Goal: Task Accomplishment & Management: Use online tool/utility

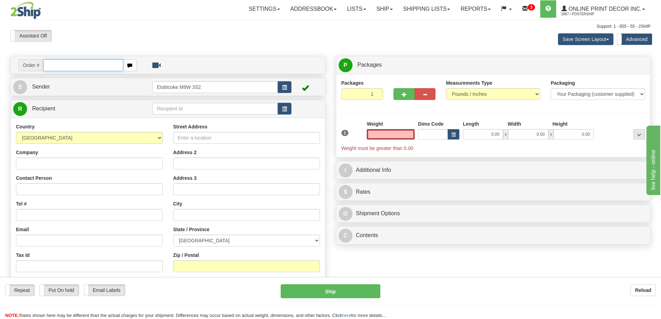
click at [74, 68] on input "text" at bounding box center [83, 65] width 80 height 12
type input "ca-424557"
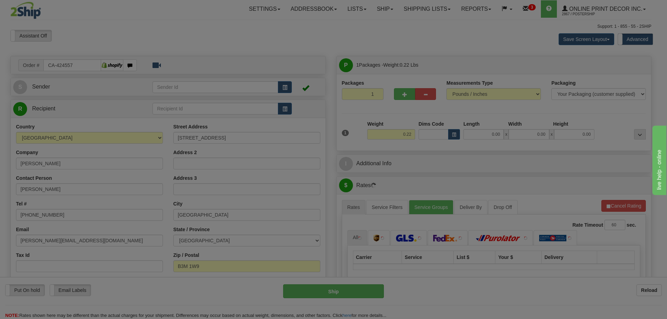
type input "HALIFAX"
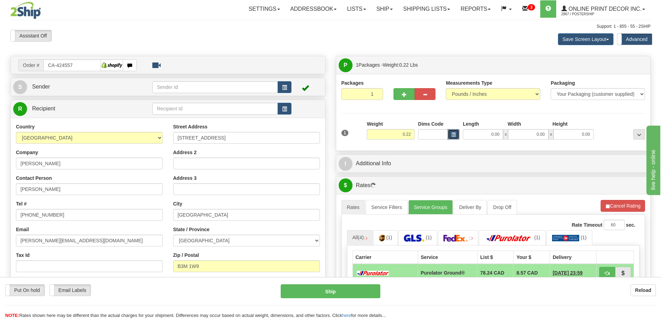
click at [453, 131] on button "button" at bounding box center [454, 134] width 12 height 10
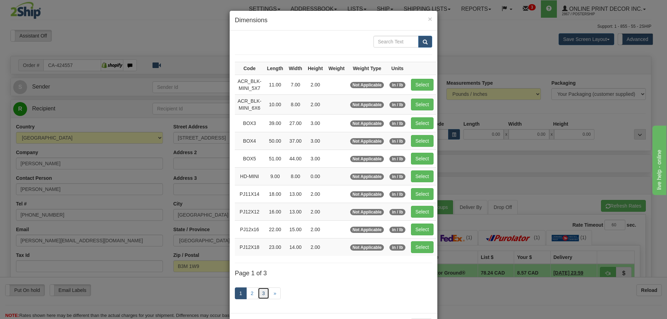
click at [258, 292] on link "3" at bounding box center [264, 294] width 12 height 12
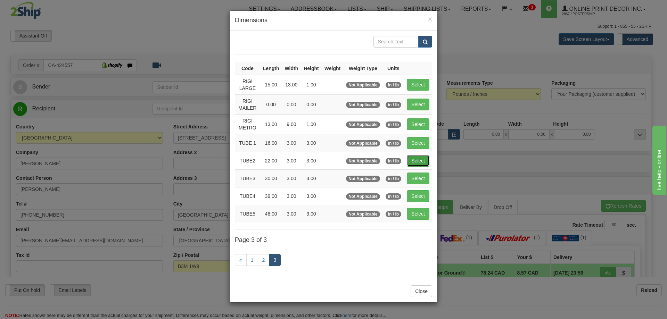
click at [419, 158] on button "Select" at bounding box center [418, 161] width 23 height 12
type input "TUBE2"
type input "22.00"
type input "3.00"
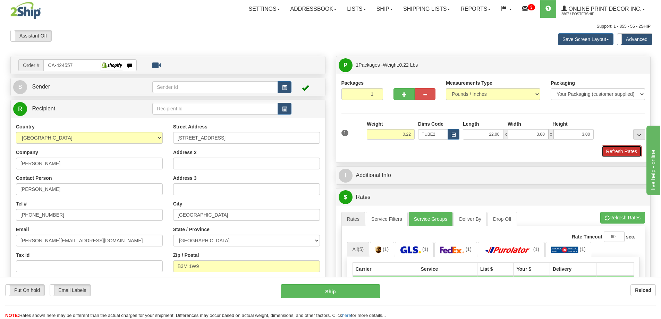
click at [622, 150] on button "Refresh Rates" at bounding box center [622, 151] width 40 height 12
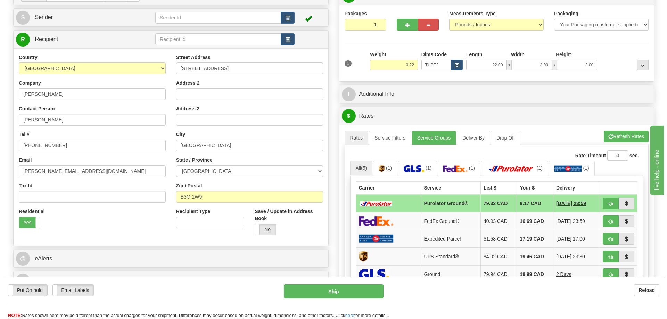
scroll to position [104, 0]
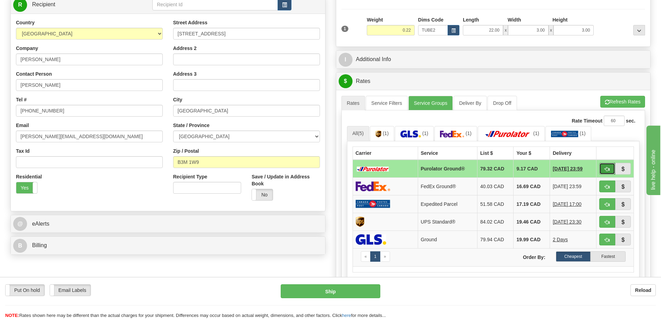
click at [609, 166] on button "button" at bounding box center [608, 169] width 16 height 12
type input "260"
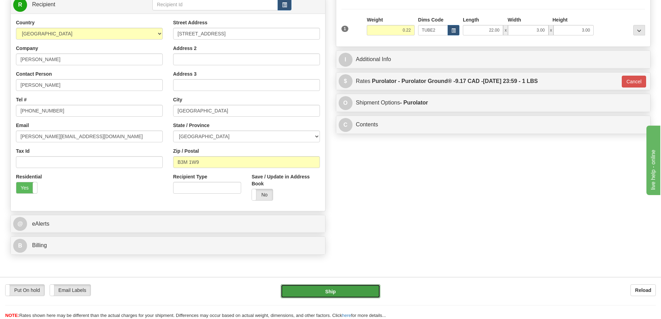
click at [365, 286] on button "Ship" at bounding box center [331, 291] width 100 height 14
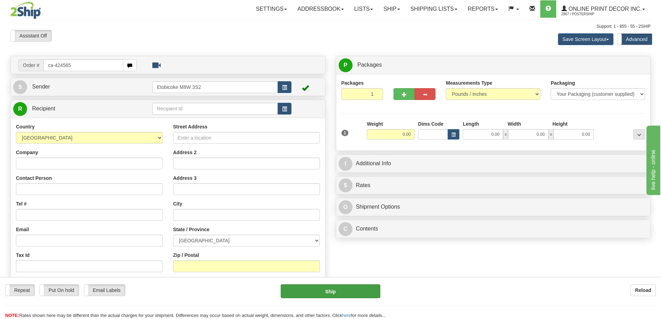
type input "ca-424565"
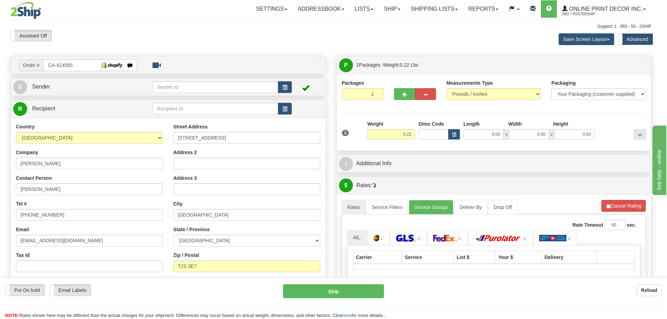
type input "CALGARY"
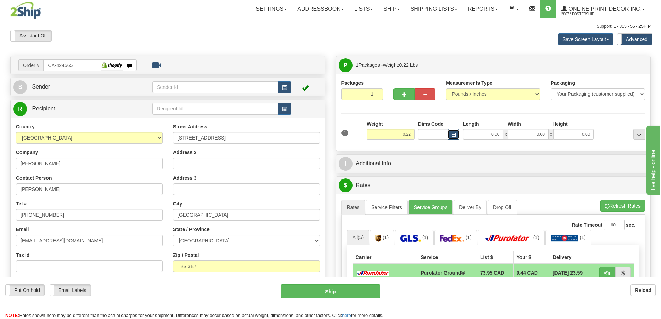
click at [457, 134] on button "button" at bounding box center [454, 134] width 12 height 10
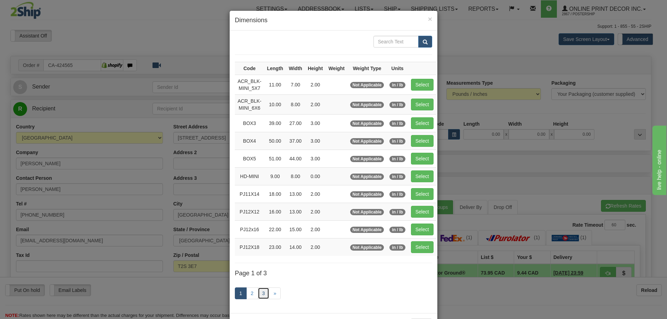
click at [260, 293] on link "3" at bounding box center [264, 294] width 12 height 12
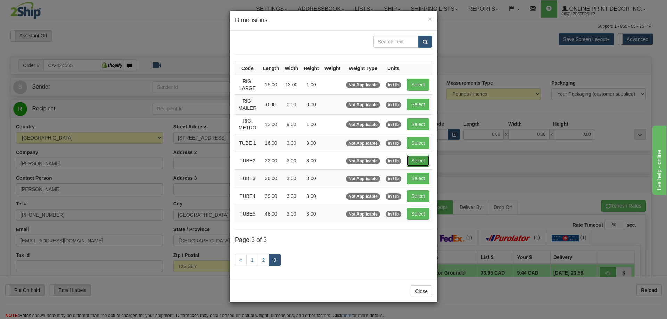
click at [424, 157] on button "Select" at bounding box center [418, 161] width 23 height 12
type input "TUBE2"
type input "22.00"
type input "3.00"
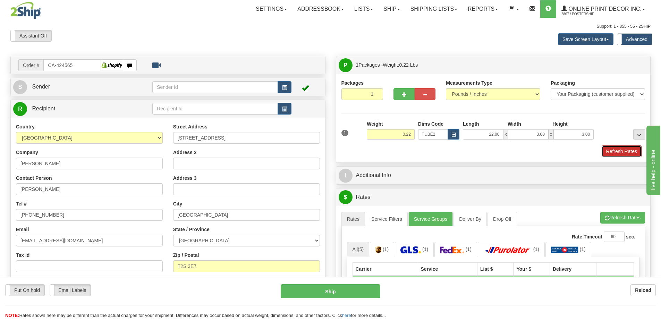
click at [616, 153] on button "Refresh Rates" at bounding box center [622, 151] width 40 height 12
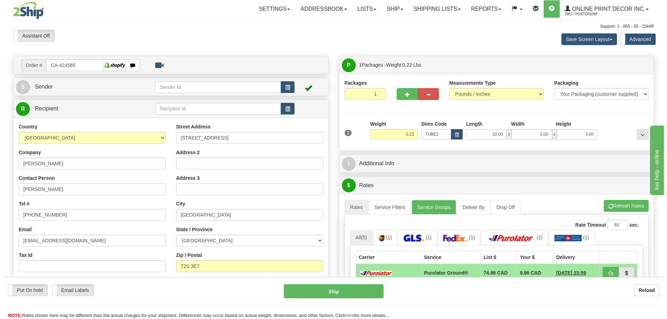
scroll to position [104, 0]
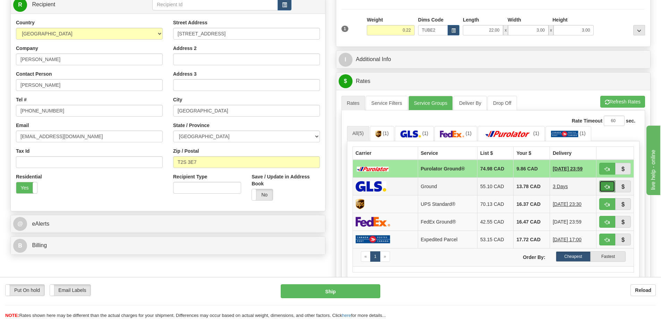
click at [610, 186] on button "button" at bounding box center [608, 187] width 16 height 12
type input "1"
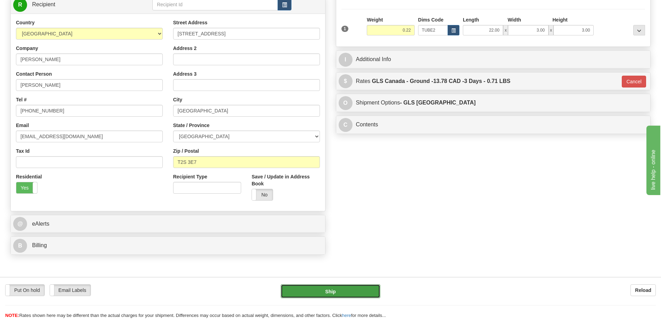
click at [361, 288] on button "Ship" at bounding box center [331, 291] width 100 height 14
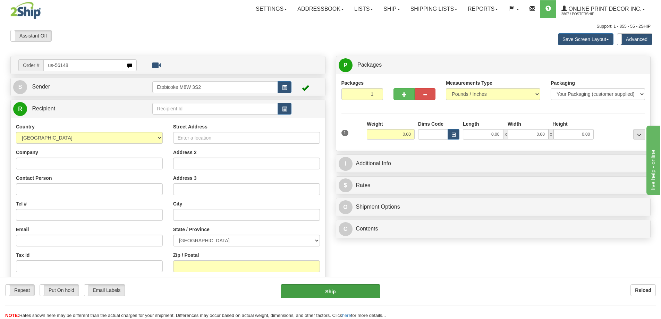
type input "us-56148"
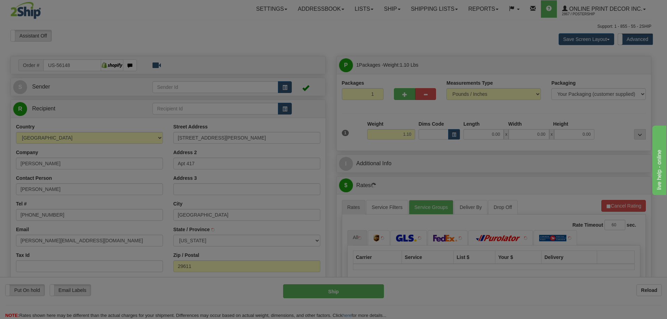
type input "GREENVILLE"
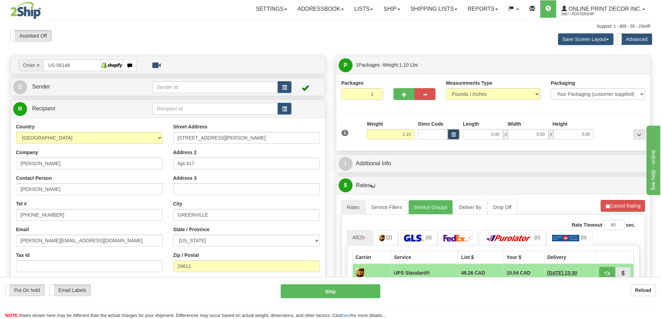
click at [455, 132] on button "button" at bounding box center [454, 134] width 12 height 10
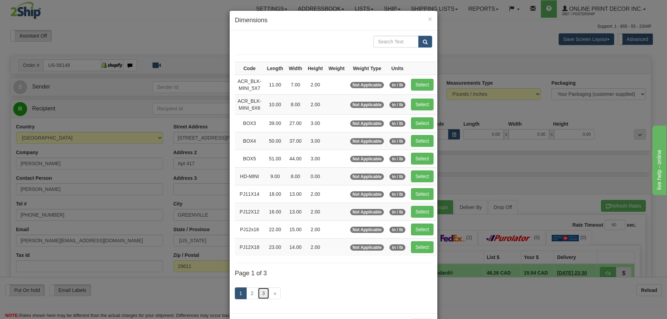
click at [260, 292] on link "3" at bounding box center [264, 294] width 12 height 12
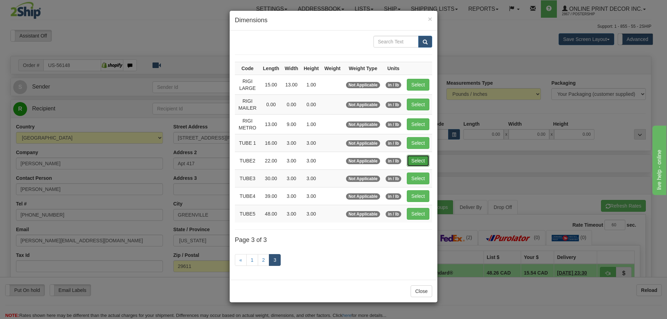
click at [415, 159] on button "Select" at bounding box center [418, 161] width 23 height 12
type input "TUBE2"
type input "22.00"
type input "3.00"
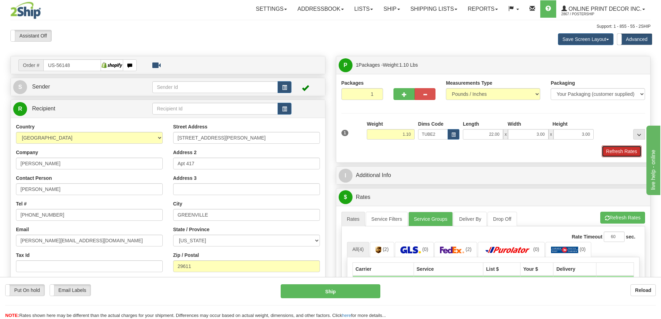
click at [623, 150] on button "Refresh Rates" at bounding box center [622, 151] width 40 height 12
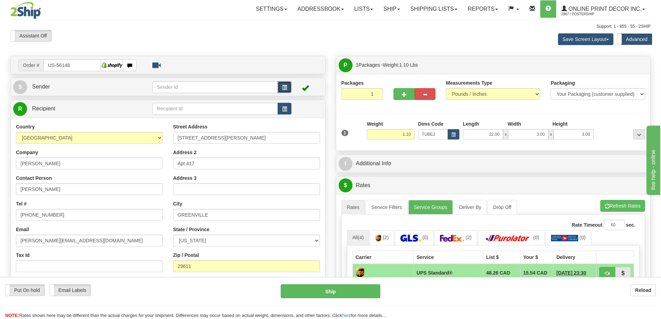
click at [289, 84] on button "button" at bounding box center [285, 87] width 14 height 12
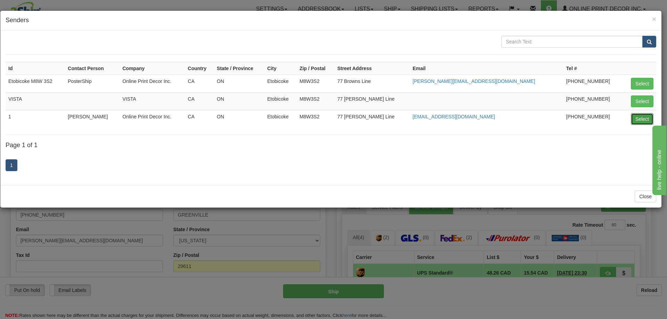
click at [639, 119] on button "Select" at bounding box center [642, 119] width 23 height 12
type input "1"
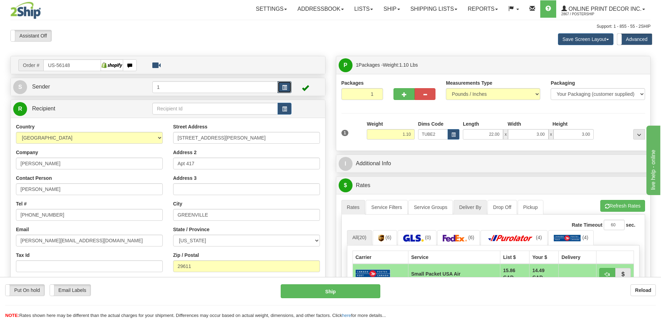
scroll to position [104, 0]
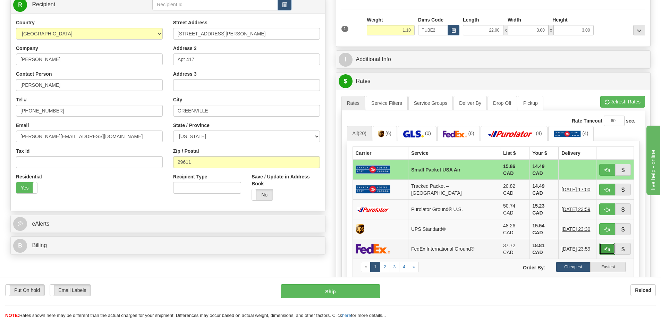
click at [609, 243] on button "button" at bounding box center [608, 249] width 16 height 12
type input "92"
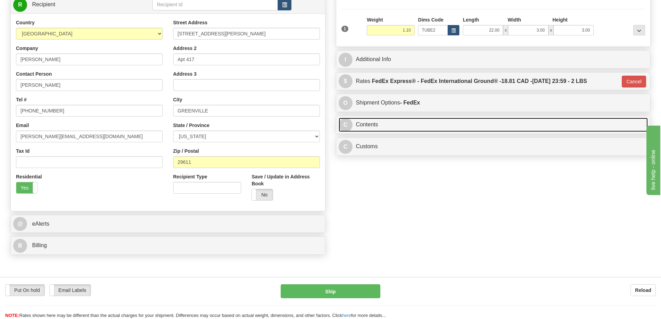
click at [477, 122] on link "C Contents" at bounding box center [494, 125] width 310 height 14
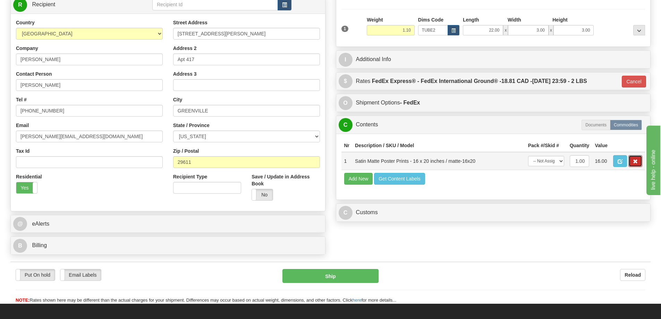
click at [636, 160] on button "button" at bounding box center [636, 161] width 14 height 12
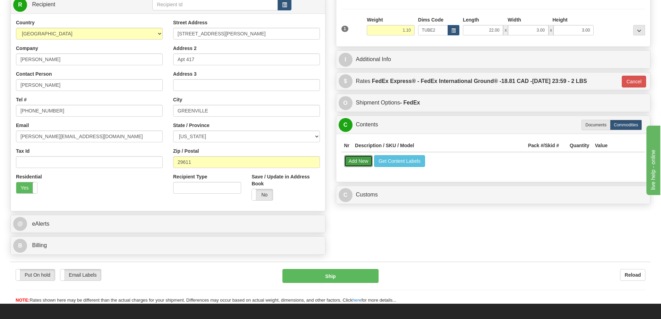
click at [366, 165] on button "Add New" at bounding box center [358, 161] width 29 height 12
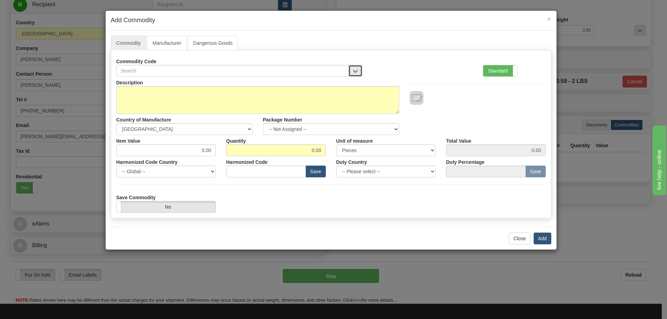
click at [351, 71] on button "button" at bounding box center [355, 71] width 14 height 12
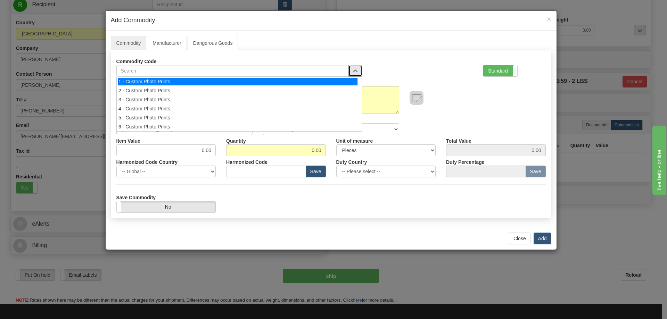
click at [348, 80] on div "1 - Custom Photo Prints" at bounding box center [237, 82] width 239 height 8
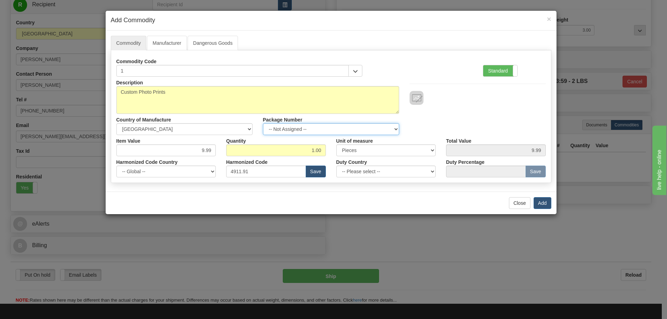
click at [389, 128] on select "-- Not Assigned -- Item 1" at bounding box center [331, 129] width 136 height 12
select select "0"
click at [263, 123] on select "-- Not Assigned -- Item 1" at bounding box center [331, 129] width 136 height 12
click at [543, 199] on button "Add" at bounding box center [542, 203] width 18 height 12
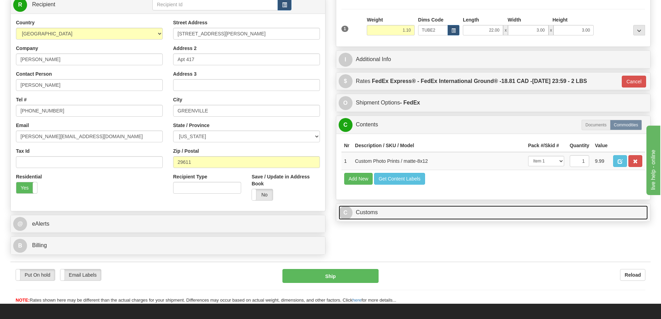
click at [570, 216] on link "C Customs" at bounding box center [494, 213] width 310 height 14
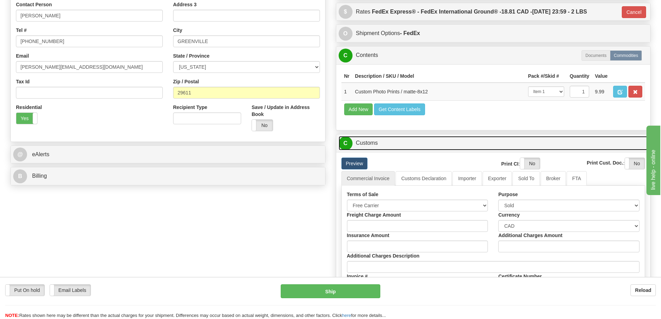
scroll to position [243, 0]
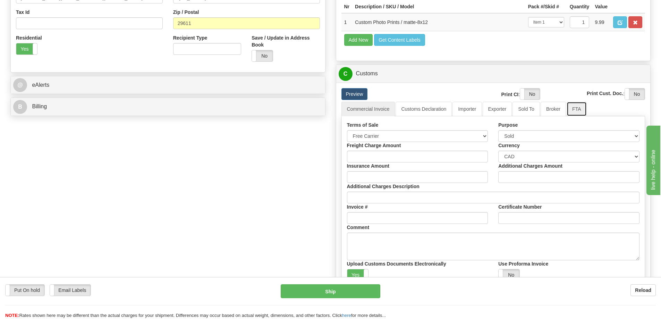
click at [569, 108] on link "FTA" at bounding box center [577, 109] width 20 height 15
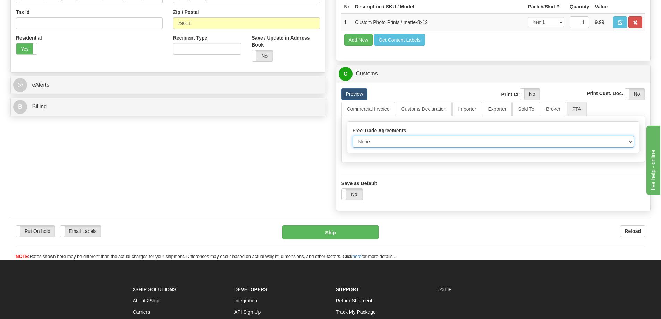
click at [632, 143] on select "None Other USMCA CETA CUKTCA" at bounding box center [494, 142] width 282 height 12
select select "1"
click at [353, 138] on select "None Other USMCA CETA CUKTCA" at bounding box center [494, 142] width 282 height 12
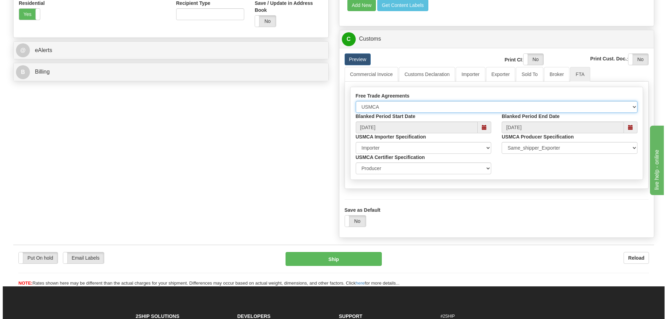
scroll to position [313, 0]
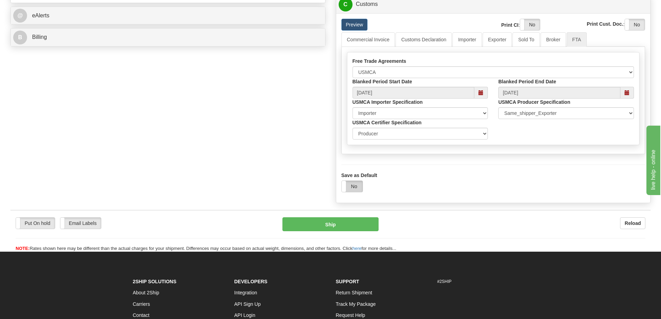
click at [354, 187] on label "No" at bounding box center [352, 186] width 21 height 11
click at [346, 223] on button "Ship" at bounding box center [331, 224] width 96 height 14
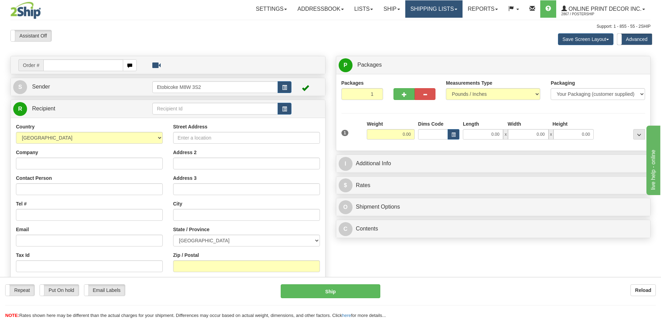
click at [439, 7] on link "Shipping lists" at bounding box center [434, 8] width 57 height 17
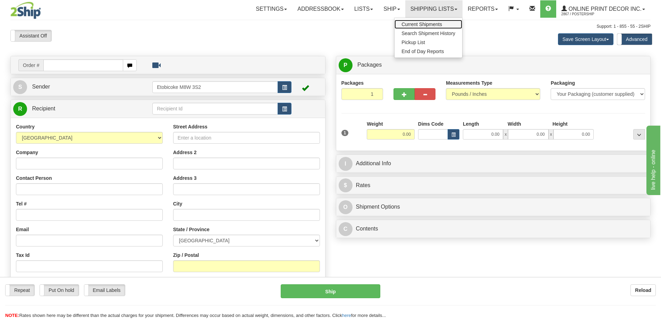
click at [420, 22] on span "Current Shipments" at bounding box center [422, 25] width 41 height 6
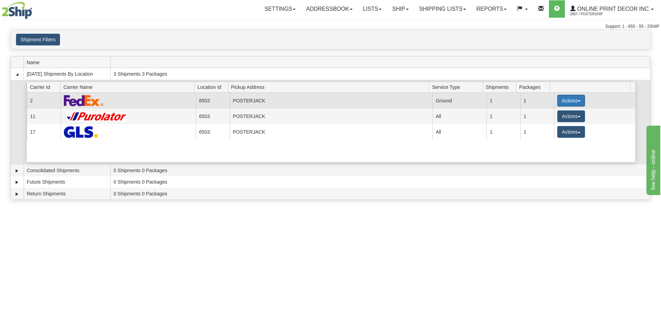
click at [574, 97] on button "Actions" at bounding box center [572, 101] width 28 height 12
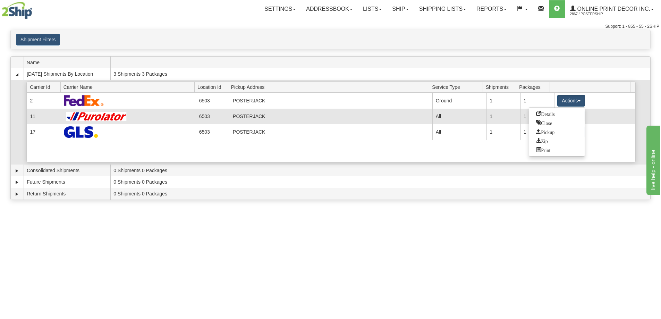
click at [548, 114] on span "Details" at bounding box center [545, 113] width 19 height 5
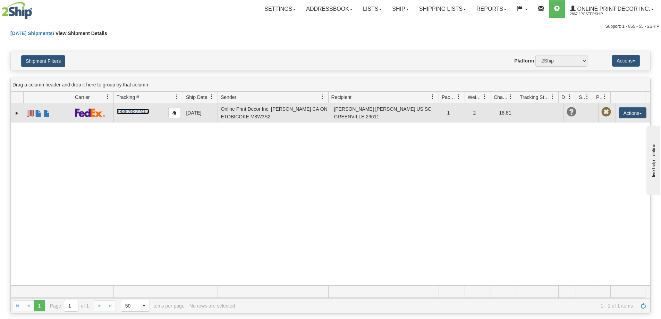
click at [140, 110] on link "393828222467" at bounding box center [133, 112] width 32 height 6
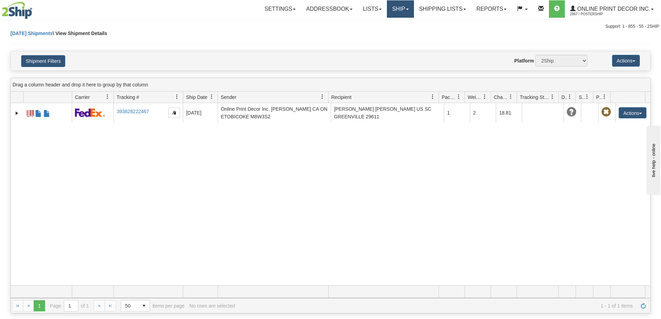
drag, startPoint x: 400, startPoint y: 9, endPoint x: 397, endPoint y: 11, distance: 3.6
click at [400, 10] on link "Ship" at bounding box center [400, 8] width 27 height 17
click at [378, 27] on link "Ship Screen" at bounding box center [382, 24] width 63 height 9
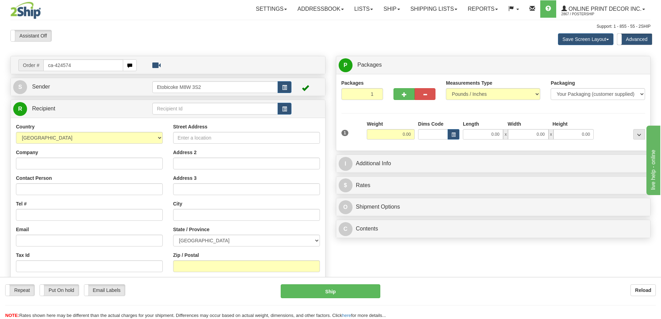
type input "ca-424574"
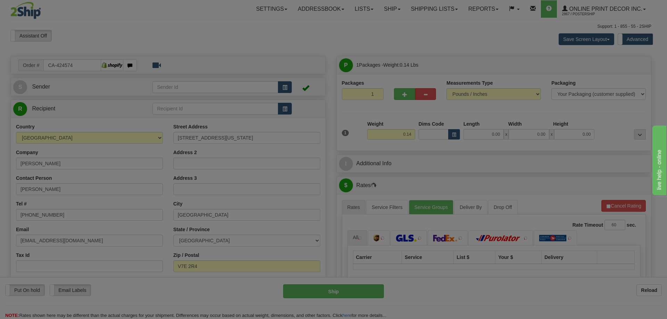
type input "RICHMOND"
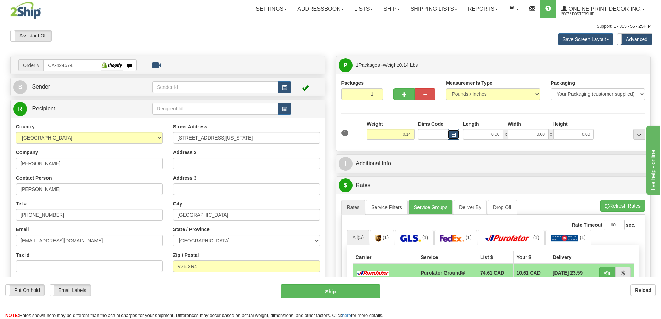
click at [451, 133] on button "button" at bounding box center [454, 134] width 12 height 10
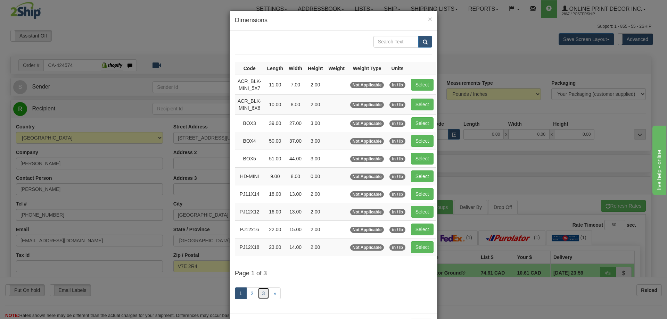
click at [263, 293] on link "3" at bounding box center [264, 294] width 12 height 12
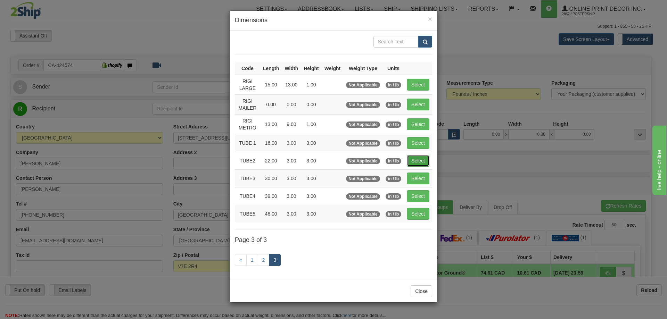
click at [414, 157] on button "Select" at bounding box center [418, 161] width 23 height 12
type input "TUBE2"
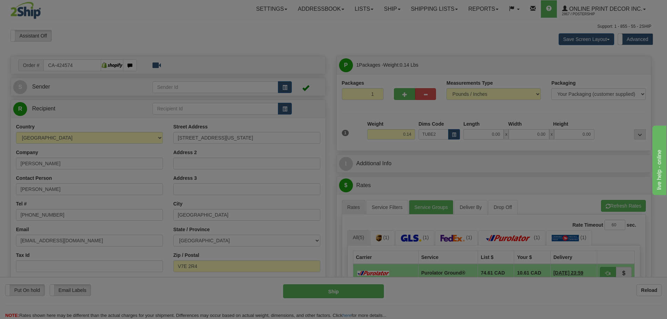
type input "22.00"
type input "3.00"
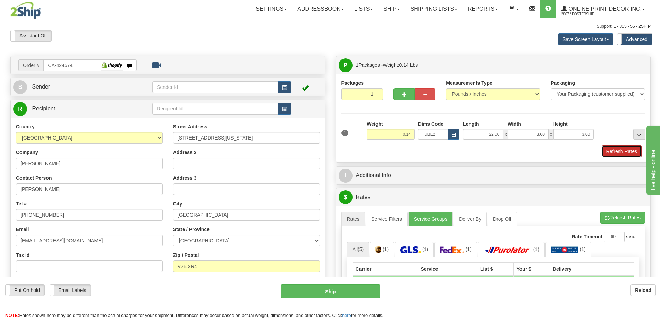
click at [619, 150] on button "Refresh Rates" at bounding box center [622, 151] width 40 height 12
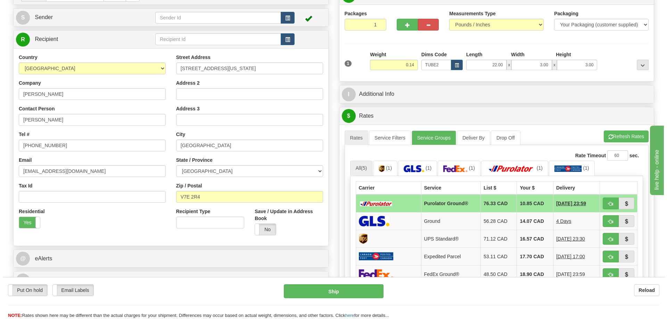
scroll to position [104, 0]
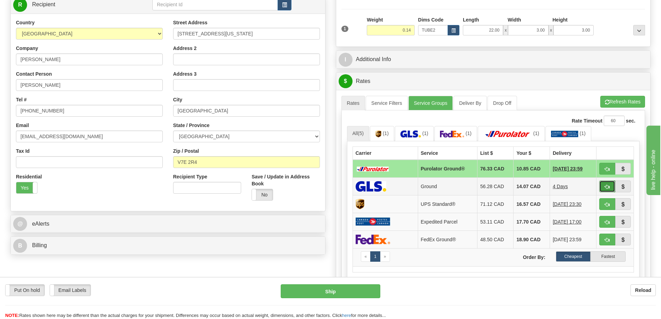
click at [604, 185] on button "button" at bounding box center [608, 187] width 16 height 12
type input "1"
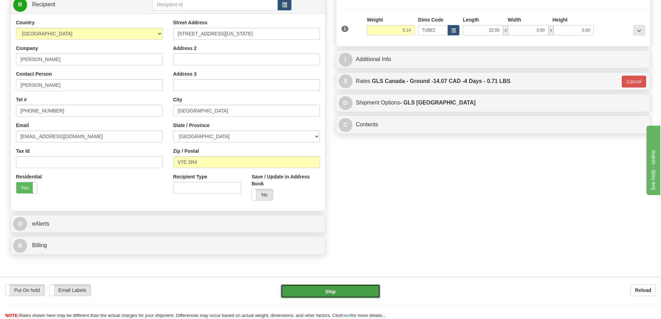
click at [341, 291] on button "Ship" at bounding box center [331, 291] width 100 height 14
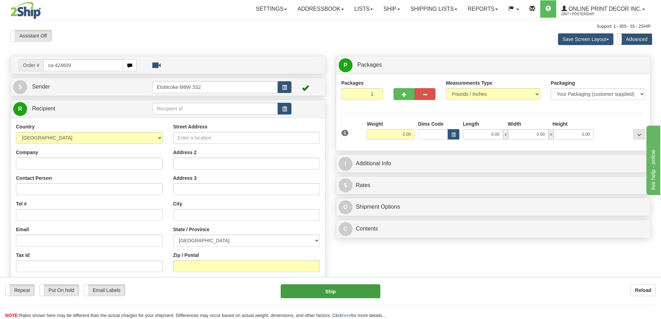
type input "ca-424609"
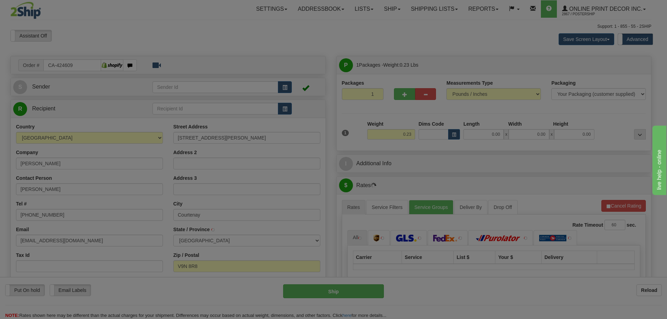
type input "COURTENAY"
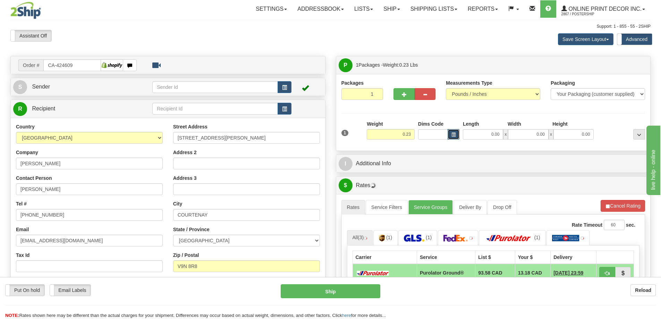
click at [453, 133] on span "button" at bounding box center [454, 135] width 4 height 4
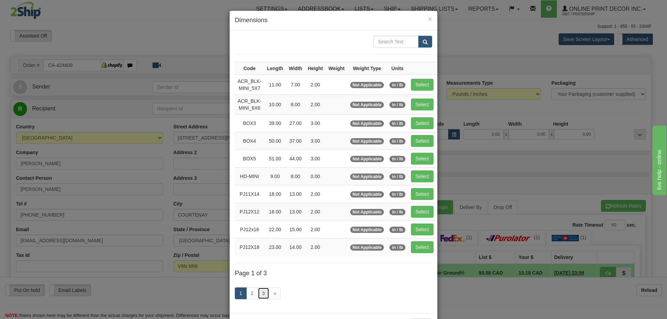
click at [260, 292] on link "3" at bounding box center [264, 294] width 12 height 12
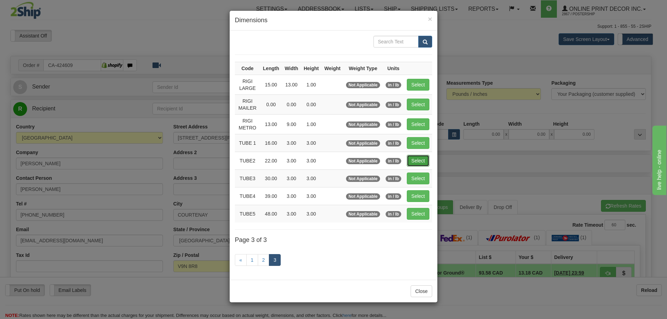
click at [420, 155] on button "Select" at bounding box center [418, 161] width 23 height 12
type input "TUBE2"
type input "22.00"
type input "3.00"
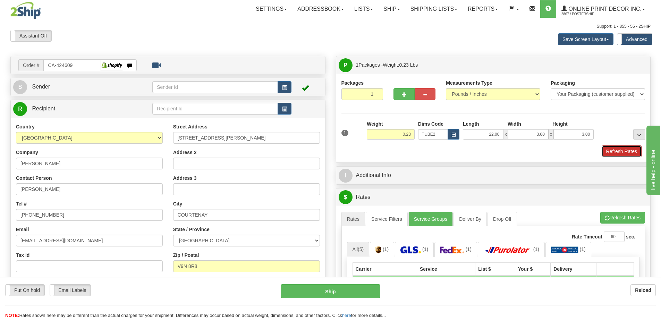
click at [610, 154] on button "Refresh Rates" at bounding box center [622, 151] width 40 height 12
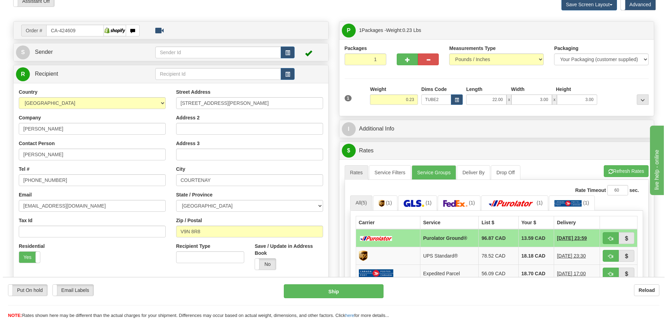
scroll to position [69, 0]
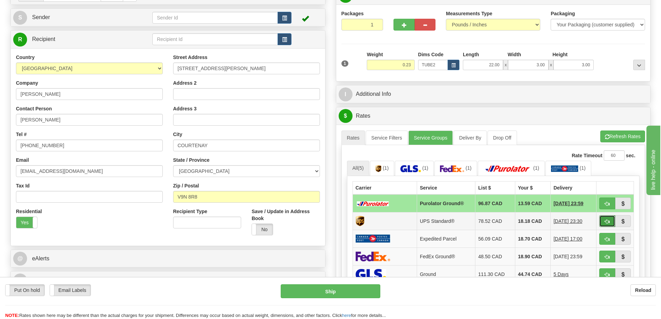
click at [604, 221] on button "button" at bounding box center [608, 221] width 16 height 12
type input "11"
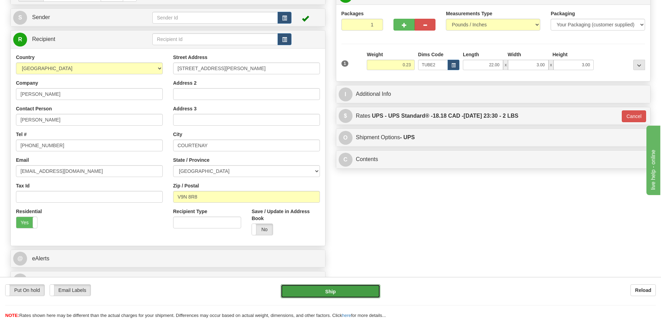
click at [310, 289] on button "Ship" at bounding box center [331, 291] width 100 height 14
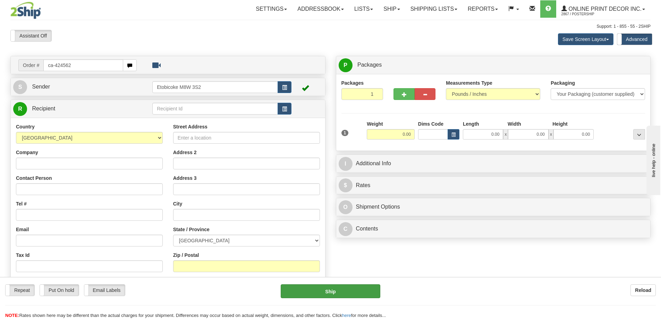
type input "ca-424562"
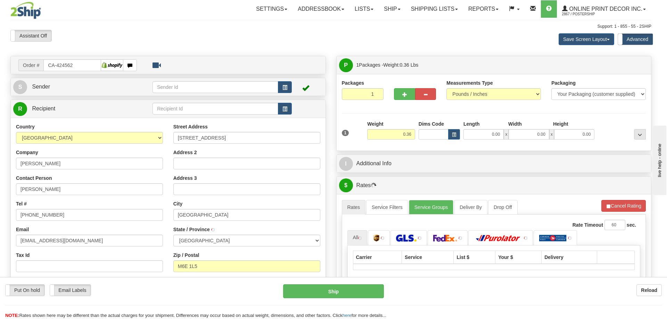
type input "YORK"
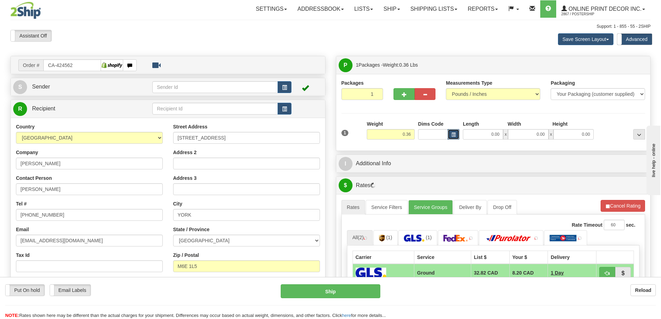
click at [451, 130] on button "button" at bounding box center [454, 134] width 12 height 10
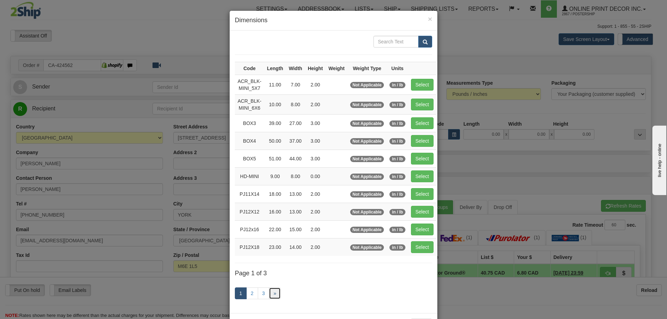
click at [269, 292] on link "»" at bounding box center [275, 294] width 12 height 12
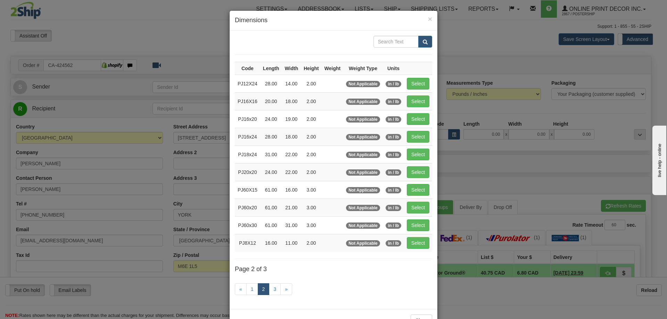
click at [260, 295] on link "2" at bounding box center [264, 289] width 12 height 12
click at [264, 293] on link "2" at bounding box center [264, 289] width 12 height 12
click at [269, 287] on link "3" at bounding box center [275, 289] width 12 height 12
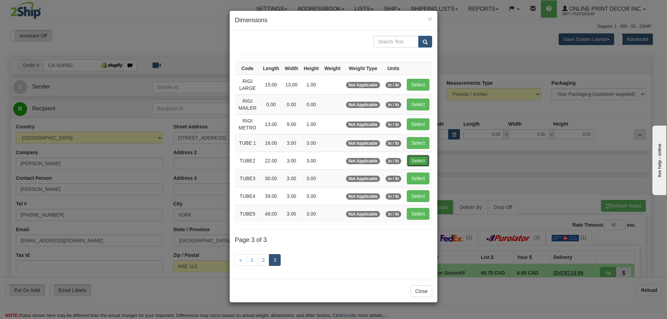
click at [416, 160] on button "Select" at bounding box center [418, 161] width 23 height 12
type input "TUBE2"
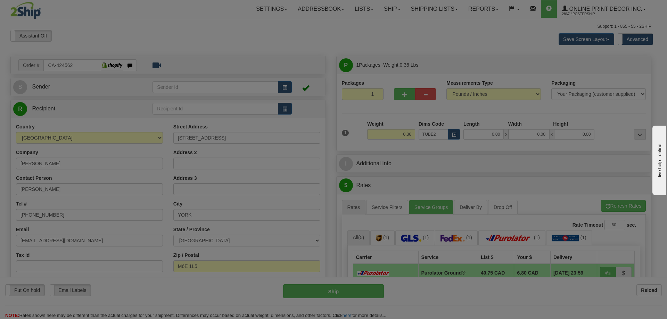
type input "22.00"
type input "3.00"
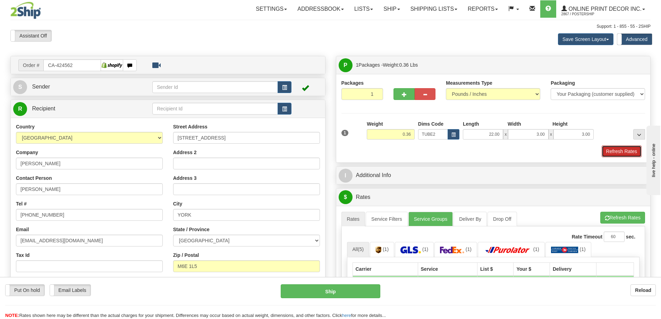
click at [614, 151] on button "Refresh Rates" at bounding box center [622, 151] width 40 height 12
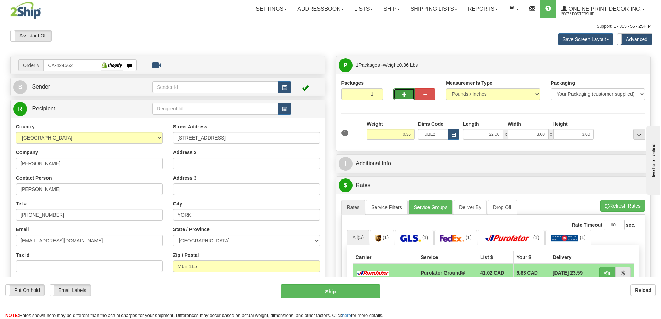
click at [401, 90] on button "button" at bounding box center [404, 94] width 21 height 12
radio input "true"
type input "2"
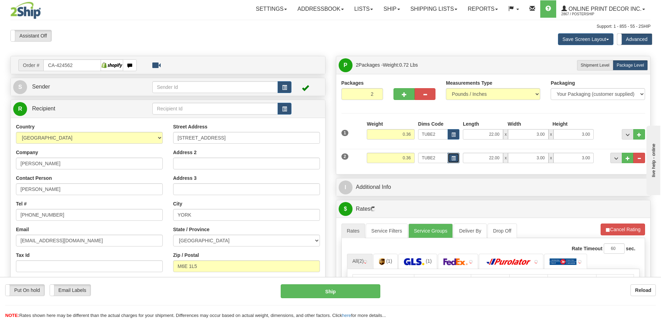
click at [453, 157] on span "button" at bounding box center [454, 159] width 4 height 4
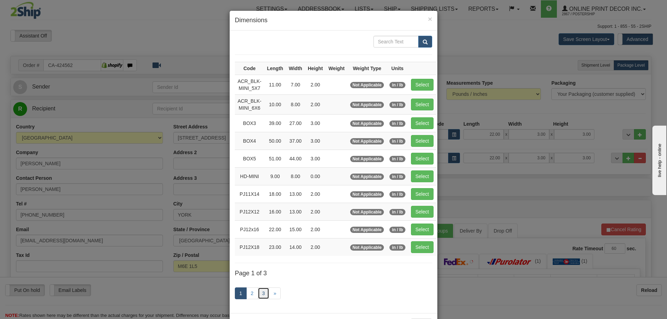
click at [258, 294] on link "3" at bounding box center [264, 294] width 12 height 12
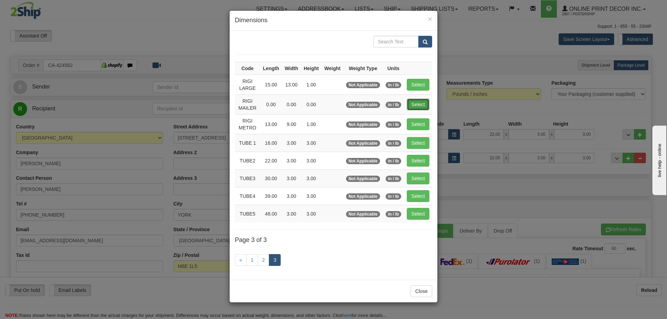
click at [415, 102] on button "Select" at bounding box center [418, 105] width 23 height 12
type input "RIGI MAILER"
type input "0.00"
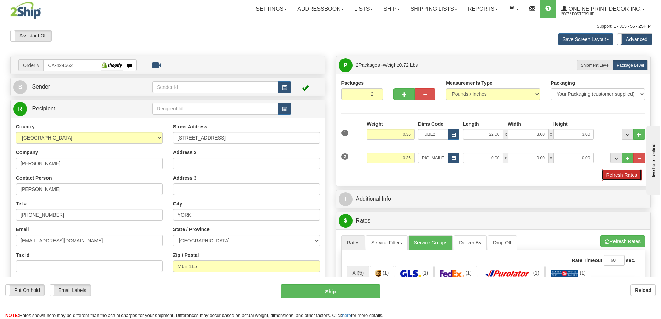
drag, startPoint x: 615, startPoint y: 177, endPoint x: 613, endPoint y: 172, distance: 5.5
click at [614, 173] on button "Refresh Rates" at bounding box center [622, 175] width 40 height 12
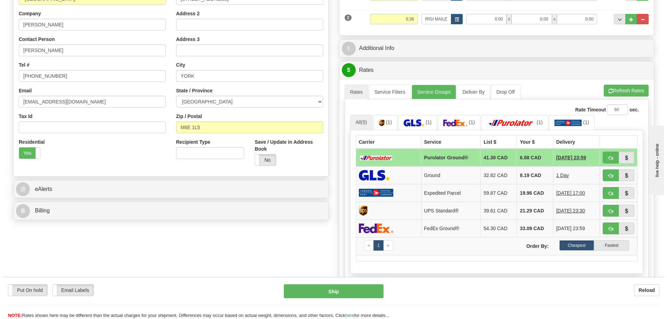
scroll to position [208, 0]
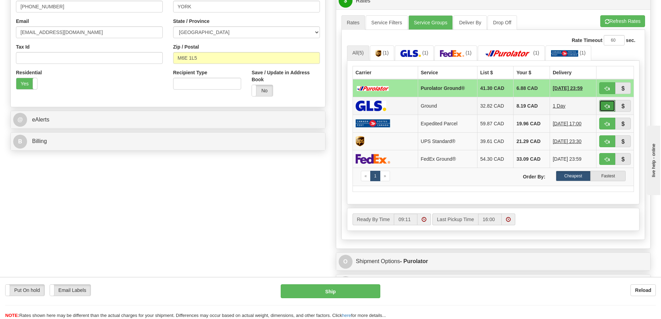
click at [606, 104] on button "button" at bounding box center [608, 106] width 16 height 12
type input "1"
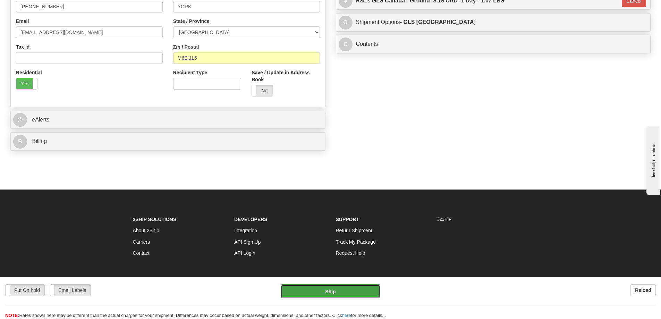
click at [341, 290] on button "Ship" at bounding box center [331, 291] width 100 height 14
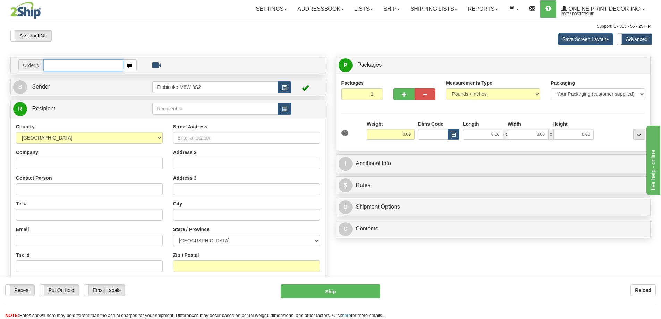
click at [51, 68] on input "text" at bounding box center [83, 65] width 80 height 12
type input "ca-424605"
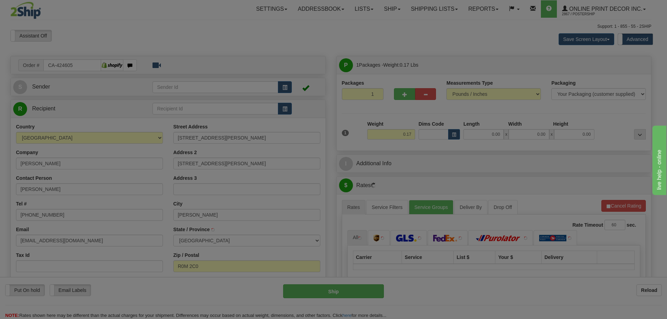
type input "[PERSON_NAME]"
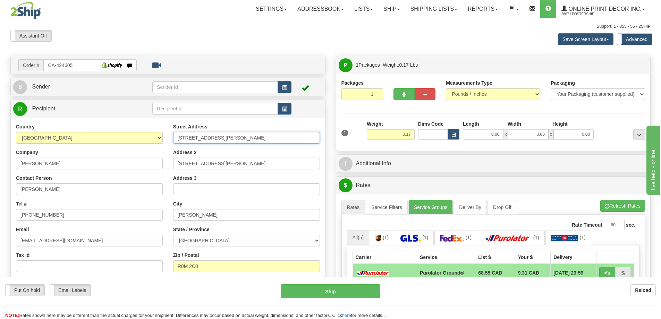
click at [241, 139] on input "[STREET_ADDRESS][PERSON_NAME]" at bounding box center [246, 138] width 147 height 12
type input "[STREET_ADDRESS][PERSON_NAME]"
click at [235, 165] on input "[STREET_ADDRESS][PERSON_NAME]" at bounding box center [246, 164] width 147 height 12
type input "5"
click at [455, 133] on span "button" at bounding box center [454, 135] width 4 height 4
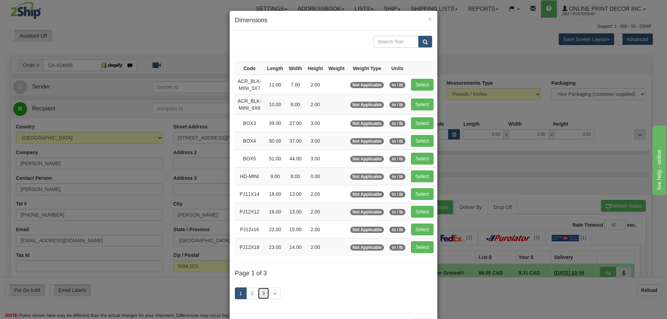
click at [260, 291] on link "3" at bounding box center [264, 294] width 12 height 12
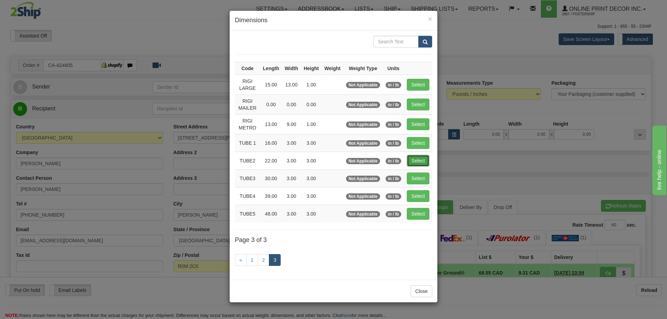
click at [422, 161] on button "Select" at bounding box center [418, 161] width 23 height 12
type input "TUBE2"
type input "22.00"
type input "3.00"
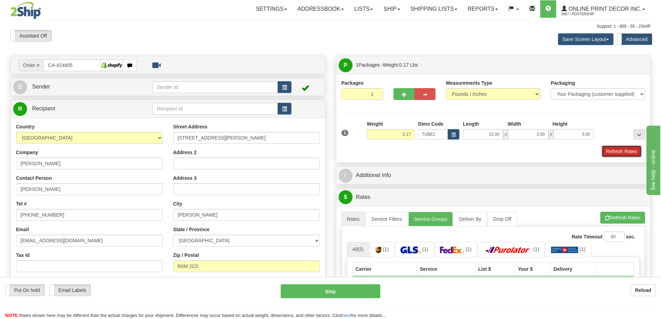
click at [615, 154] on button "Refresh Rates" at bounding box center [622, 151] width 40 height 12
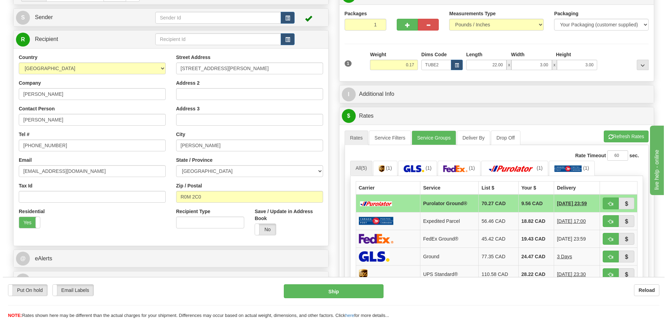
scroll to position [104, 0]
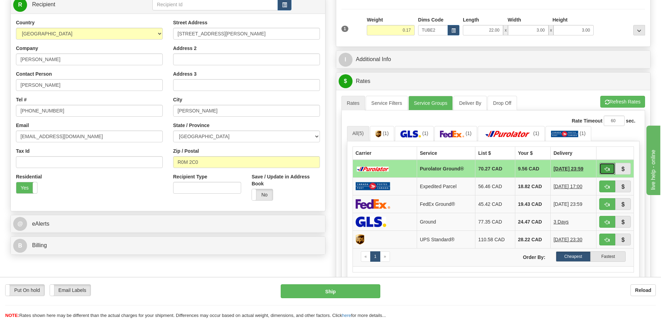
click at [607, 169] on span "button" at bounding box center [607, 169] width 5 height 5
type input "260"
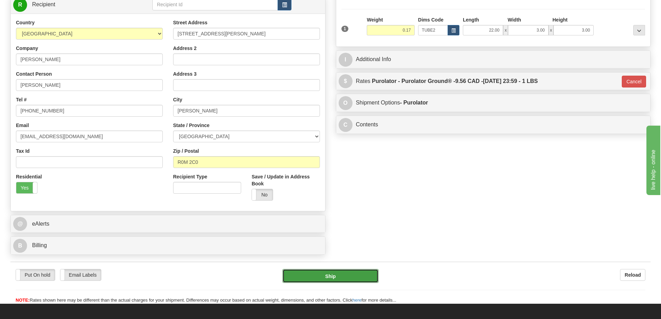
click at [316, 282] on button "Ship" at bounding box center [331, 276] width 96 height 14
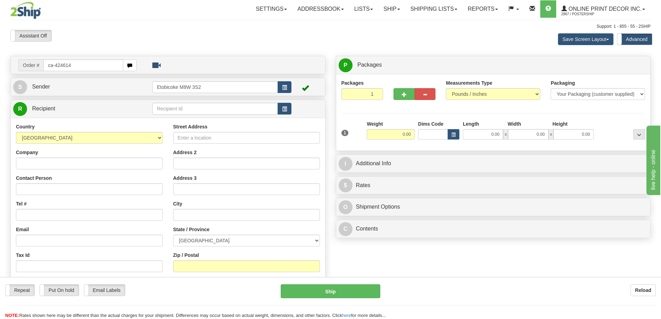
type input "ca-424614"
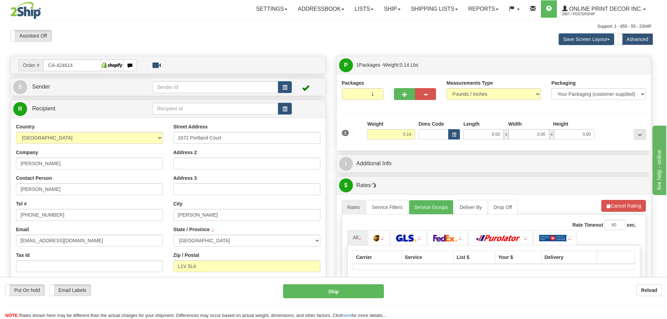
type input "PICKERING"
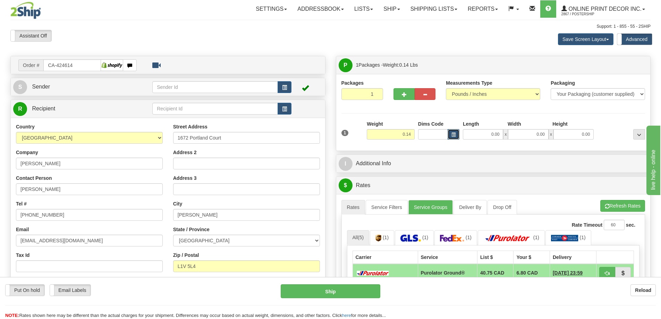
click at [456, 131] on button "button" at bounding box center [454, 134] width 12 height 10
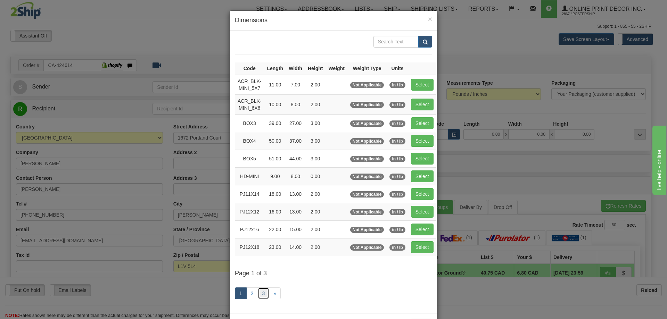
click at [260, 294] on link "3" at bounding box center [264, 294] width 12 height 12
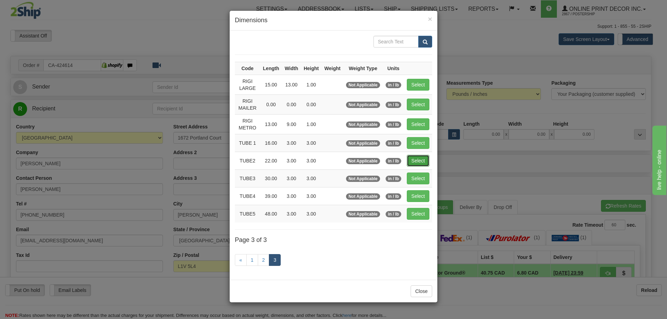
click at [421, 162] on button "Select" at bounding box center [418, 161] width 23 height 12
type input "TUBE2"
type input "22.00"
type input "3.00"
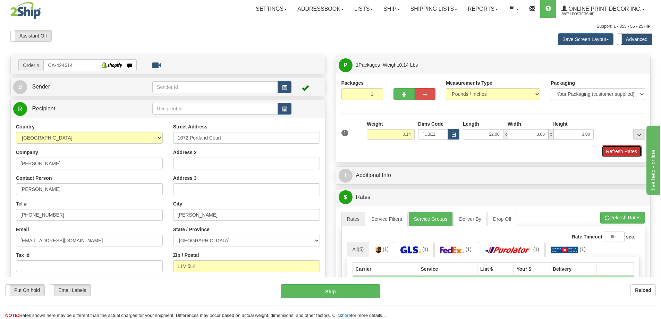
click at [617, 151] on button "Refresh Rates" at bounding box center [622, 151] width 40 height 12
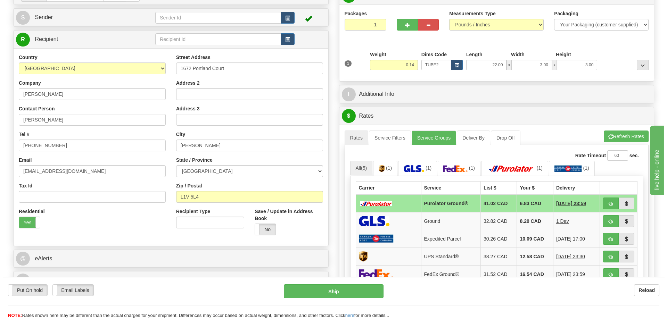
scroll to position [104, 0]
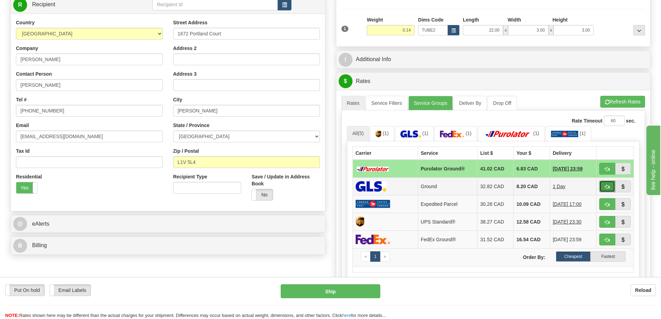
click at [606, 185] on span "button" at bounding box center [607, 187] width 5 height 5
type input "1"
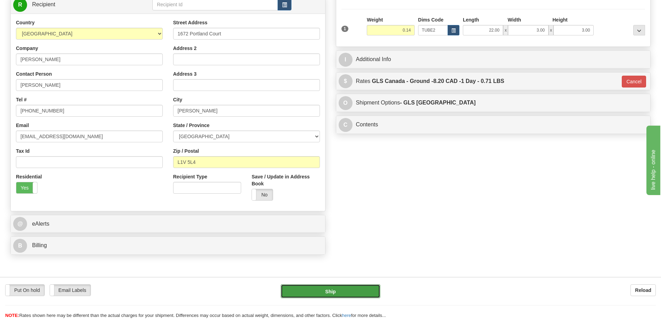
click at [356, 296] on button "Ship" at bounding box center [331, 291] width 100 height 14
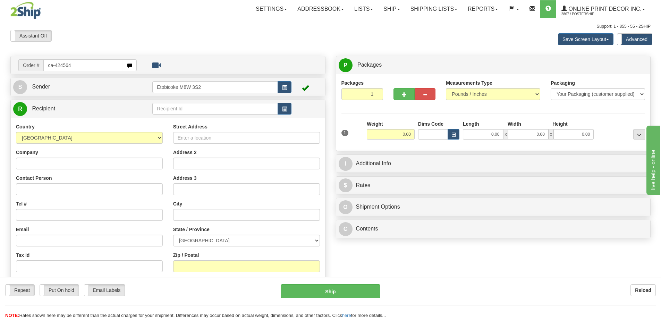
type input "ca-424564"
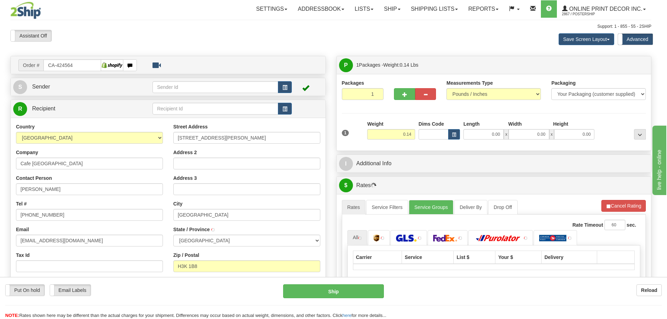
type input "[GEOGRAPHIC_DATA]"
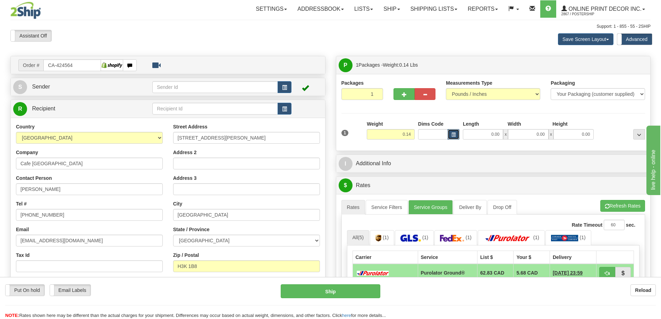
click at [456, 134] on span "button" at bounding box center [454, 135] width 4 height 4
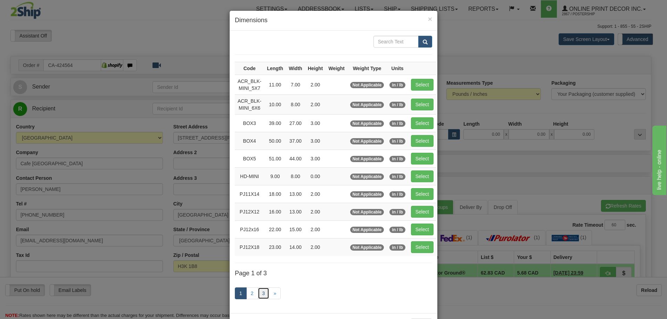
click at [262, 291] on link "3" at bounding box center [264, 294] width 12 height 12
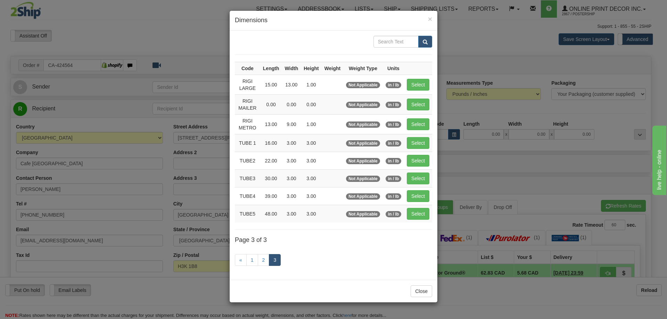
click at [418, 154] on td "Select" at bounding box center [418, 161] width 28 height 18
click at [419, 158] on button "Select" at bounding box center [418, 161] width 23 height 12
type input "TUBE2"
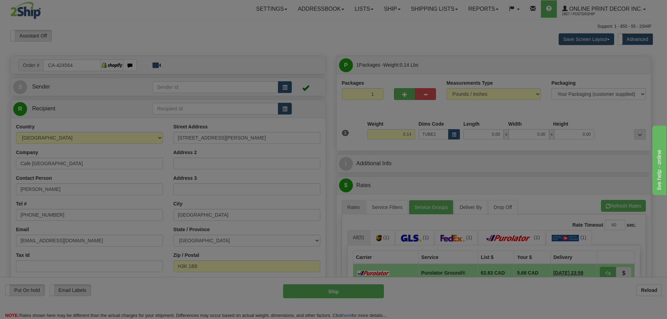
type input "22.00"
type input "3.00"
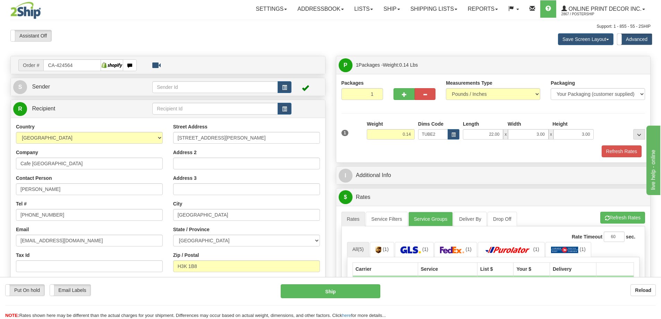
click at [624, 145] on div "Packaging Your Packaging (customer supplied) Envelope (carrier supplied) Pack (…" at bounding box center [506, 145] width 282 height 0
click at [624, 150] on button "Refresh Rates" at bounding box center [622, 151] width 40 height 12
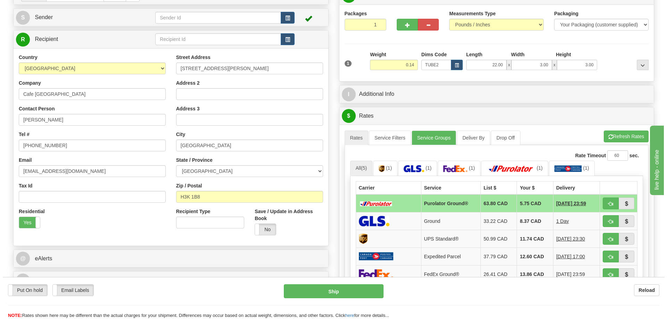
scroll to position [104, 0]
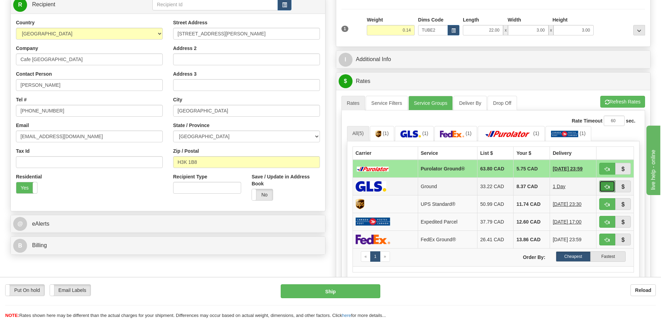
click at [607, 185] on button "button" at bounding box center [608, 187] width 16 height 12
type input "1"
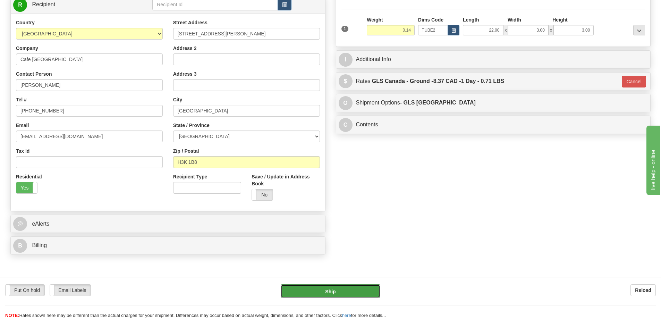
click at [336, 292] on button "Ship" at bounding box center [331, 291] width 100 height 14
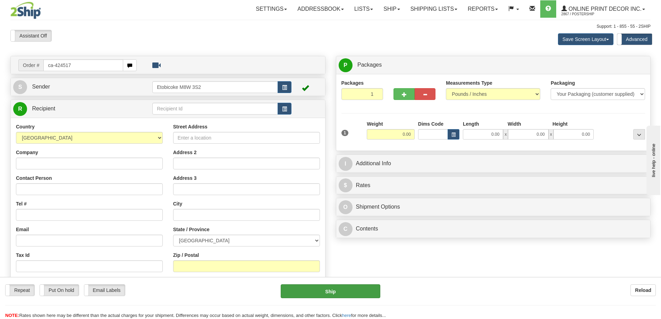
type input "ca-424517"
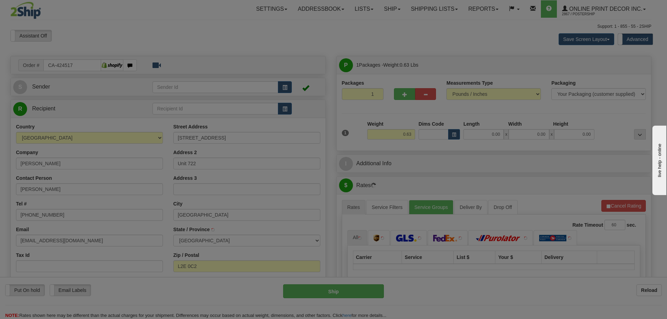
type input "[GEOGRAPHIC_DATA]"
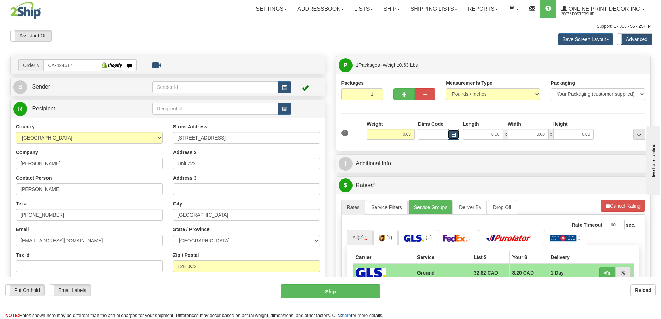
click at [455, 134] on span "button" at bounding box center [454, 135] width 4 height 4
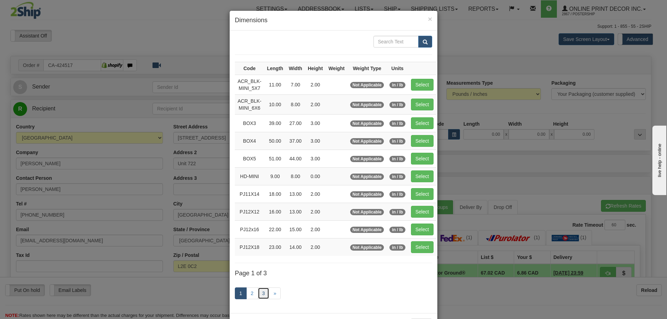
click at [261, 291] on link "3" at bounding box center [264, 294] width 12 height 12
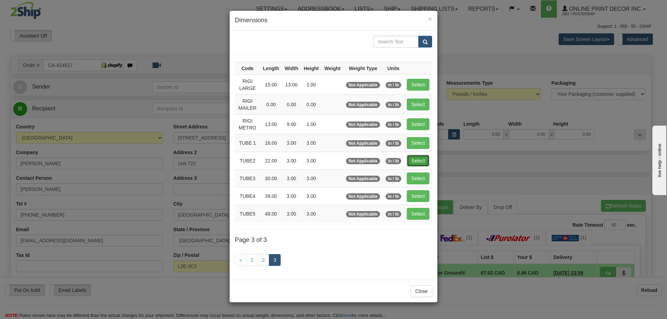
click at [418, 160] on button "Select" at bounding box center [418, 161] width 23 height 12
type input "TUBE2"
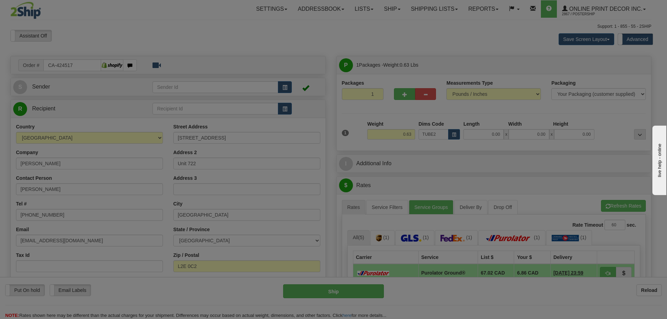
type input "22.00"
type input "3.00"
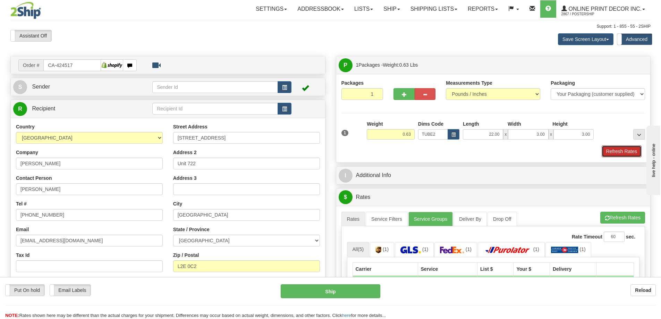
click at [615, 151] on button "Refresh Rates" at bounding box center [622, 151] width 40 height 12
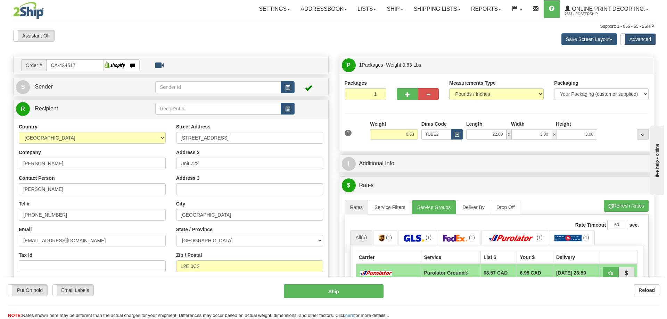
scroll to position [69, 0]
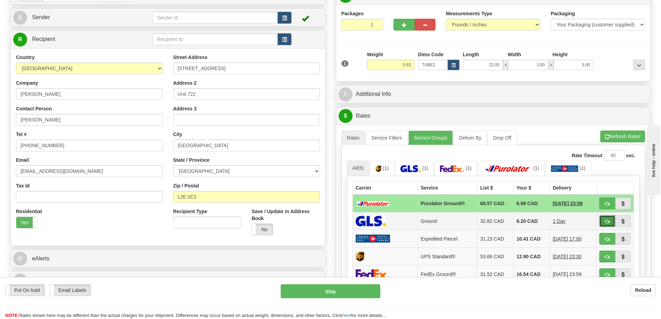
click at [604, 220] on button "button" at bounding box center [608, 221] width 16 height 12
type input "1"
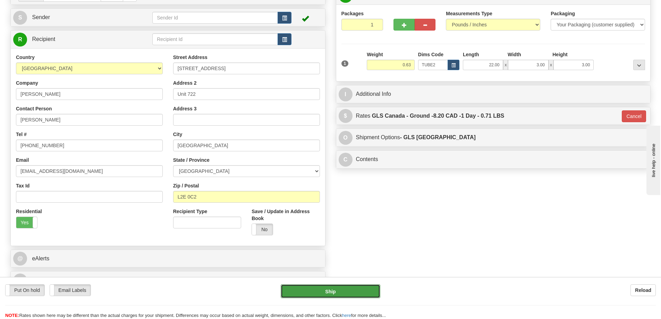
click at [321, 289] on button "Ship" at bounding box center [331, 291] width 100 height 14
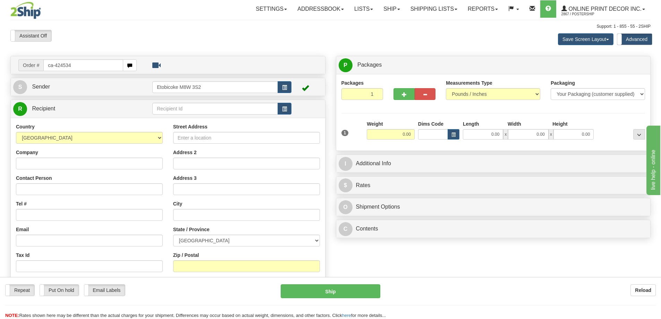
type input "ca-424534"
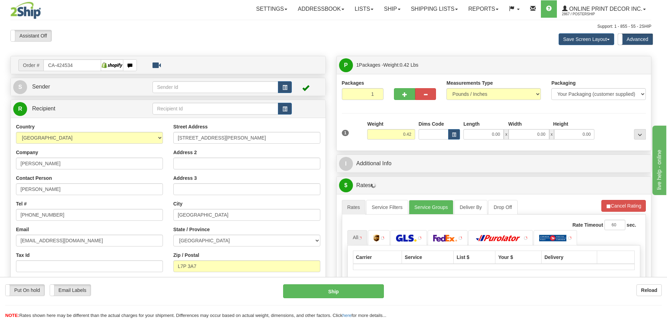
type input "BURLINGTON"
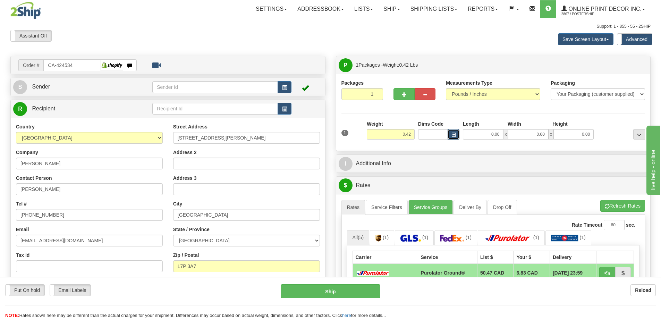
click at [451, 138] on button "button" at bounding box center [454, 134] width 12 height 10
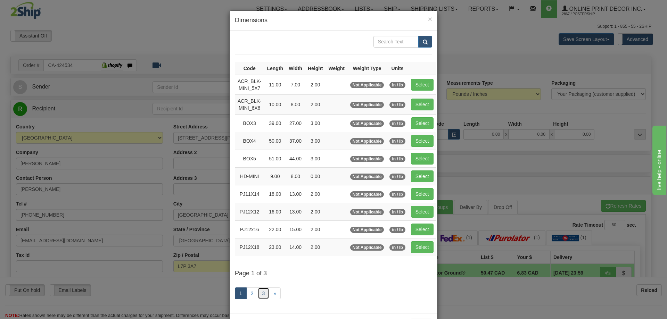
click at [259, 293] on link "3" at bounding box center [264, 294] width 12 height 12
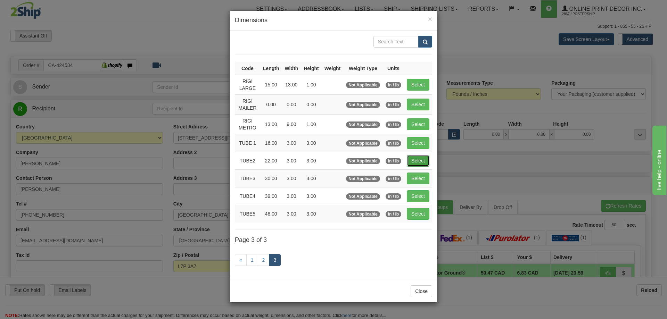
click at [409, 162] on button "Select" at bounding box center [418, 161] width 23 height 12
type input "TUBE2"
type input "22.00"
type input "3.00"
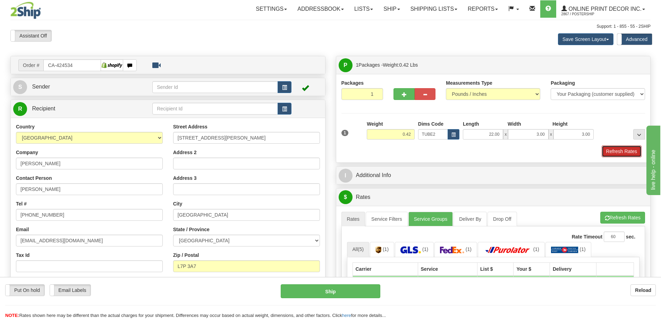
click at [610, 150] on button "Refresh Rates" at bounding box center [622, 151] width 40 height 12
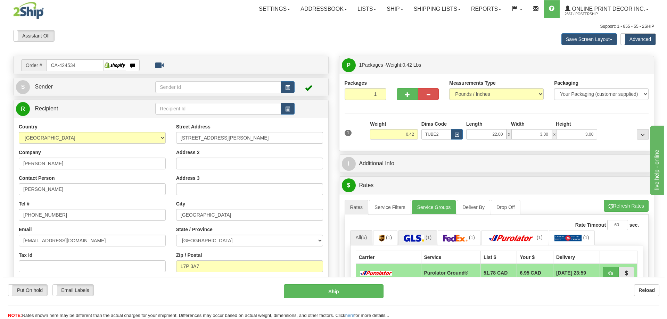
scroll to position [104, 0]
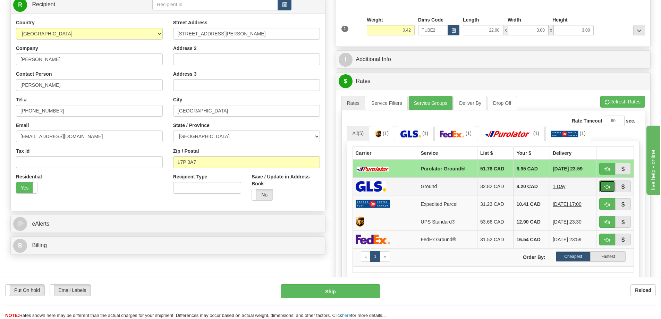
click at [603, 186] on button "button" at bounding box center [608, 187] width 16 height 12
type input "1"
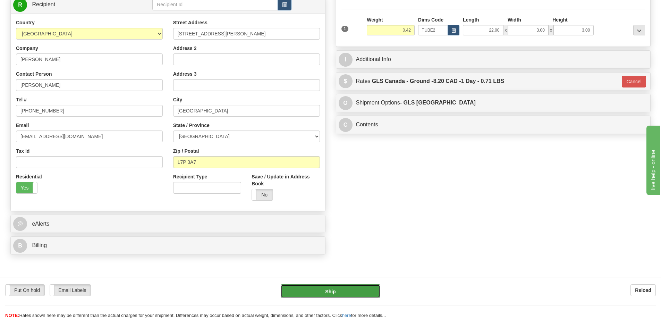
click at [361, 292] on button "Ship" at bounding box center [331, 291] width 100 height 14
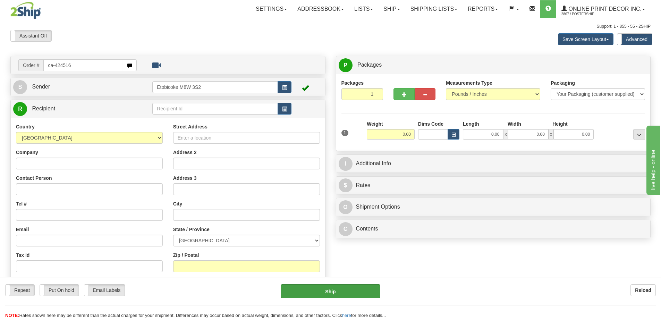
type input "ca-424516"
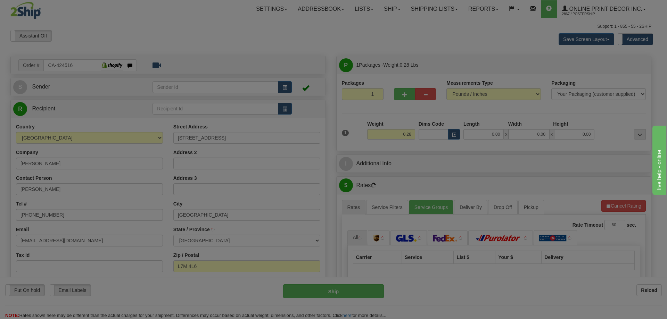
type input "[GEOGRAPHIC_DATA]"
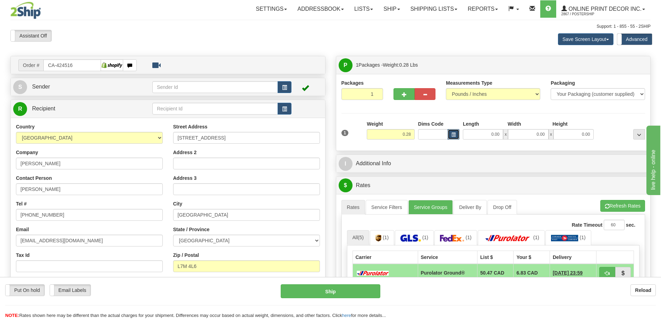
click at [451, 134] on button "button" at bounding box center [454, 134] width 12 height 10
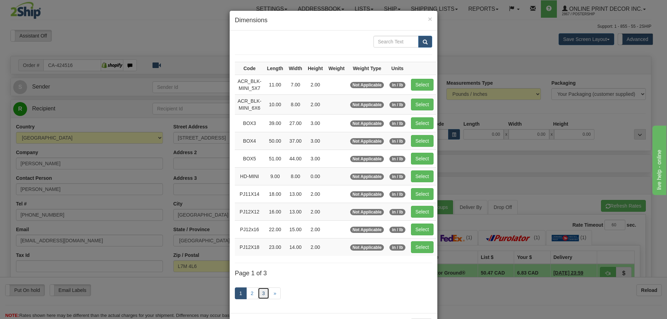
click at [263, 291] on link "3" at bounding box center [264, 294] width 12 height 12
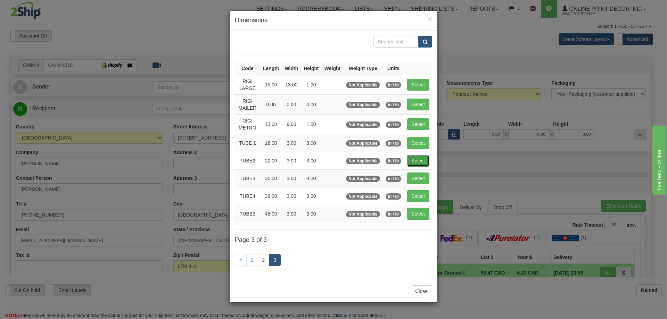
click at [415, 158] on button "Select" at bounding box center [418, 161] width 23 height 12
type input "TUBE2"
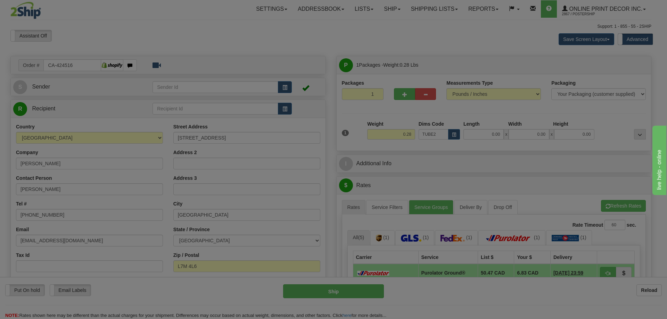
type input "22.00"
type input "3.00"
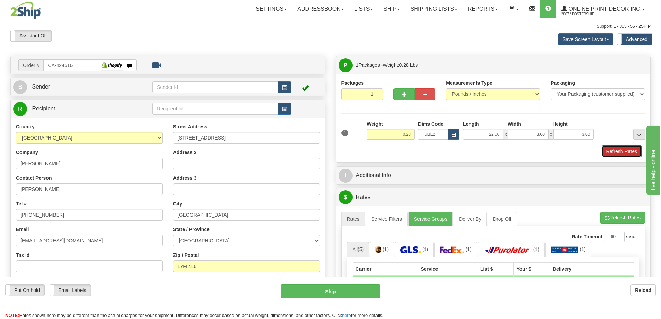
click at [627, 153] on button "Refresh Rates" at bounding box center [622, 151] width 40 height 12
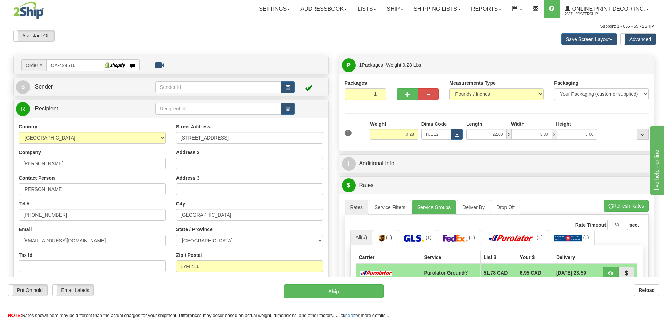
scroll to position [69, 0]
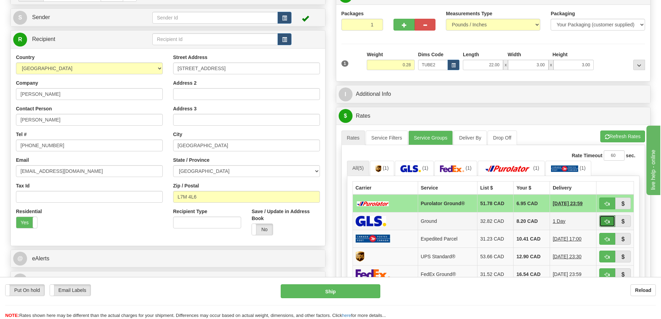
click at [609, 219] on button "button" at bounding box center [608, 221] width 16 height 12
type input "1"
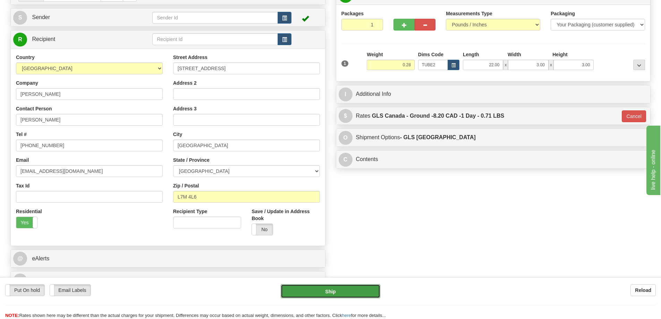
click at [363, 289] on button "Ship" at bounding box center [331, 291] width 100 height 14
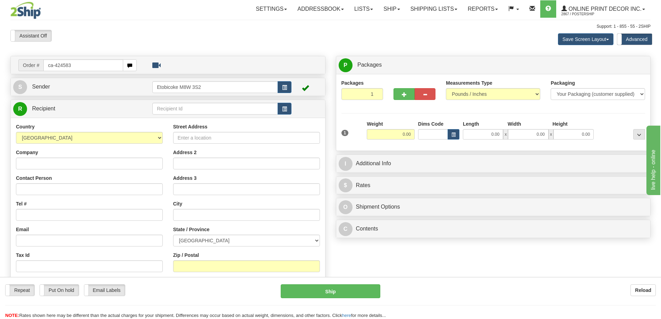
type input "ca-424583"
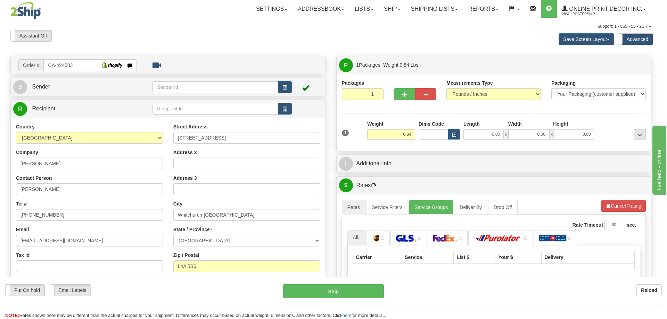
type input "STOUFFVILLE"
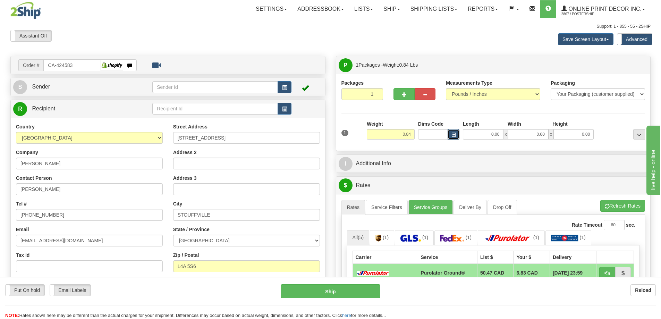
click at [453, 133] on span "button" at bounding box center [454, 135] width 4 height 4
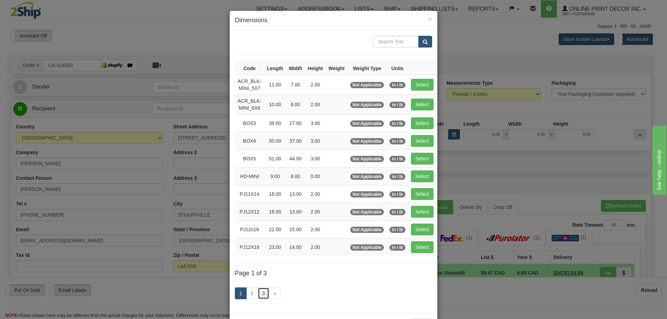
click at [259, 291] on link "3" at bounding box center [264, 294] width 12 height 12
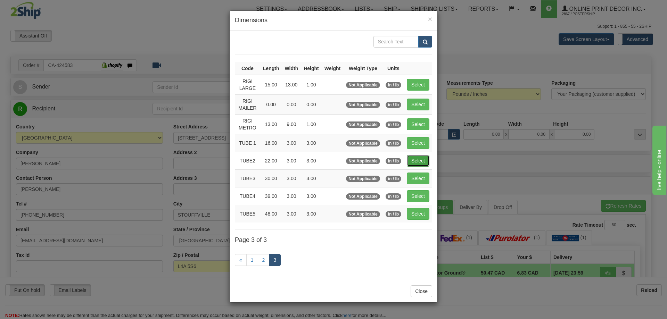
click at [422, 160] on button "Select" at bounding box center [418, 161] width 23 height 12
type input "TUBE2"
type input "22.00"
type input "3.00"
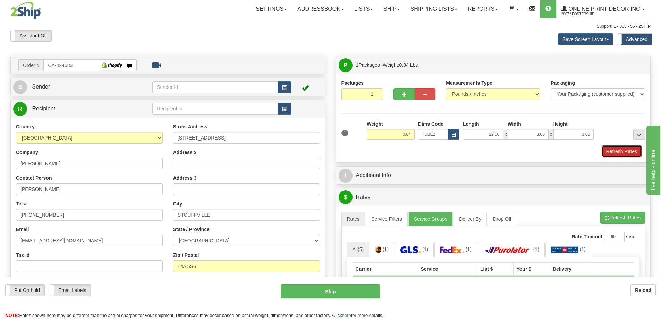
click at [615, 151] on button "Refresh Rates" at bounding box center [622, 151] width 40 height 12
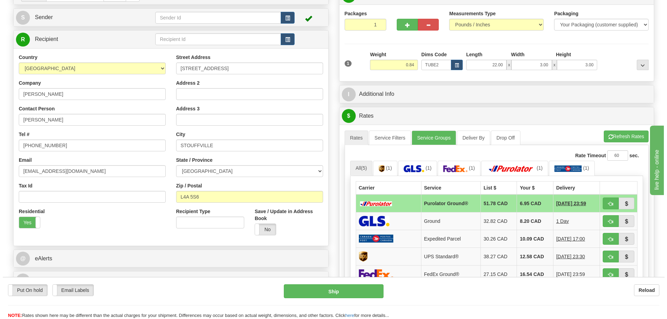
scroll to position [104, 0]
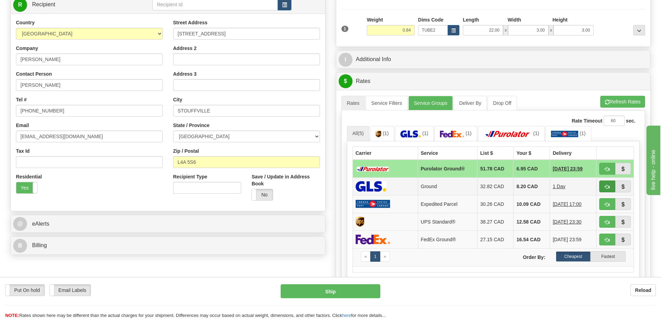
drag, startPoint x: 598, startPoint y: 186, endPoint x: 609, endPoint y: 188, distance: 11.2
click at [608, 188] on td at bounding box center [616, 186] width 38 height 18
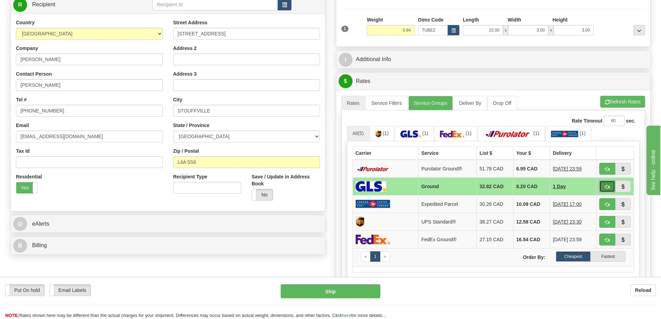
click at [609, 187] on span "button" at bounding box center [607, 187] width 5 height 5
type input "1"
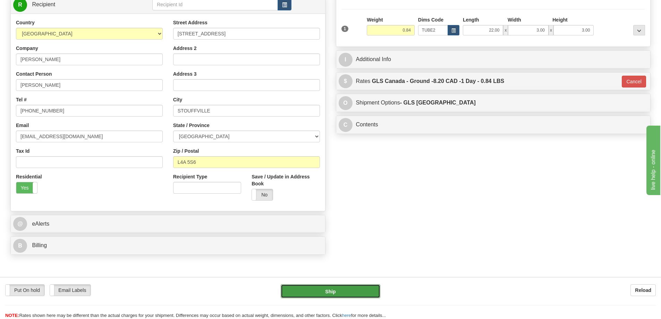
click at [361, 287] on button "Ship" at bounding box center [331, 291] width 100 height 14
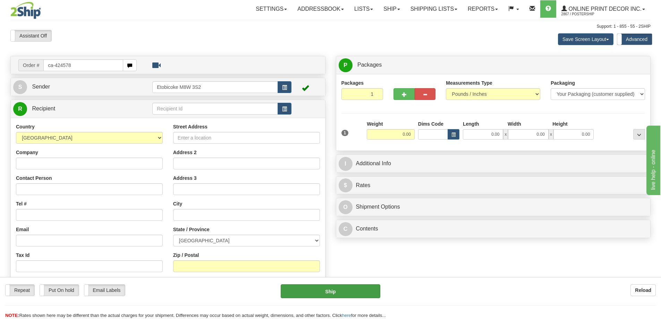
type input "ca-424578"
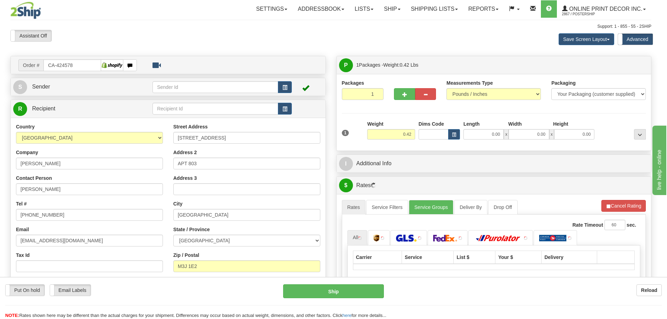
type input "[GEOGRAPHIC_DATA]"
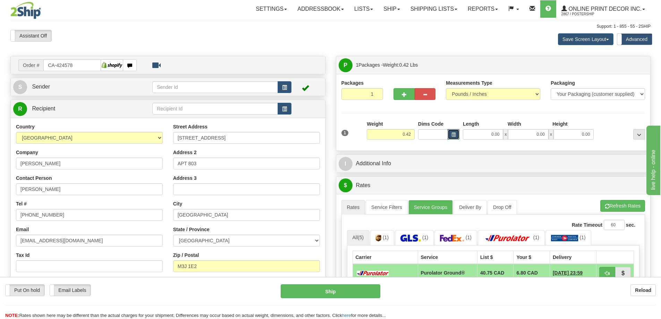
click at [451, 137] on button "button" at bounding box center [454, 134] width 12 height 10
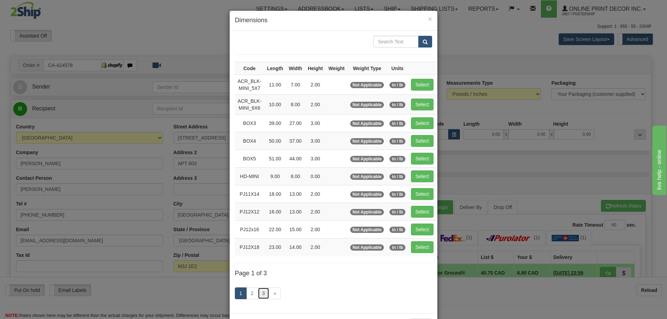
click at [258, 292] on link "3" at bounding box center [264, 294] width 12 height 12
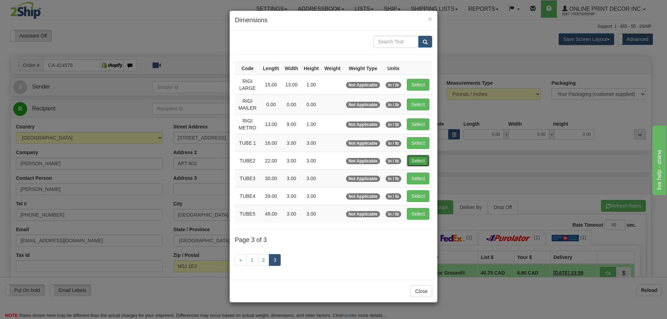
click at [415, 158] on button "Select" at bounding box center [418, 161] width 23 height 12
type input "TUBE2"
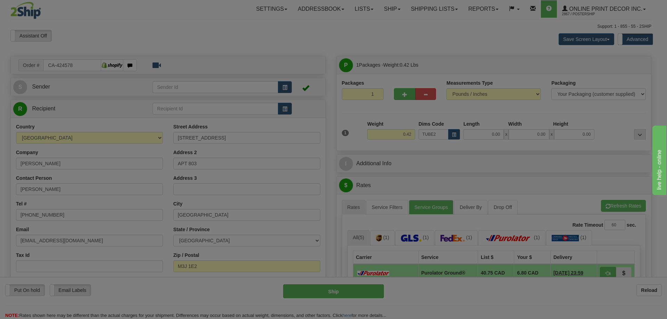
type input "22.00"
type input "3.00"
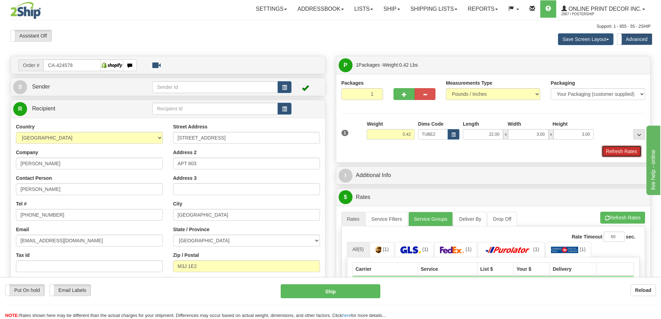
click at [608, 149] on button "Refresh Rates" at bounding box center [622, 151] width 40 height 12
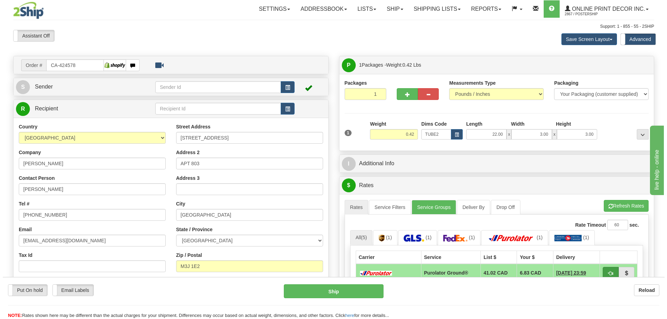
scroll to position [69, 0]
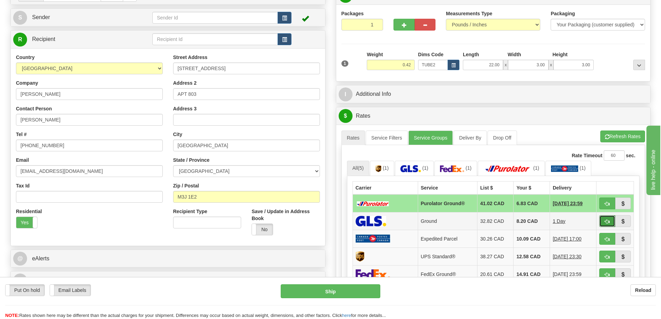
click at [607, 224] on span "button" at bounding box center [607, 221] width 5 height 5
type input "1"
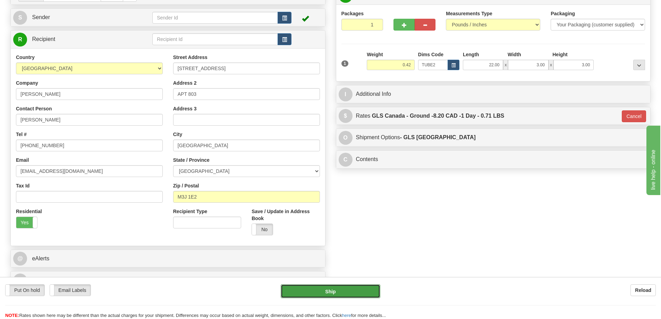
click at [327, 292] on button "Ship" at bounding box center [331, 291] width 100 height 14
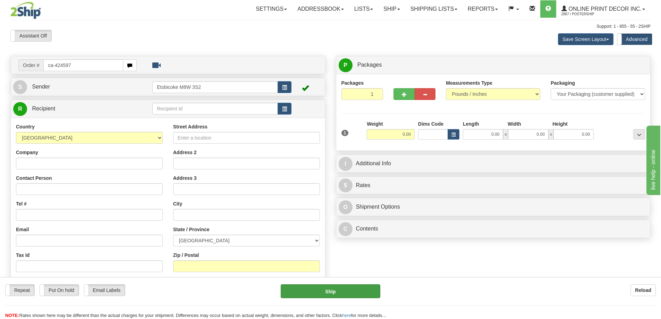
type input "ca-424597"
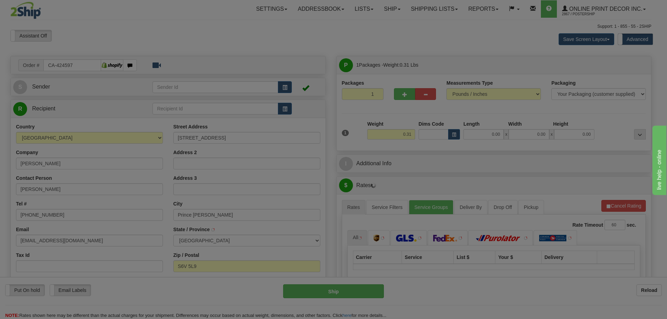
type input "PRINCE [PERSON_NAME]"
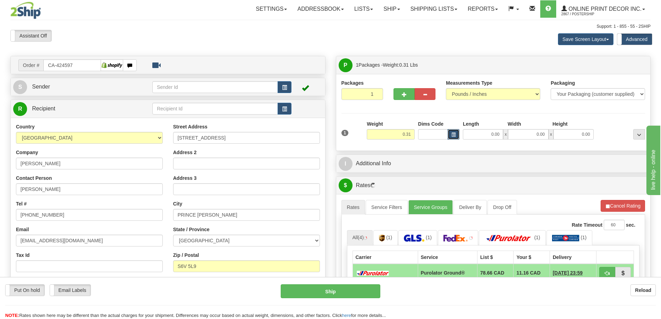
click at [454, 133] on span "button" at bounding box center [454, 135] width 4 height 4
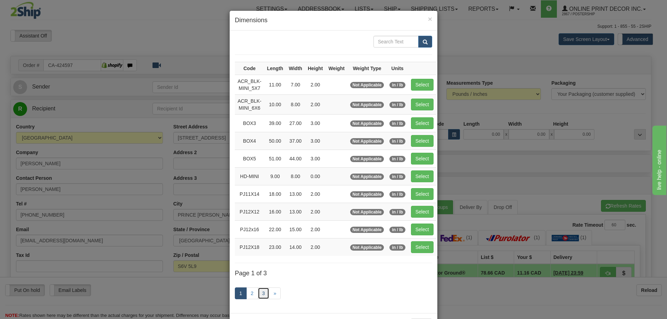
click at [263, 291] on link "3" at bounding box center [264, 294] width 12 height 12
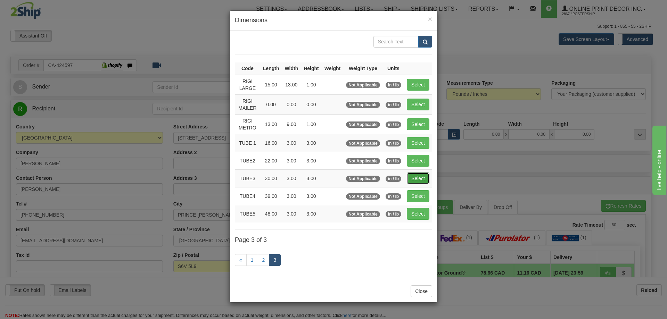
drag, startPoint x: 416, startPoint y: 174, endPoint x: 401, endPoint y: 180, distance: 16.2
click at [415, 174] on button "Select" at bounding box center [418, 179] width 23 height 12
type input "TUBE3"
type input "30.00"
type input "3.00"
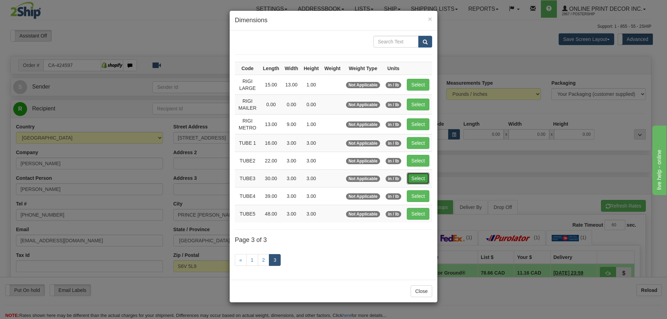
type input "3.00"
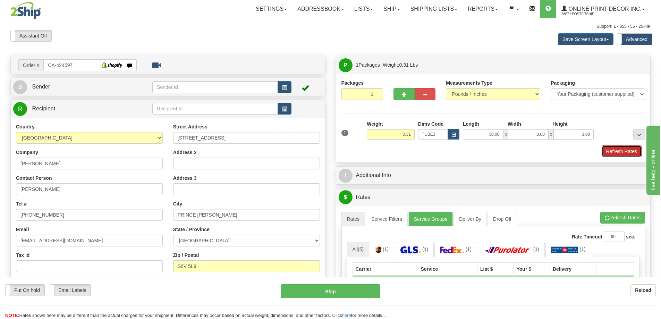
click at [608, 150] on button "Refresh Rates" at bounding box center [622, 151] width 40 height 12
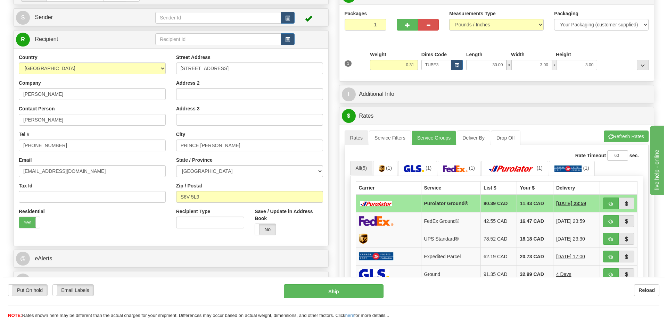
scroll to position [104, 0]
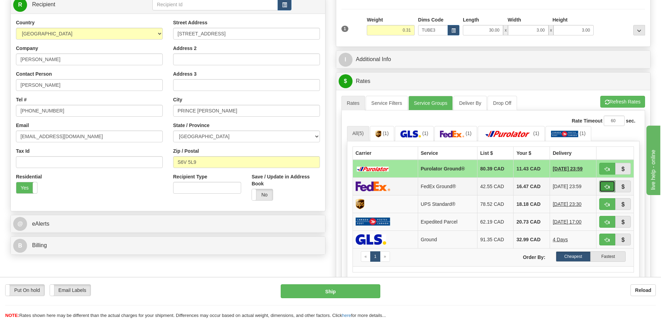
click at [606, 186] on span "button" at bounding box center [607, 187] width 5 height 5
type input "92"
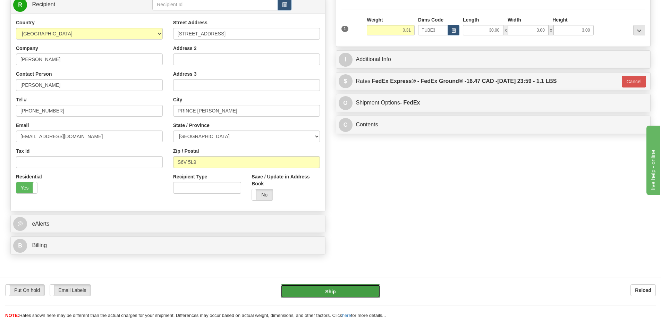
click at [363, 291] on button "Ship" at bounding box center [331, 291] width 100 height 14
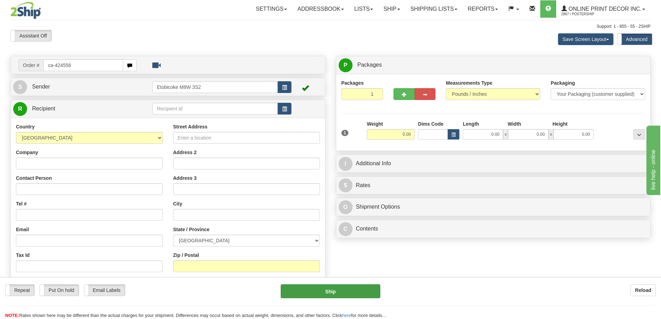
type input "ca-424558"
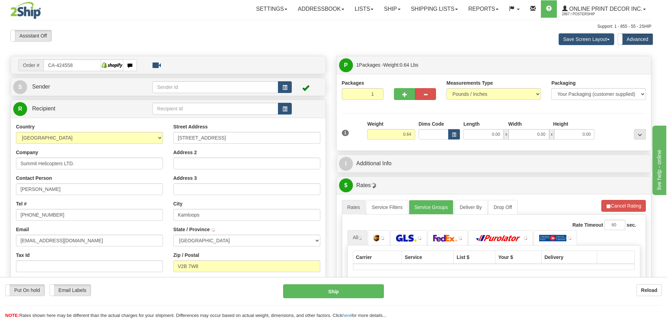
type input "KAMLOOPS"
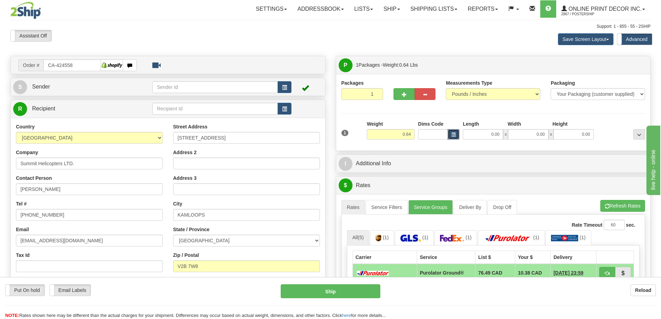
click at [455, 135] on span "button" at bounding box center [454, 135] width 4 height 4
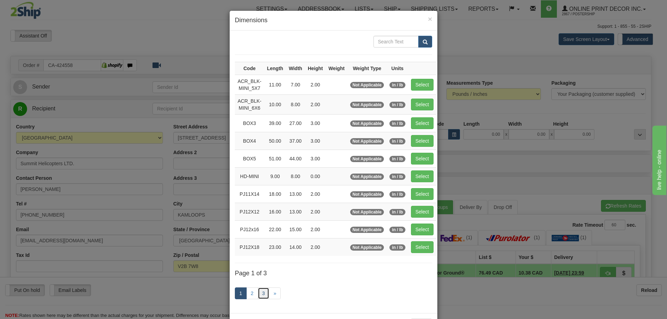
click at [258, 296] on link "3" at bounding box center [264, 294] width 12 height 12
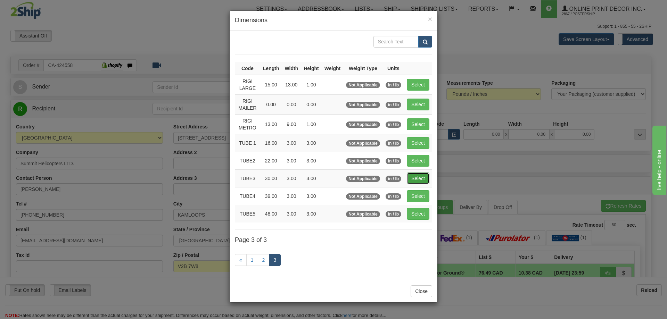
click at [423, 174] on button "Select" at bounding box center [418, 179] width 23 height 12
type input "TUBE3"
type input "30.00"
type input "3.00"
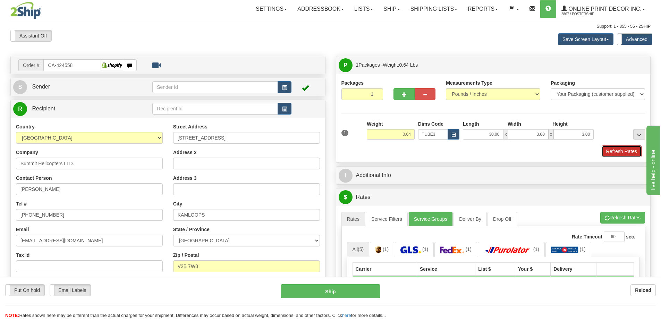
click at [629, 149] on button "Refresh Rates" at bounding box center [622, 151] width 40 height 12
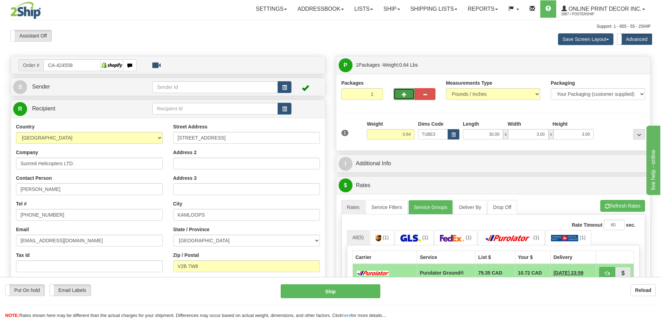
click at [402, 94] on span "button" at bounding box center [404, 94] width 5 height 5
radio input "true"
type input "2"
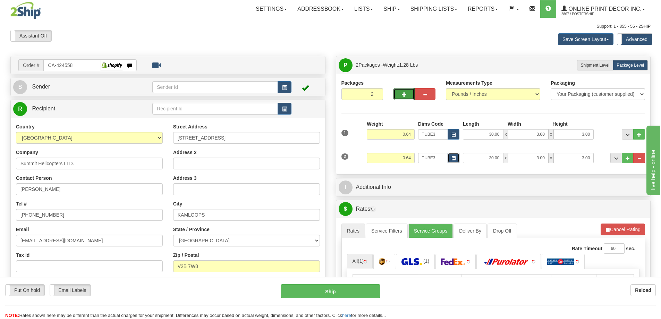
click at [452, 158] on span "button" at bounding box center [454, 159] width 4 height 4
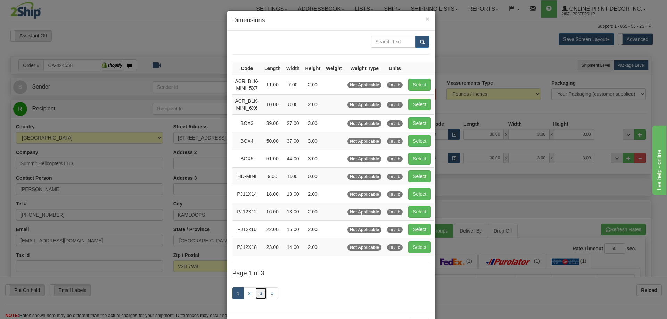
click at [257, 293] on link "3" at bounding box center [261, 294] width 12 height 12
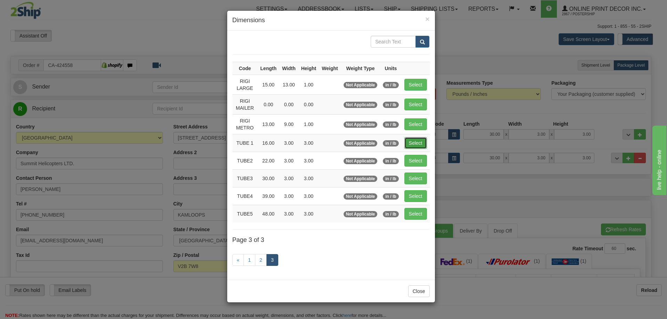
click at [417, 138] on button "Select" at bounding box center [415, 143] width 23 height 12
type input "TUBE 1"
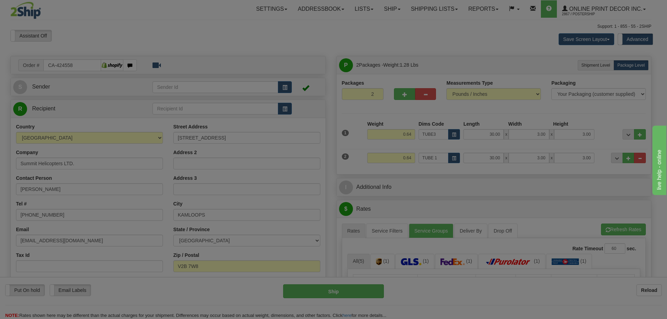
type input "16.00"
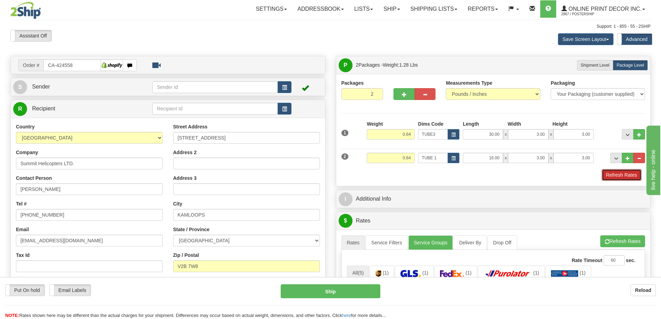
click at [613, 175] on button "Refresh Rates" at bounding box center [622, 175] width 40 height 12
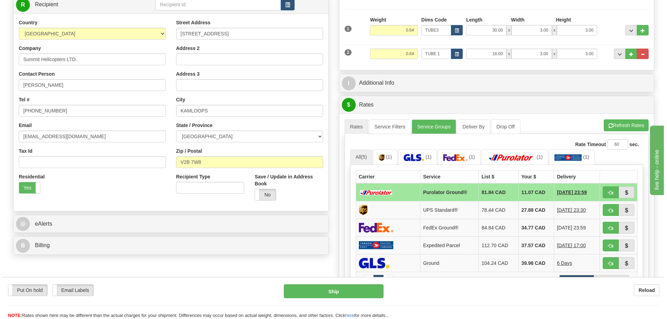
scroll to position [208, 0]
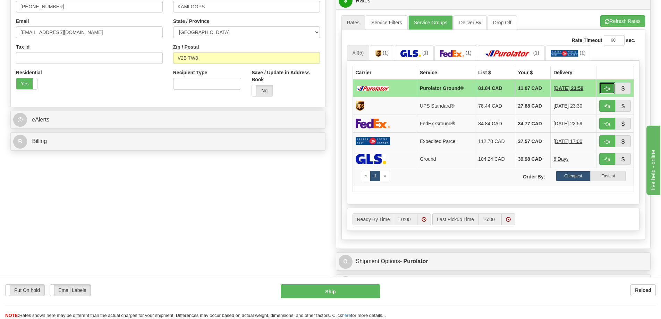
click at [604, 91] on button "button" at bounding box center [608, 88] width 16 height 12
type input "260"
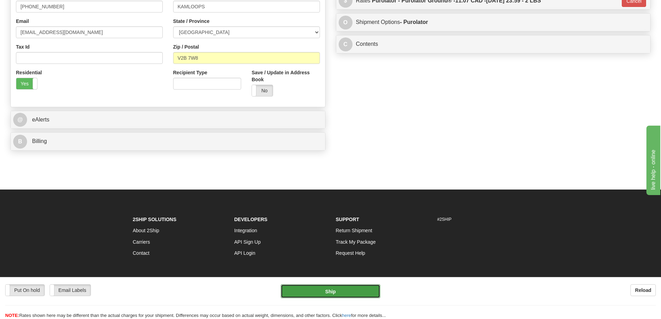
click at [338, 290] on button "Ship" at bounding box center [331, 291] width 100 height 14
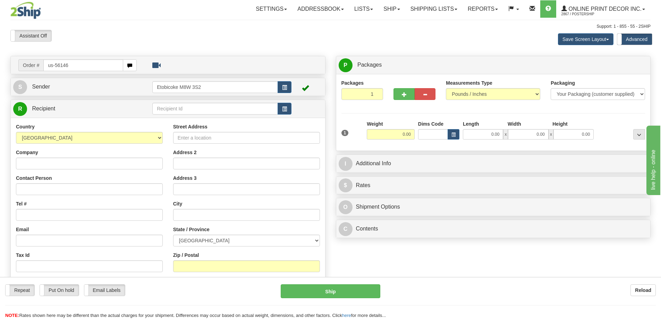
type input "us-56146"
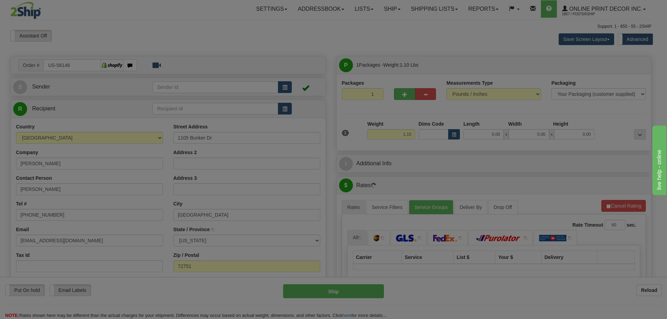
type input "PEA RIDGE"
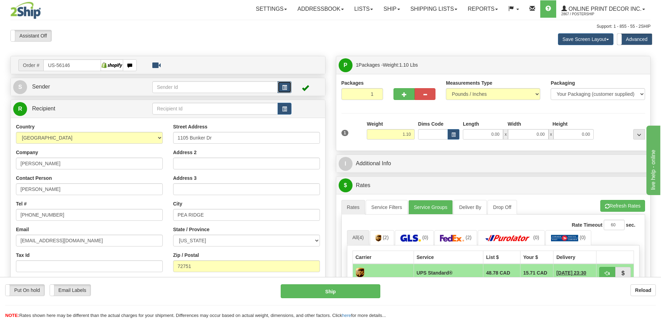
click at [284, 86] on span "button" at bounding box center [284, 87] width 5 height 5
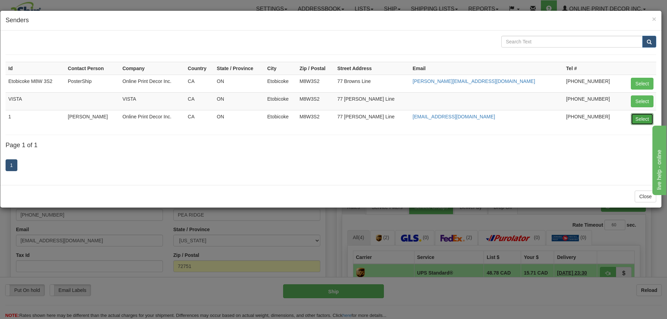
click at [641, 117] on button "Select" at bounding box center [642, 119] width 23 height 12
type input "1"
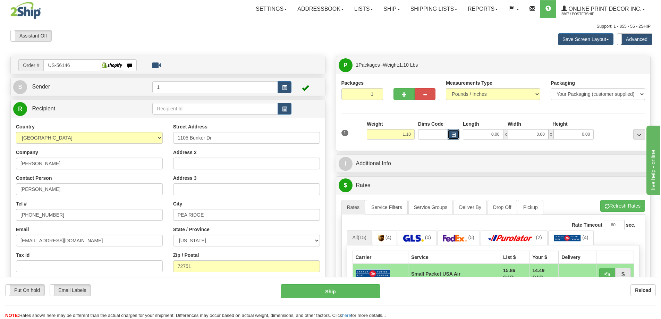
click at [455, 133] on span "button" at bounding box center [454, 135] width 4 height 4
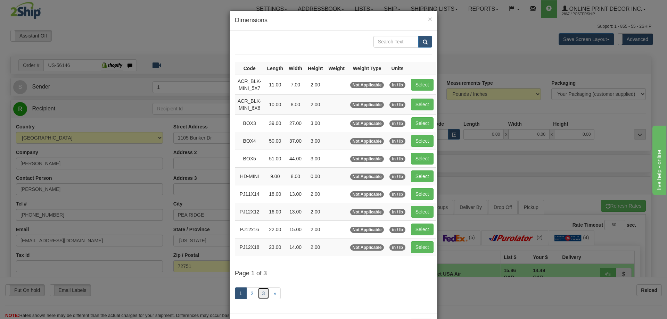
click at [261, 292] on link "3" at bounding box center [264, 294] width 12 height 12
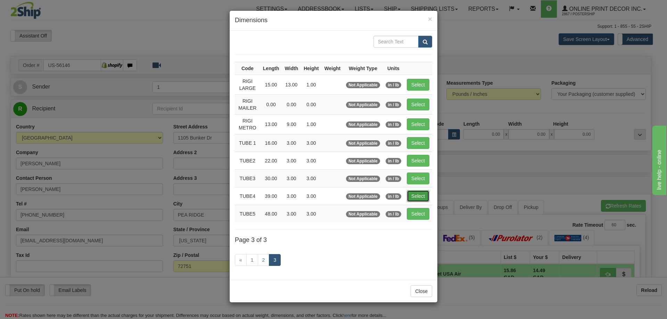
click at [416, 194] on button "Select" at bounding box center [418, 196] width 23 height 12
type input "TUBE4"
type input "39.00"
type input "3.00"
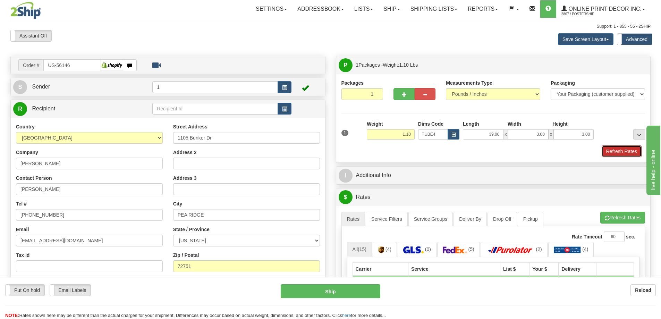
click at [613, 149] on button "Refresh Rates" at bounding box center [622, 151] width 40 height 12
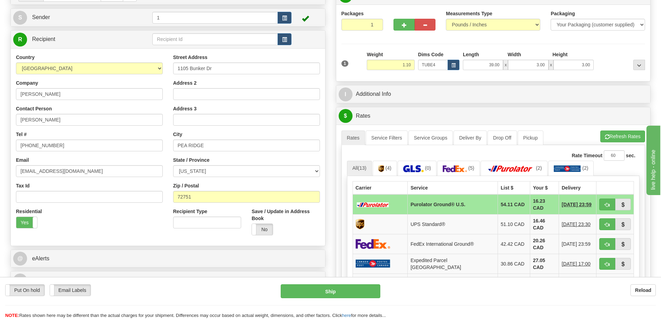
scroll to position [104, 0]
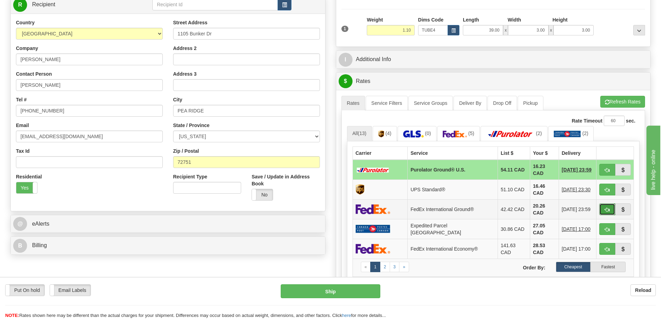
click at [603, 204] on button "button" at bounding box center [608, 209] width 16 height 12
type input "92"
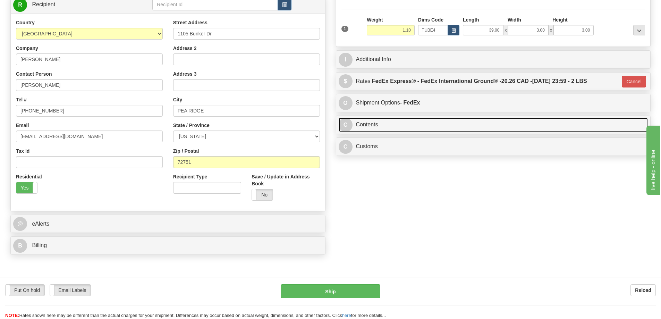
click at [415, 127] on link "C Contents" at bounding box center [494, 125] width 310 height 14
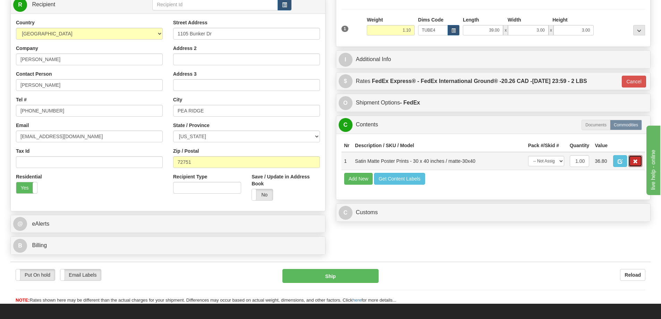
click at [634, 162] on span "button" at bounding box center [635, 161] width 5 height 5
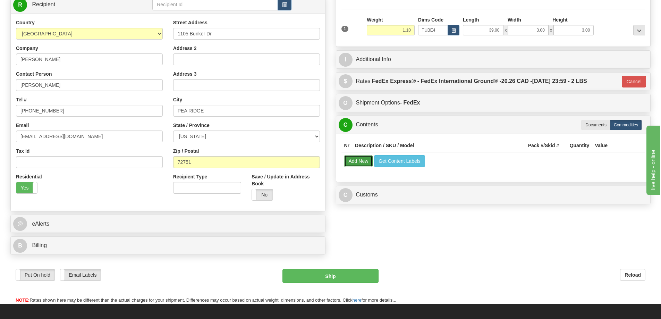
click at [352, 158] on button "Add New" at bounding box center [358, 161] width 29 height 12
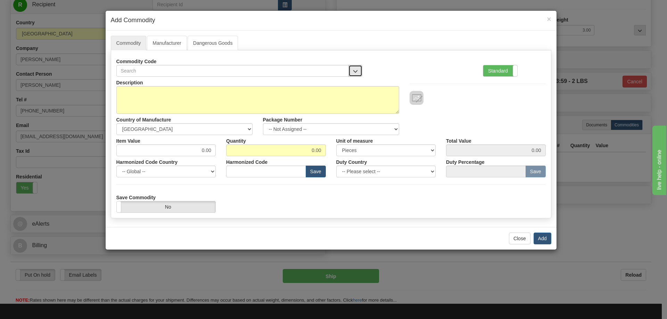
click at [356, 67] on button "button" at bounding box center [355, 71] width 14 height 12
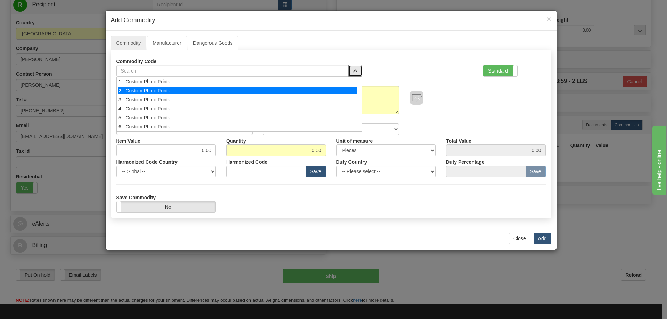
click at [351, 89] on div "2 - Custom Photo Prints" at bounding box center [237, 91] width 239 height 8
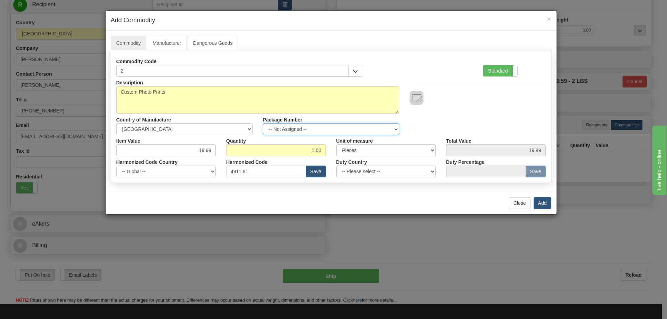
click at [393, 127] on select "-- Not Assigned -- Item 1" at bounding box center [331, 129] width 136 height 12
select select "0"
click at [263, 123] on select "-- Not Assigned -- Item 1" at bounding box center [331, 129] width 136 height 12
click at [541, 201] on button "Add" at bounding box center [542, 203] width 18 height 12
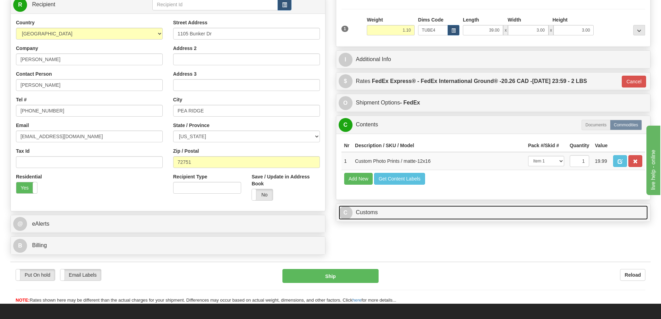
click at [597, 216] on link "C Customs" at bounding box center [494, 213] width 310 height 14
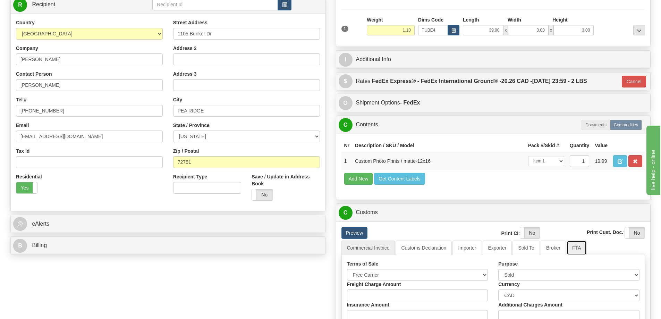
click at [577, 250] on link "FTA" at bounding box center [577, 248] width 20 height 15
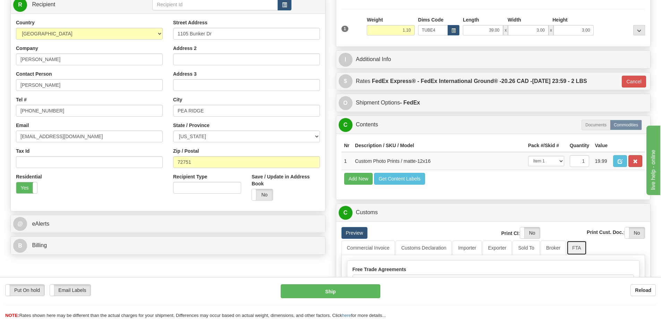
scroll to position [208, 0]
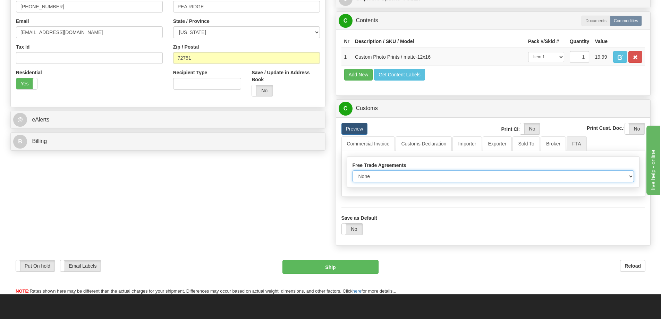
click at [624, 178] on select "None Other USMCA CETA CUKTCA" at bounding box center [494, 176] width 282 height 12
select select "1"
click at [353, 173] on select "None Other USMCA CETA CUKTCA" at bounding box center [494, 176] width 282 height 12
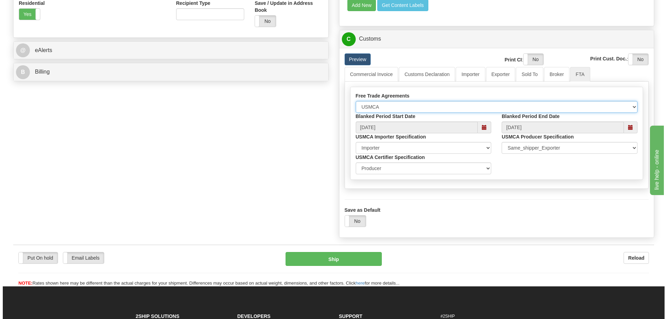
scroll to position [313, 0]
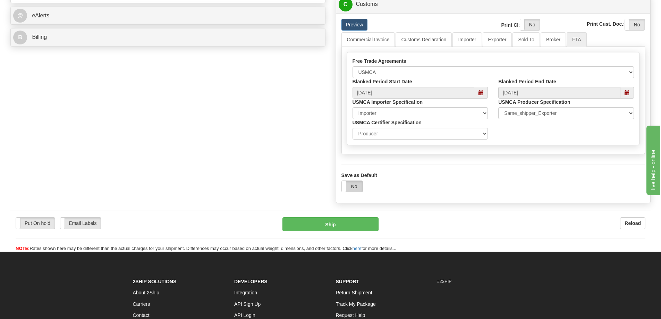
click at [351, 187] on label "No" at bounding box center [352, 186] width 21 height 11
click at [335, 223] on button "Ship" at bounding box center [331, 224] width 96 height 14
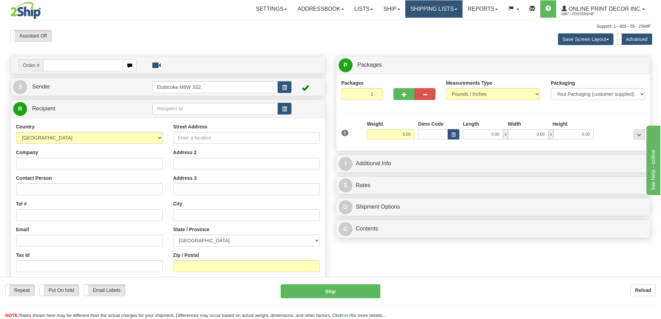
click at [439, 4] on link "Shipping lists" at bounding box center [434, 8] width 57 height 17
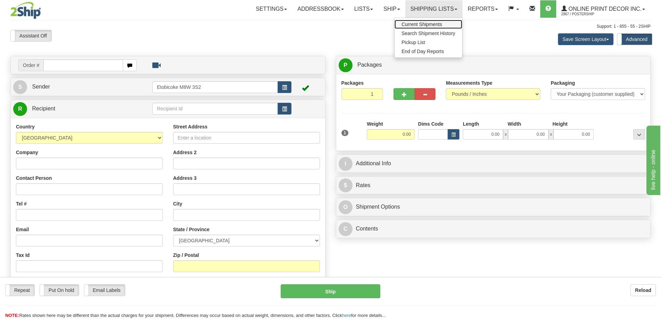
click at [421, 24] on span "Current Shipments" at bounding box center [422, 25] width 41 height 6
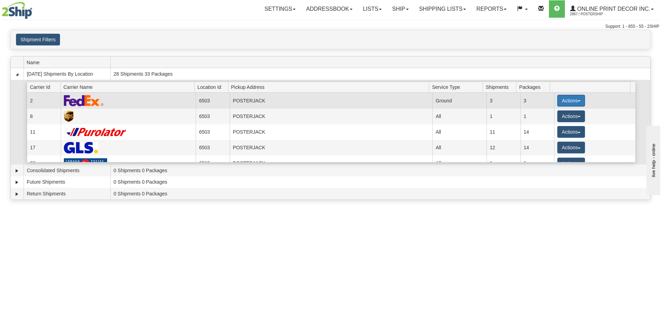
click at [562, 95] on button "Actions" at bounding box center [572, 101] width 28 height 12
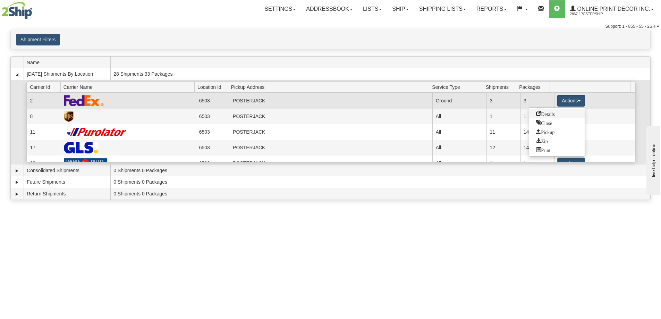
click at [554, 113] on span "Details" at bounding box center [545, 113] width 19 height 5
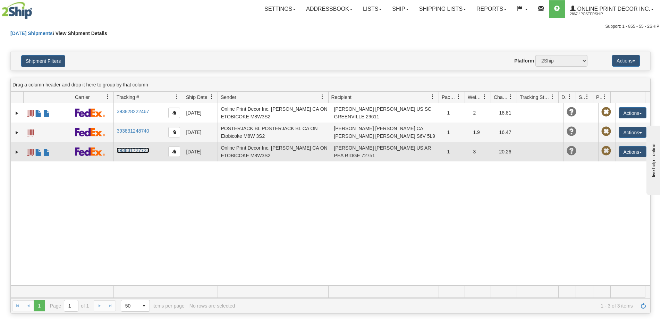
click at [138, 151] on link "393831727723" at bounding box center [133, 151] width 32 height 6
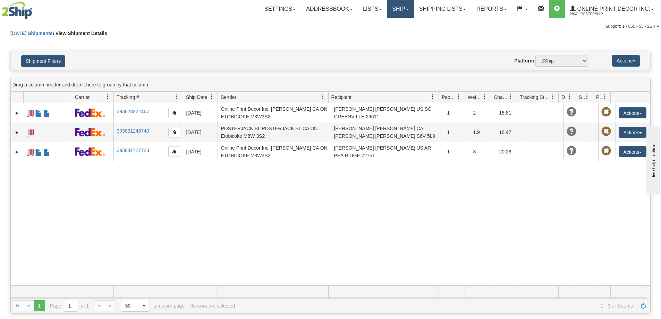
click at [403, 6] on link "Ship" at bounding box center [400, 8] width 27 height 17
click at [372, 27] on link "Ship Screen" at bounding box center [382, 24] width 63 height 9
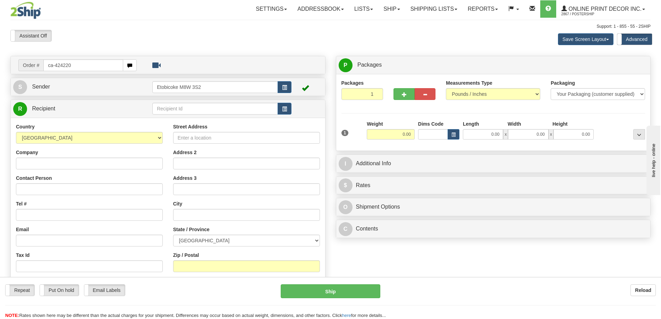
type input "ca-424220"
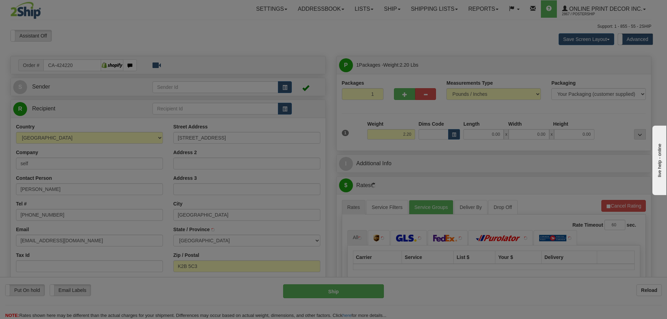
type input "OTTAWA"
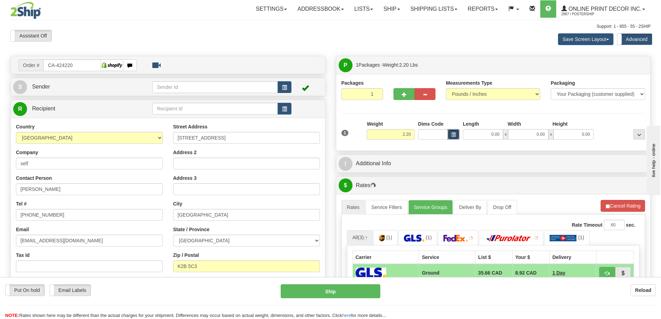
click at [457, 136] on button "button" at bounding box center [454, 134] width 12 height 10
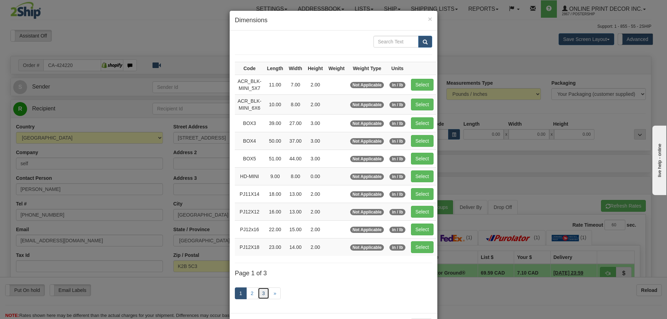
click at [260, 292] on link "3" at bounding box center [264, 294] width 12 height 12
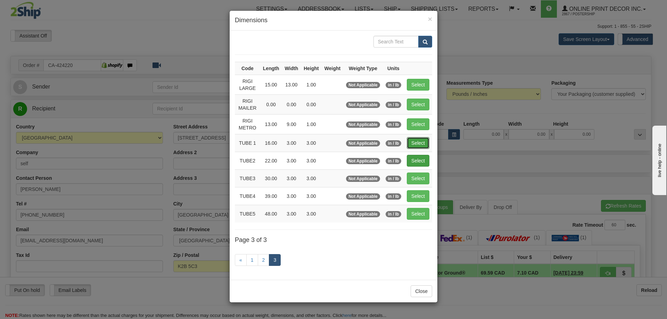
click at [419, 144] on button "Select" at bounding box center [418, 143] width 23 height 12
type input "TUBE 1"
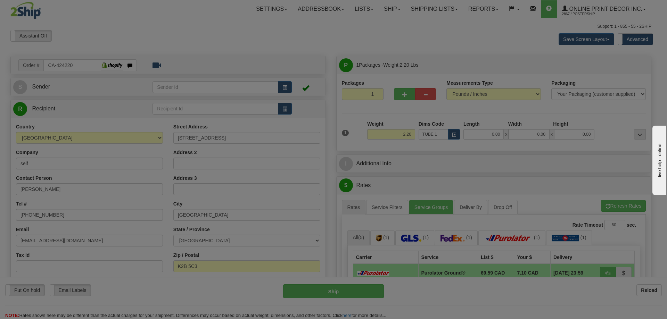
type input "16.00"
type input "3.00"
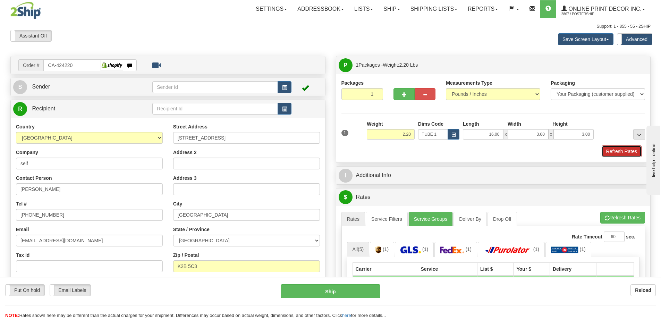
drag, startPoint x: 627, startPoint y: 152, endPoint x: 627, endPoint y: 156, distance: 3.5
click at [627, 156] on button "Refresh Rates" at bounding box center [622, 151] width 40 height 12
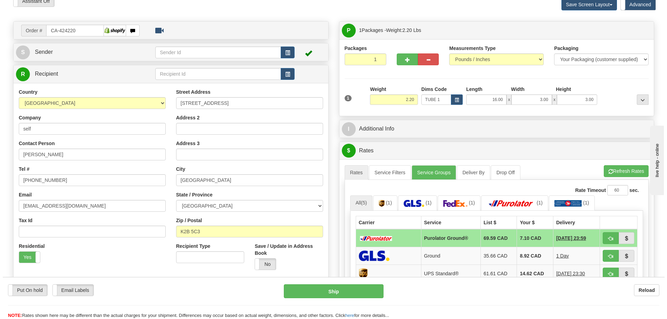
scroll to position [69, 0]
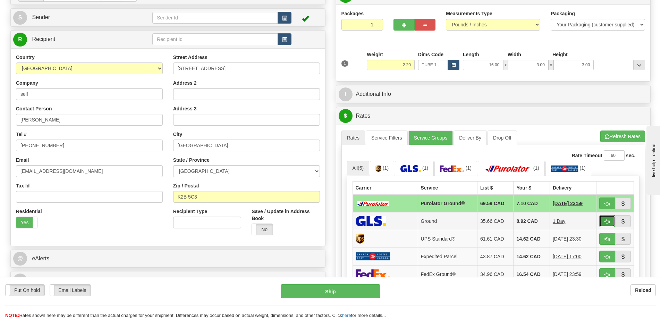
click at [608, 218] on button "button" at bounding box center [608, 221] width 16 height 12
type input "1"
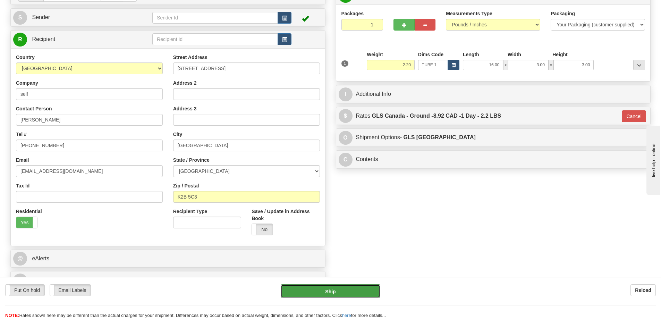
drag, startPoint x: 327, startPoint y: 289, endPoint x: 330, endPoint y: 288, distance: 3.6
click at [330, 288] on button "Ship" at bounding box center [331, 291] width 100 height 14
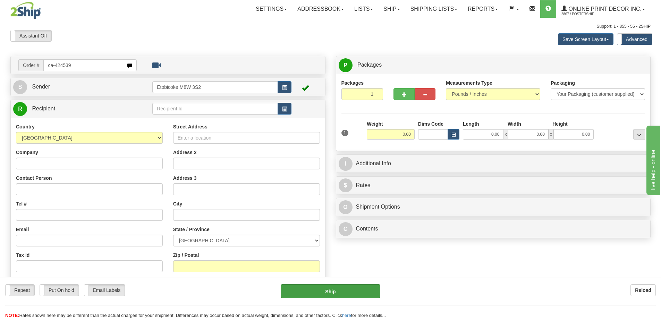
type input "ca-424539"
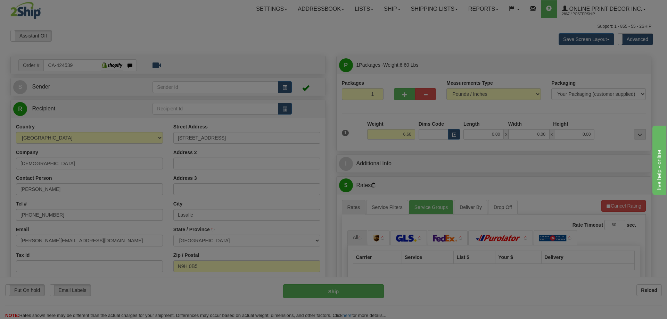
type input "LASALLE"
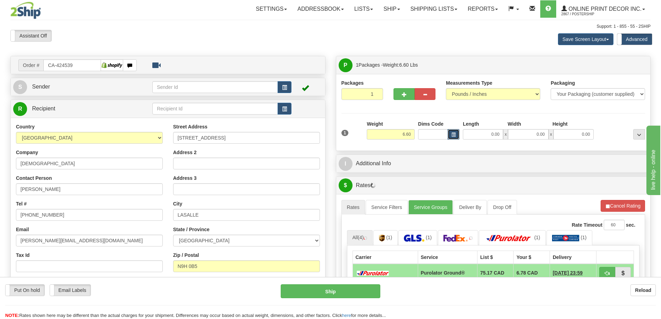
click at [450, 135] on button "button" at bounding box center [454, 134] width 12 height 10
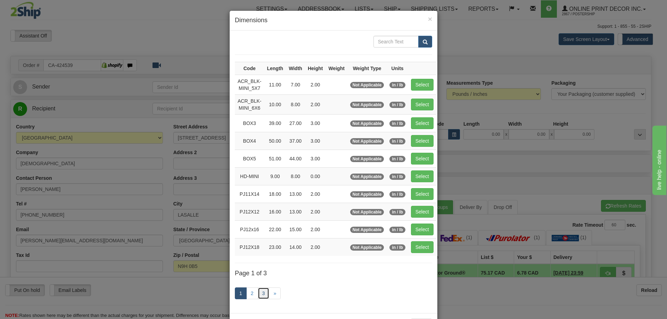
click at [261, 293] on link "3" at bounding box center [264, 294] width 12 height 12
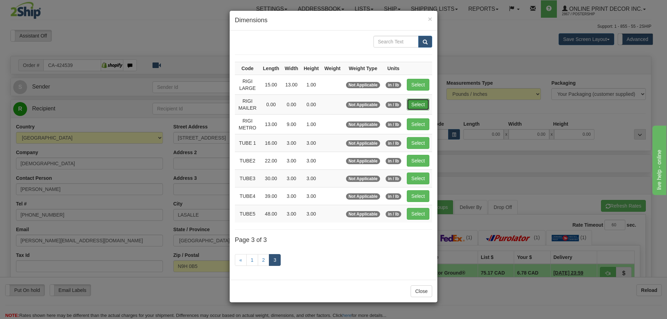
click at [414, 105] on button "Select" at bounding box center [418, 105] width 23 height 12
type input "RIGI MAILER"
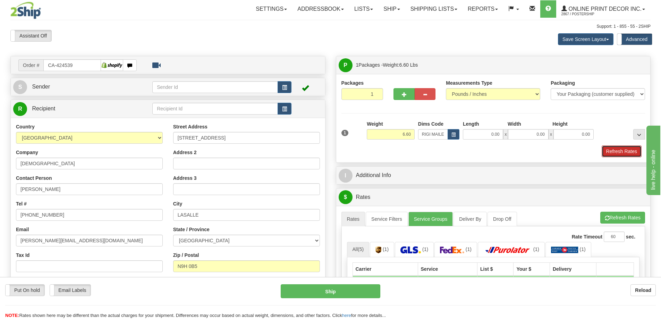
drag, startPoint x: 612, startPoint y: 153, endPoint x: 616, endPoint y: 152, distance: 3.9
click at [614, 153] on button "Refresh Rates" at bounding box center [622, 151] width 40 height 12
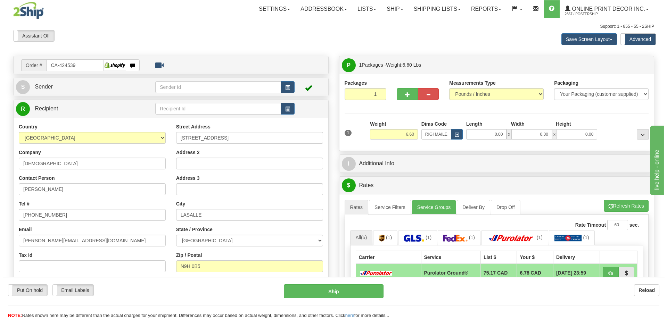
scroll to position [104, 0]
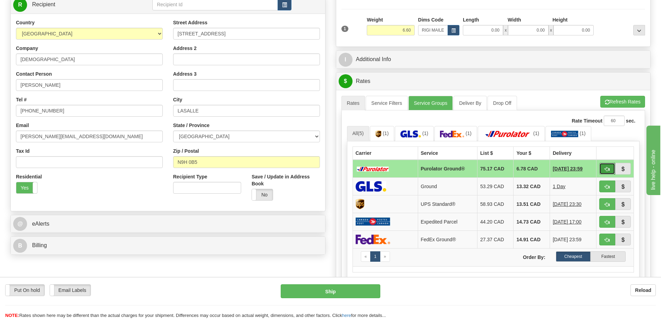
click at [603, 168] on button "button" at bounding box center [608, 169] width 16 height 12
type input "260"
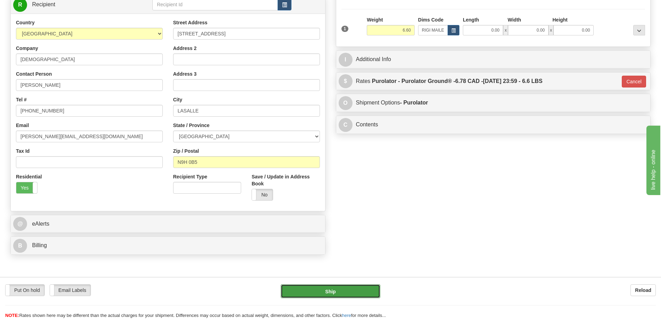
click at [343, 289] on button "Ship" at bounding box center [331, 291] width 100 height 14
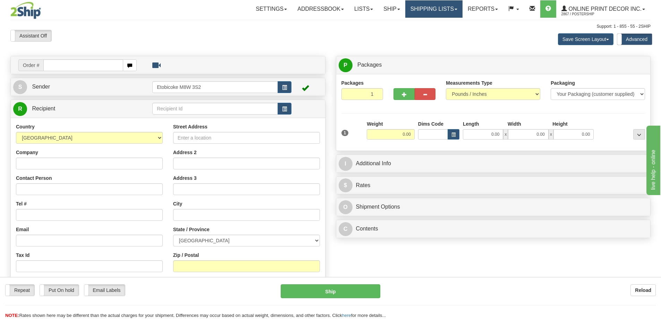
click at [434, 8] on link "Shipping lists" at bounding box center [434, 8] width 57 height 17
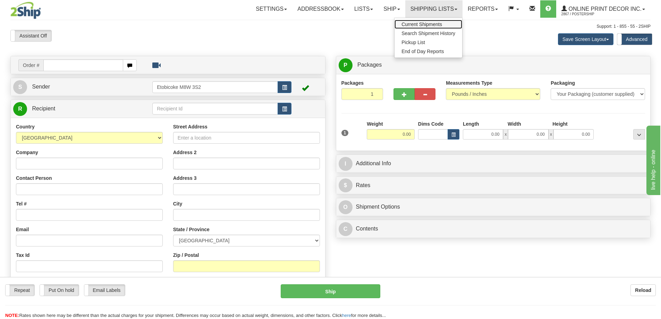
click at [415, 25] on span "Current Shipments" at bounding box center [422, 25] width 41 height 6
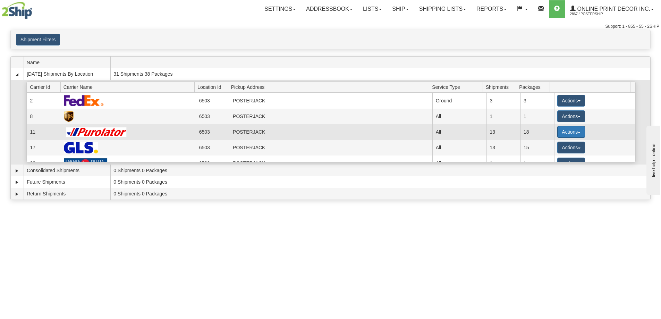
click at [561, 132] on button "Actions" at bounding box center [572, 132] width 28 height 12
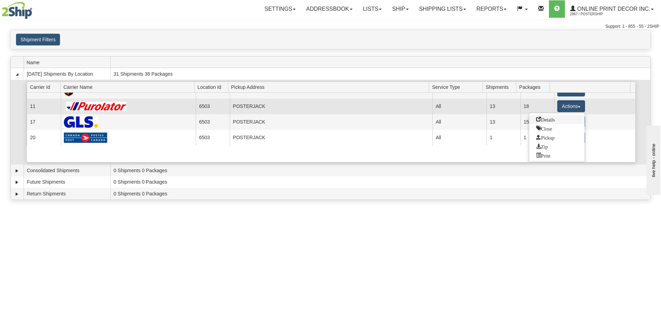
click at [538, 118] on span "Details" at bounding box center [545, 119] width 19 height 5
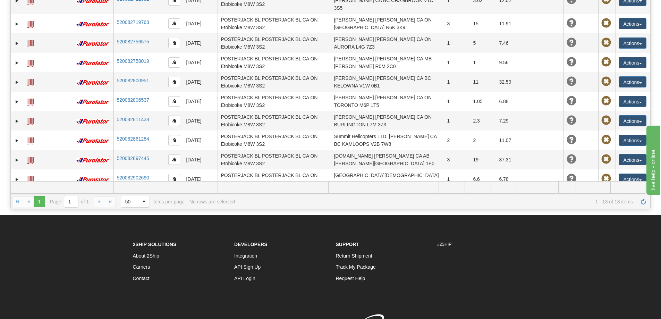
scroll to position [139, 0]
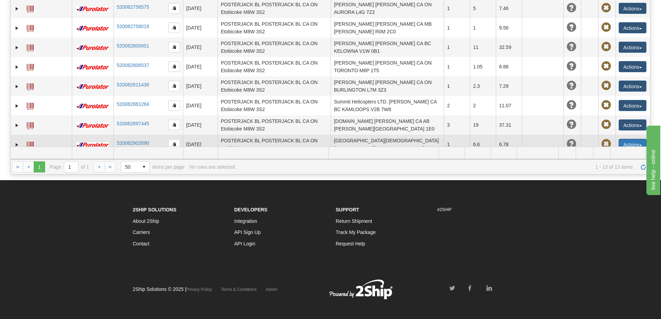
click at [640, 145] on span "button" at bounding box center [641, 145] width 3 height 1
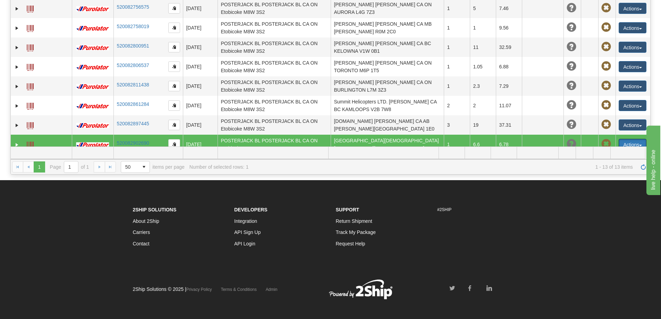
scroll to position [134, 0]
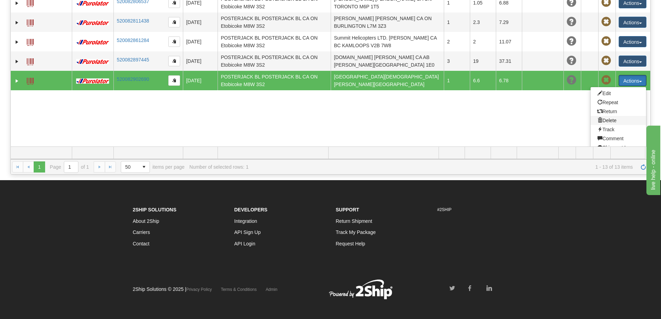
click at [598, 118] on span at bounding box center [600, 120] width 5 height 5
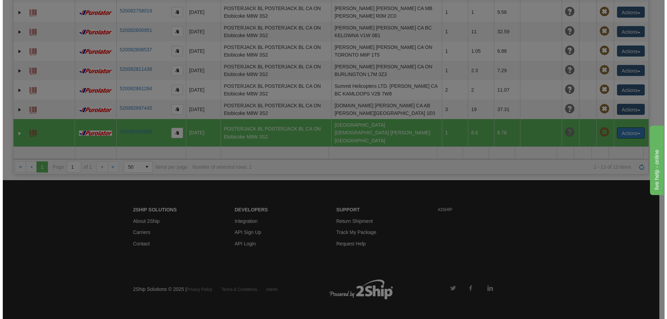
scroll to position [70, 0]
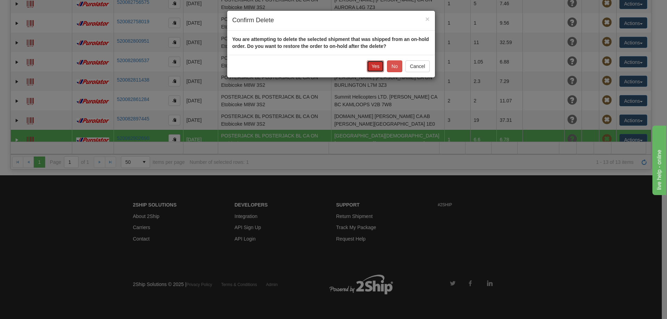
click at [371, 63] on button "Yes" at bounding box center [375, 66] width 17 height 12
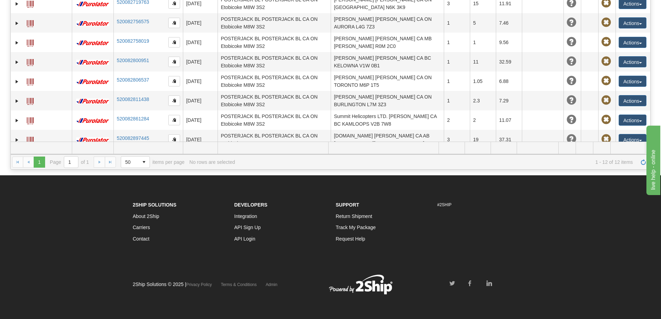
scroll to position [0, 0]
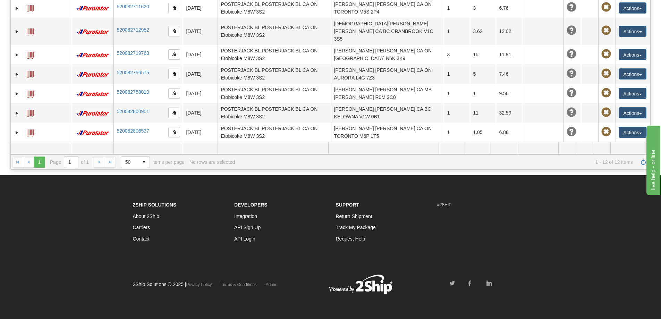
click at [660, 3] on div "Please wait... × Confirm Delete Delete Cancel × Confirm Delete You are attempti…" at bounding box center [330, 28] width 661 height 284
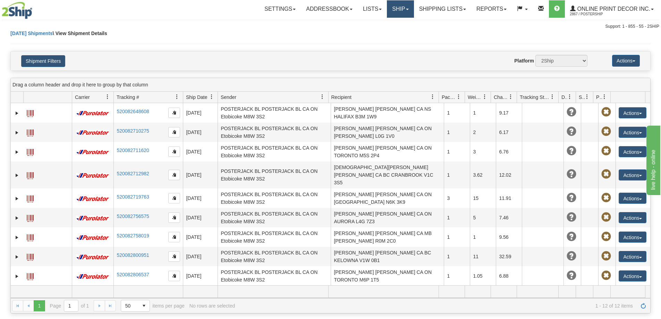
click at [405, 9] on link "Ship" at bounding box center [400, 8] width 27 height 17
click at [378, 24] on span "Ship Screen" at bounding box center [371, 25] width 26 height 6
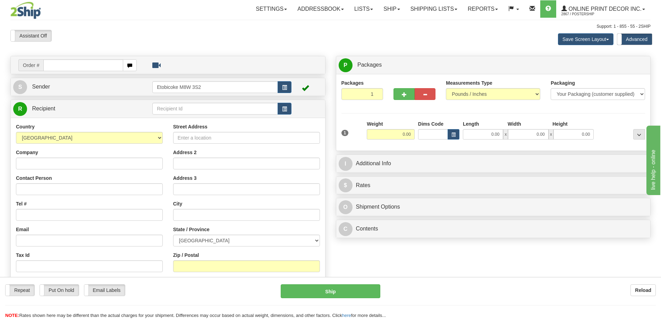
click at [62, 66] on input "text" at bounding box center [83, 65] width 80 height 12
type input "Ca-424539"
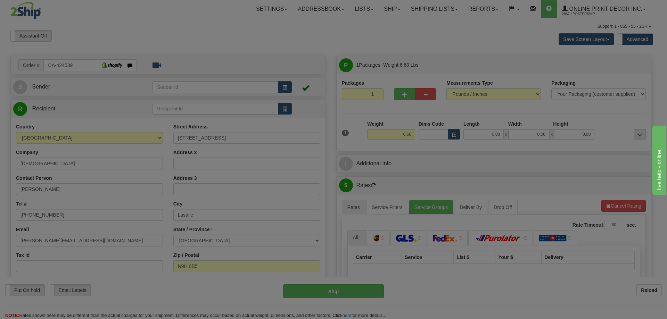
type input "LASALLE"
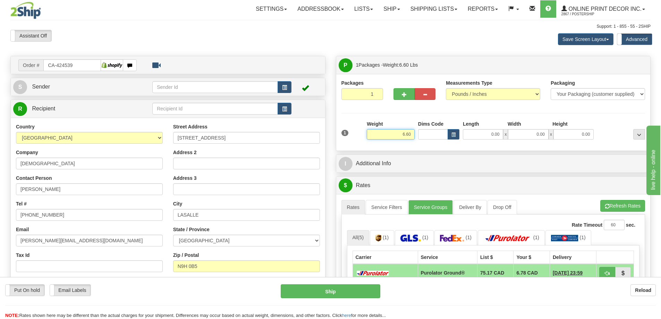
drag, startPoint x: 414, startPoint y: 134, endPoint x: 414, endPoint y: 128, distance: 6.6
click at [414, 129] on div "Weight 6.60" at bounding box center [391, 129] width 48 height 19
type input "6"
type input "2.00"
click at [456, 134] on span "button" at bounding box center [454, 135] width 4 height 4
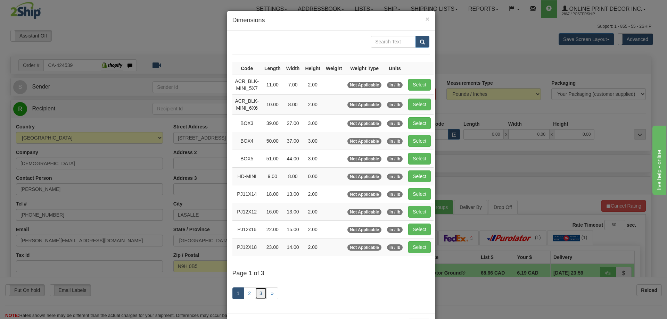
click at [259, 292] on link "3" at bounding box center [261, 294] width 12 height 12
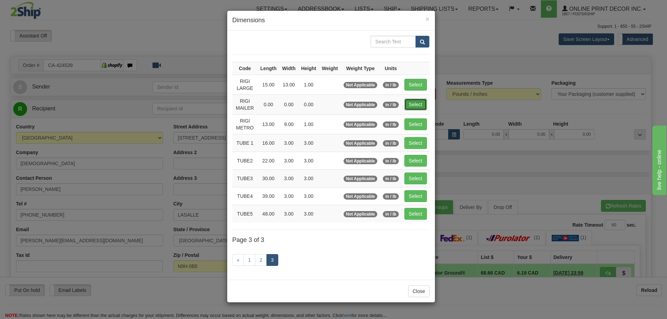
click at [410, 101] on button "Select" at bounding box center [415, 105] width 23 height 12
type input "RIGI MAILER"
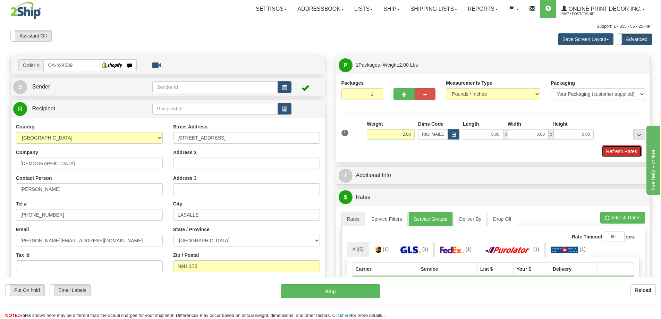
click at [618, 151] on button "Refresh Rates" at bounding box center [622, 151] width 40 height 12
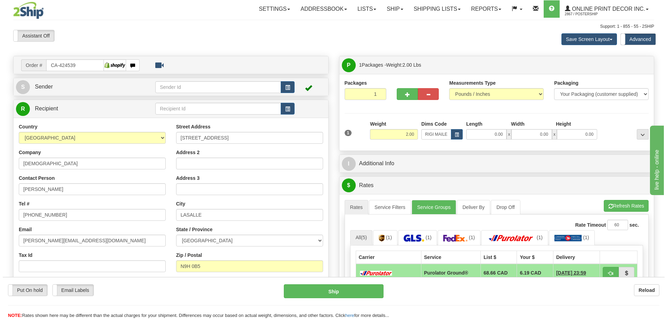
scroll to position [69, 0]
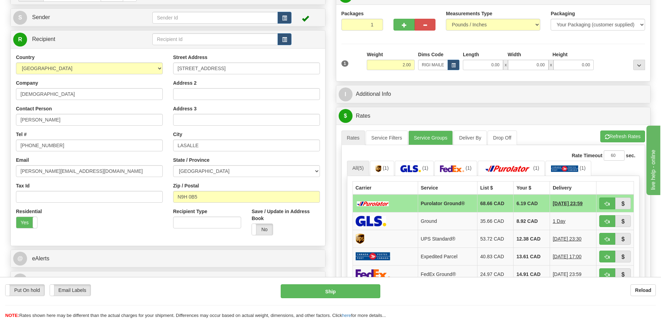
click at [610, 198] on td at bounding box center [616, 203] width 38 height 18
click at [605, 203] on span "button" at bounding box center [607, 204] width 5 height 5
type input "260"
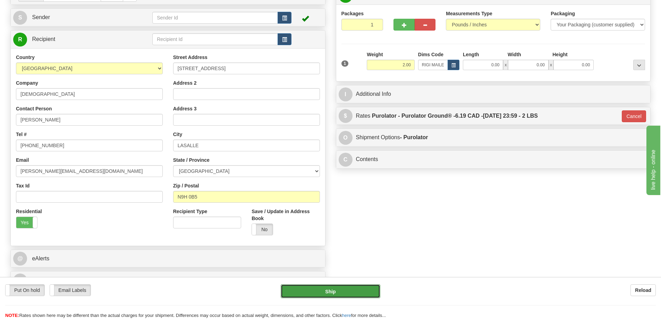
click at [332, 287] on button "Ship" at bounding box center [331, 291] width 100 height 14
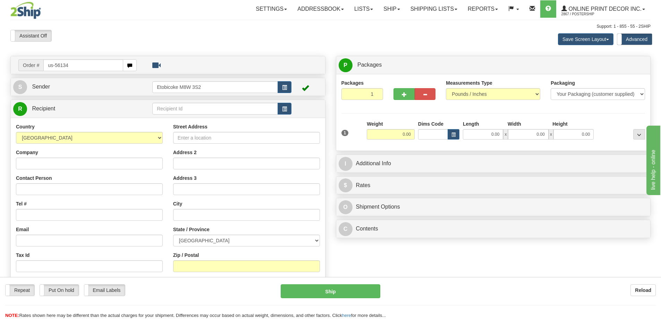
type input "us-56134"
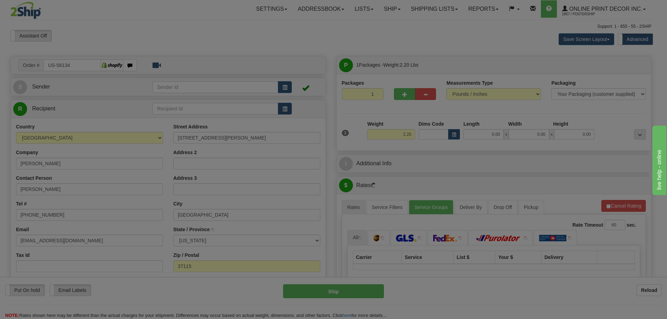
type input "MADISON"
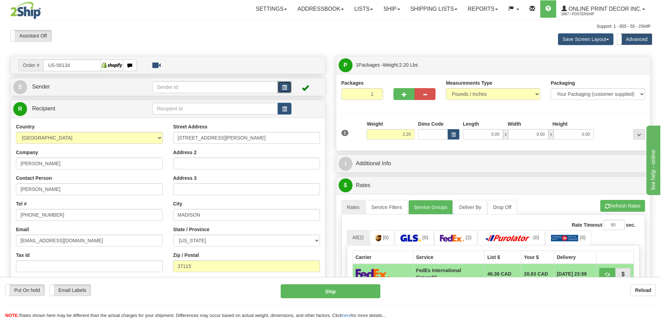
click at [281, 86] on button "button" at bounding box center [285, 87] width 14 height 12
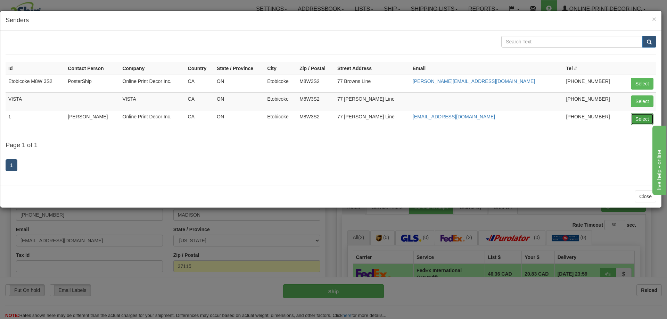
click at [636, 116] on button "Select" at bounding box center [642, 119] width 23 height 12
type input "1"
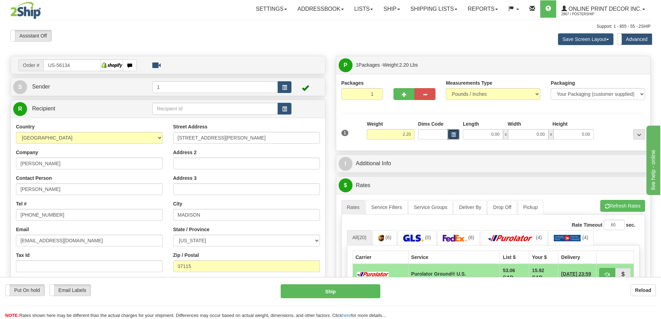
click at [455, 134] on span "button" at bounding box center [454, 135] width 4 height 4
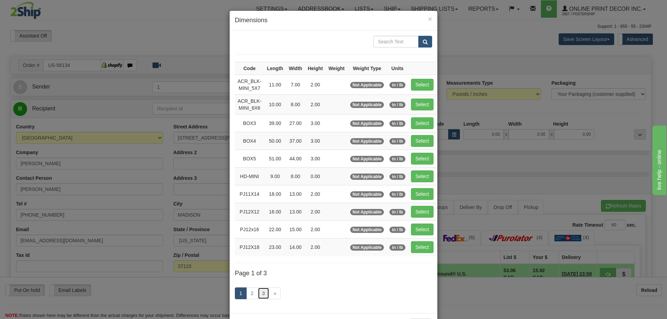
click at [259, 292] on link "3" at bounding box center [264, 294] width 12 height 12
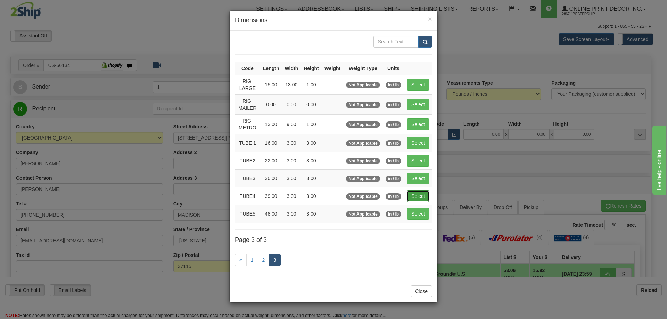
click at [417, 193] on button "Select" at bounding box center [418, 196] width 23 height 12
type input "TUBE4"
type input "39.00"
type input "3.00"
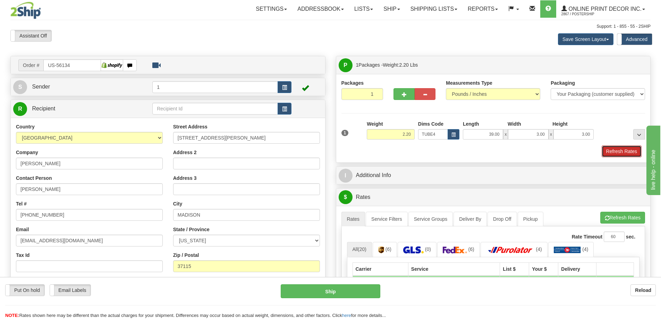
click at [619, 153] on button "Refresh Rates" at bounding box center [622, 151] width 40 height 12
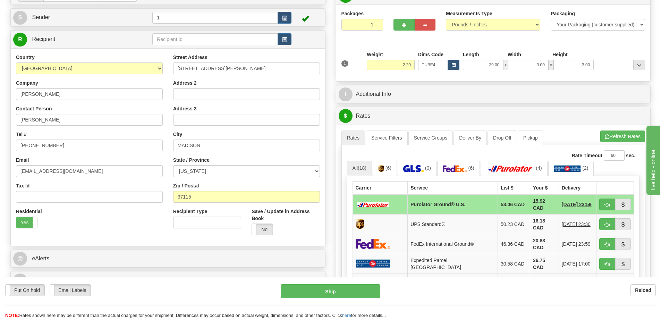
scroll to position [104, 0]
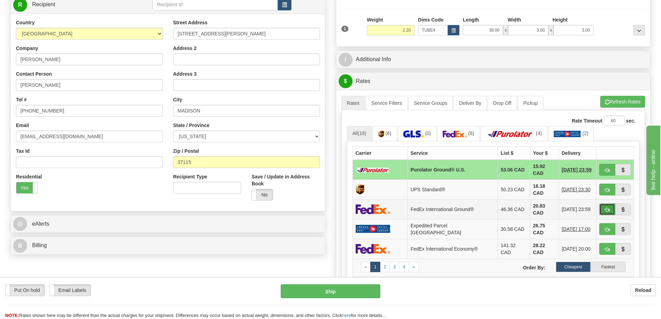
click at [609, 203] on button "button" at bounding box center [608, 209] width 16 height 12
type input "92"
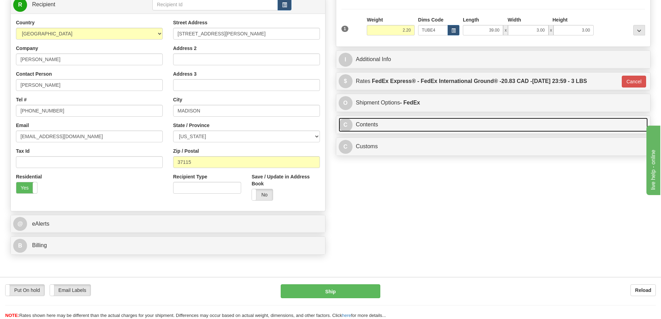
click at [434, 128] on link "C Contents" at bounding box center [494, 125] width 310 height 14
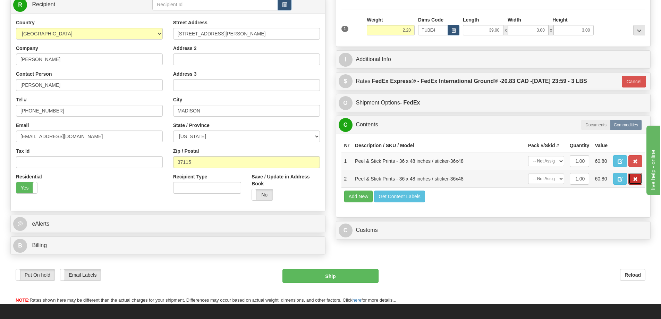
click at [640, 179] on button "button" at bounding box center [636, 179] width 14 height 12
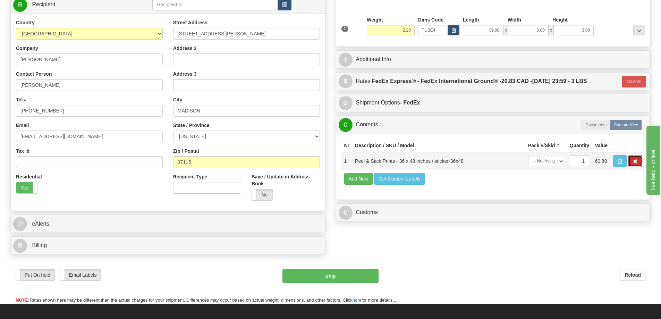
click at [633, 165] on button "button" at bounding box center [636, 161] width 14 height 12
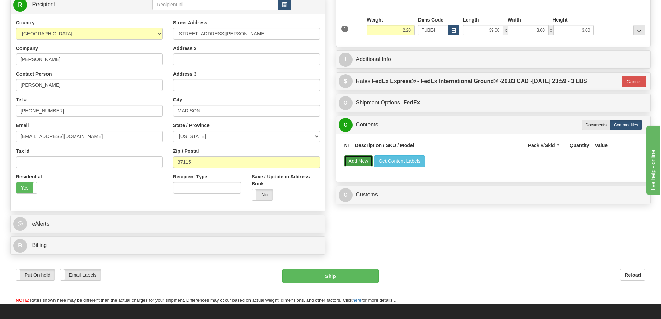
click at [353, 163] on button "Add New" at bounding box center [358, 161] width 29 height 12
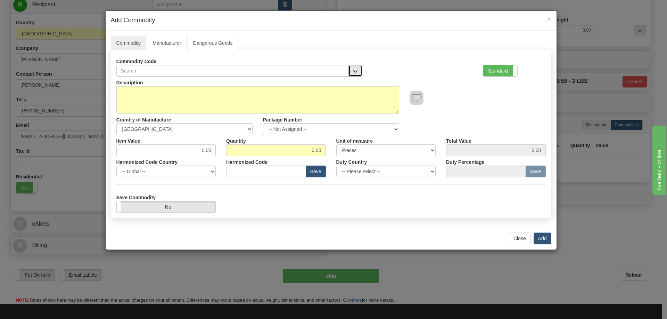
click at [356, 70] on span "button" at bounding box center [355, 71] width 5 height 5
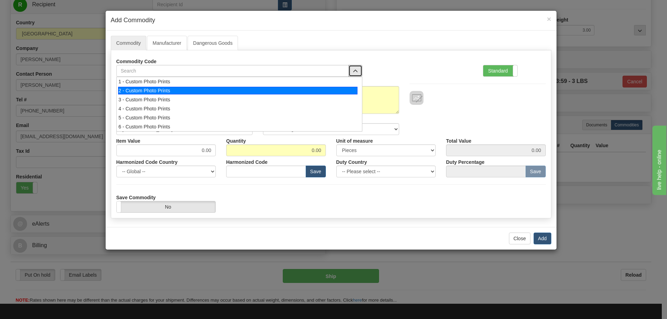
click at [353, 87] on div "2 - Custom Photo Prints" at bounding box center [237, 91] width 239 height 8
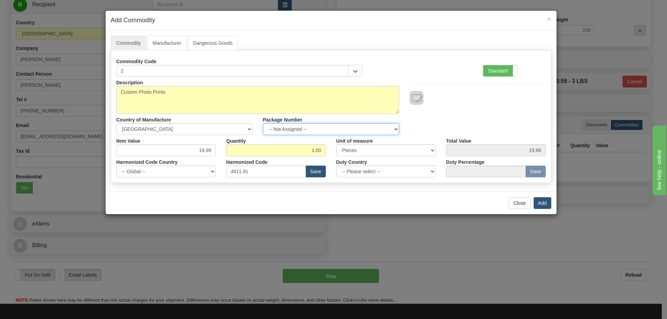
click at [394, 129] on select "-- Not Assigned -- Item 1" at bounding box center [331, 129] width 136 height 12
select select "0"
click at [263, 123] on select "-- Not Assigned -- Item 1" at bounding box center [331, 129] width 136 height 12
click at [542, 202] on button "Add" at bounding box center [542, 203] width 18 height 12
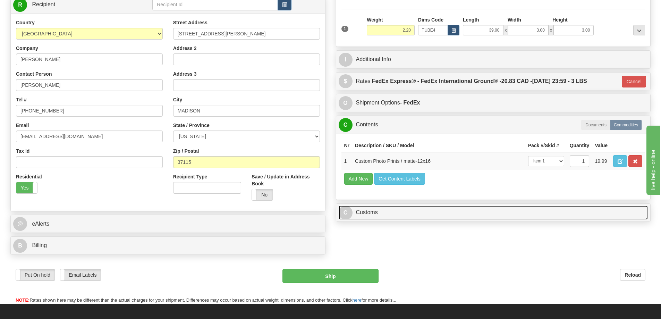
click at [604, 210] on link "C Customs" at bounding box center [494, 213] width 310 height 14
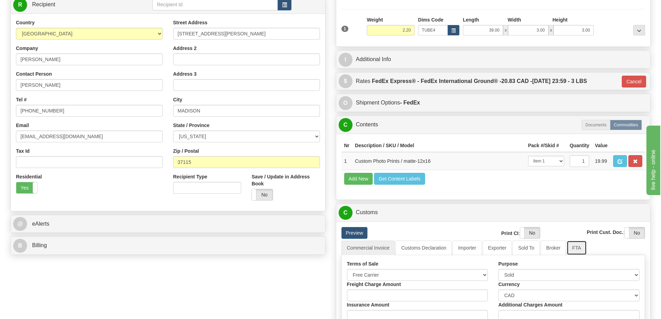
click at [578, 247] on link "FTA" at bounding box center [577, 248] width 20 height 15
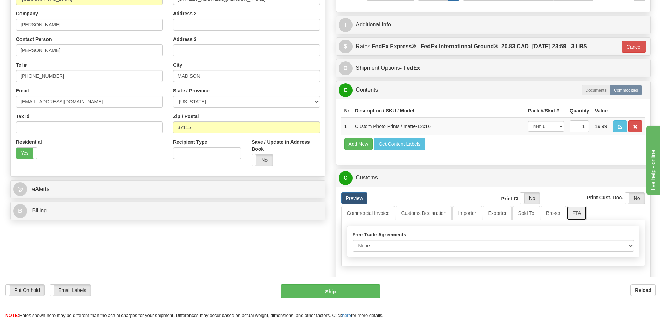
scroll to position [208, 0]
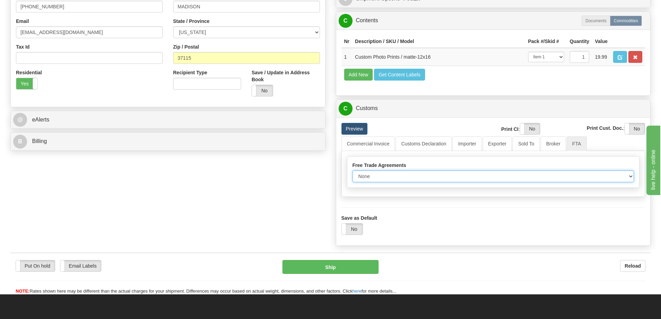
click at [627, 177] on select "None Other USMCA CETA CUKTCA" at bounding box center [494, 176] width 282 height 12
select select "1"
click at [353, 173] on select "None Other USMCA CETA CUKTCA" at bounding box center [494, 176] width 282 height 12
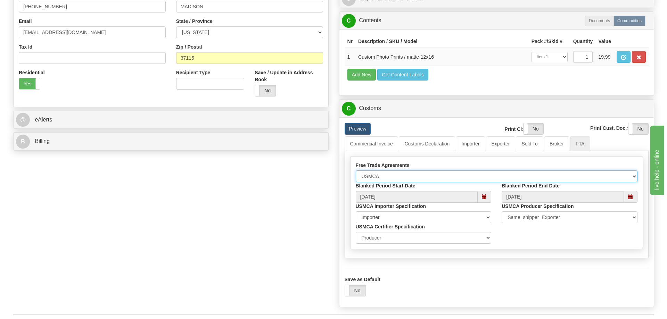
scroll to position [278, 0]
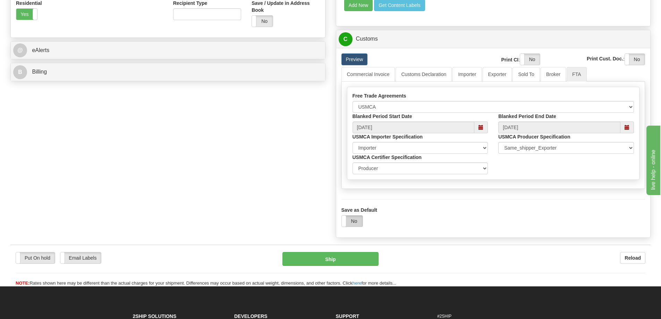
click at [351, 225] on label "No" at bounding box center [352, 221] width 21 height 11
click at [327, 260] on button "Ship" at bounding box center [331, 259] width 96 height 14
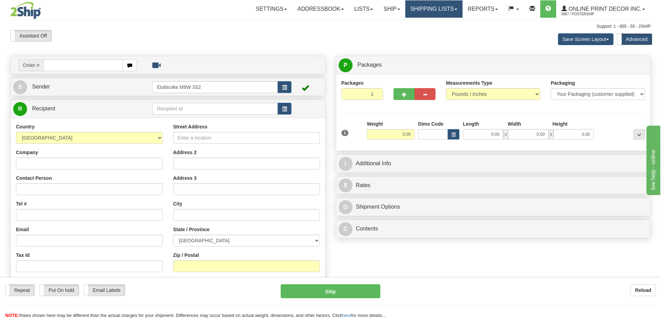
click at [418, 11] on link "Shipping lists" at bounding box center [434, 8] width 57 height 17
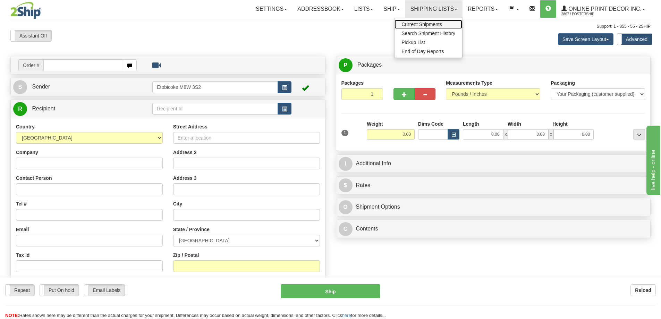
click at [412, 23] on span "Current Shipments" at bounding box center [422, 25] width 41 height 6
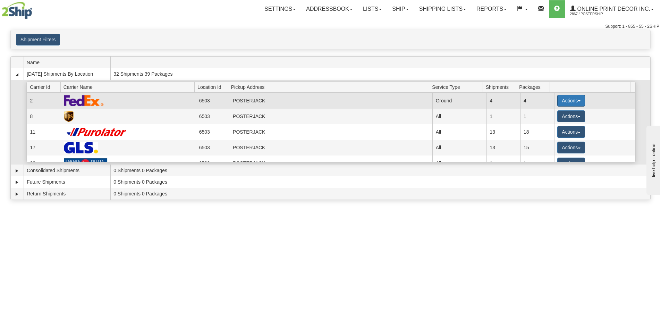
click at [565, 98] on button "Actions" at bounding box center [572, 101] width 28 height 12
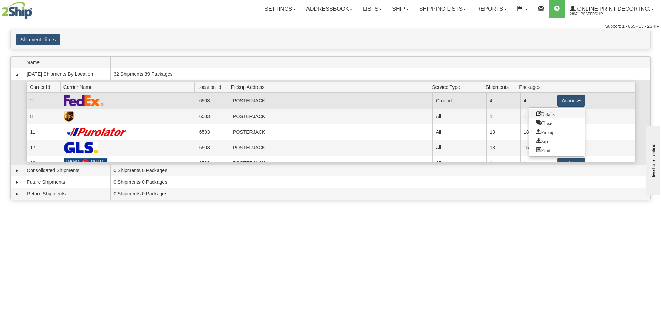
click at [544, 115] on span "Details" at bounding box center [545, 113] width 19 height 5
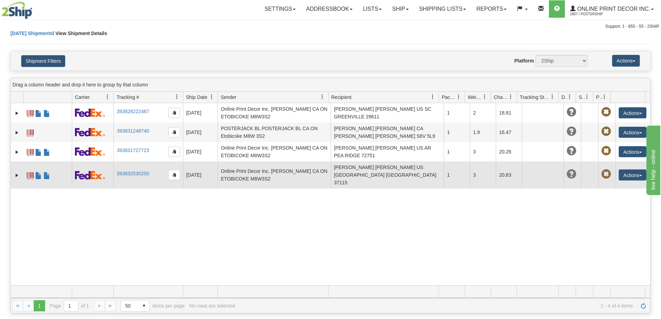
scroll to position [69, 0]
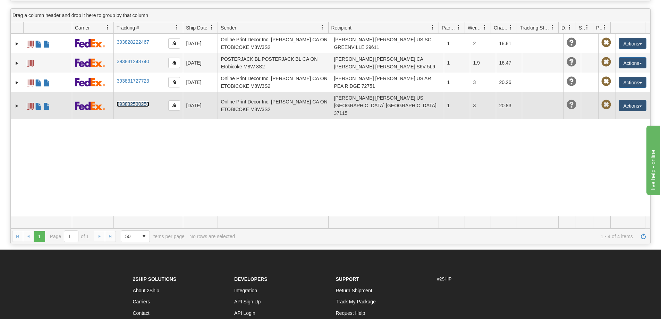
click at [129, 101] on link "393832530250" at bounding box center [133, 104] width 32 height 6
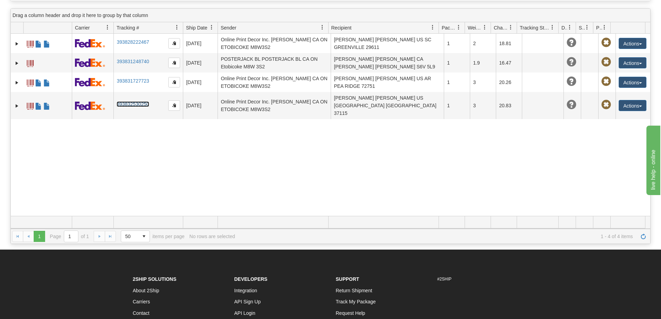
scroll to position [0, 0]
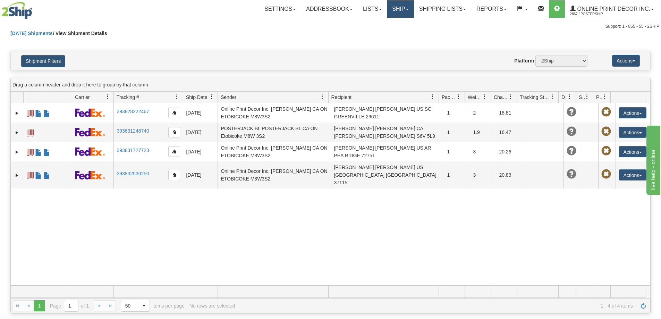
click at [403, 9] on link "Ship" at bounding box center [400, 8] width 27 height 17
click at [380, 26] on span "Ship Screen" at bounding box center [371, 25] width 26 height 6
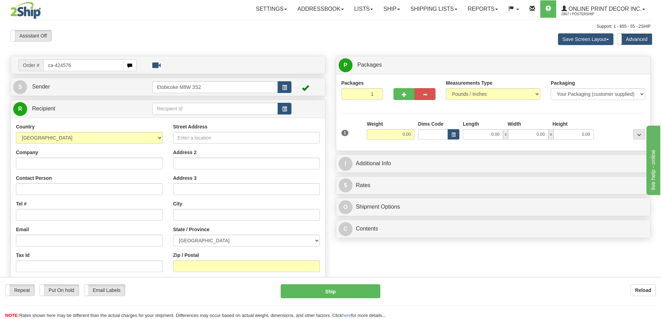
type input "ca-424576"
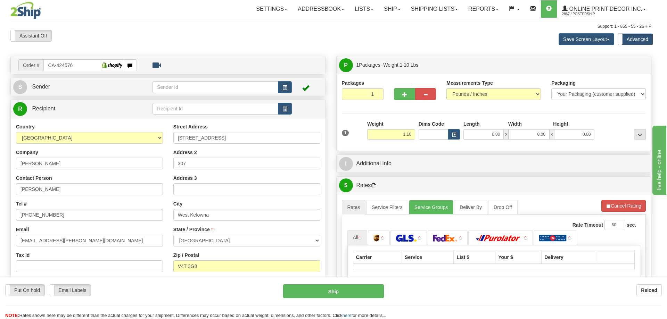
type input "WEST KELOWNA"
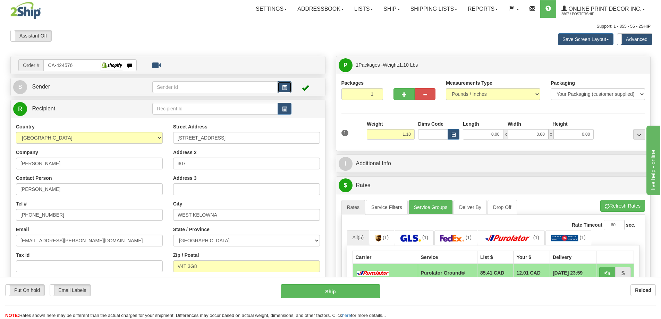
click at [281, 82] on button "button" at bounding box center [285, 87] width 14 height 12
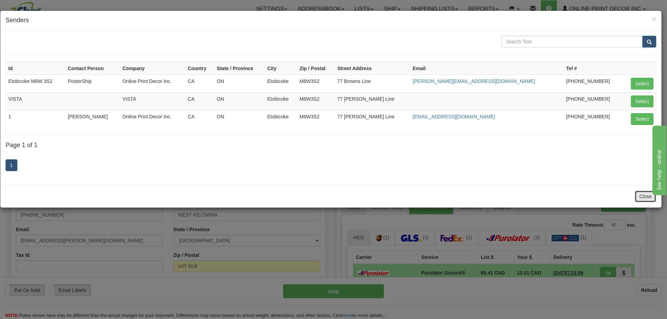
click at [644, 193] on button "Close" at bounding box center [645, 197] width 22 height 12
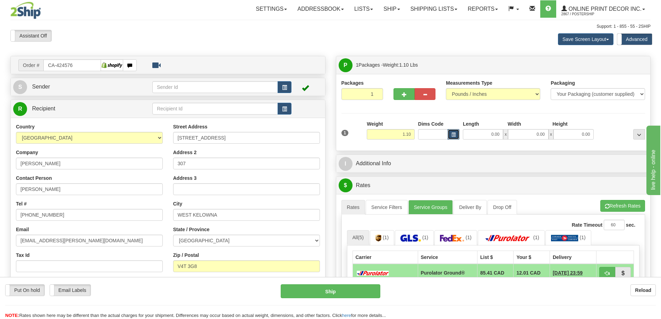
click at [454, 134] on span "button" at bounding box center [454, 135] width 4 height 4
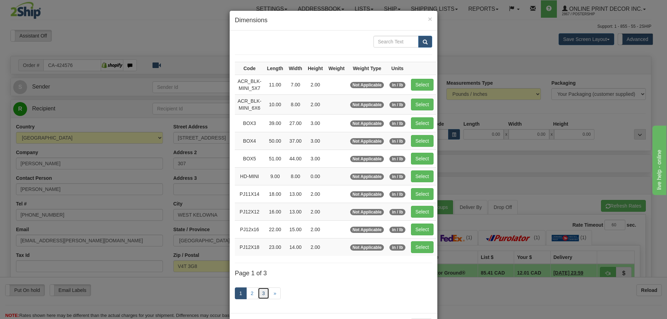
click at [260, 294] on link "3" at bounding box center [264, 294] width 12 height 12
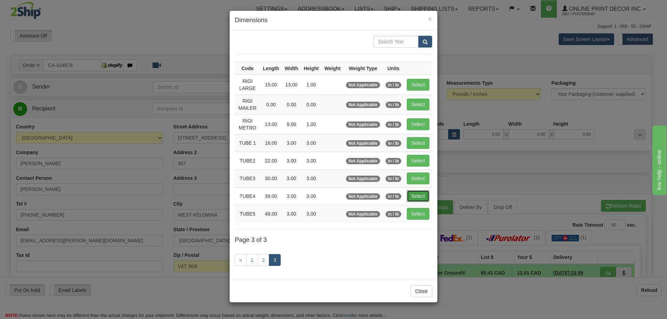
click at [414, 194] on button "Select" at bounding box center [418, 196] width 23 height 12
type input "TUBE4"
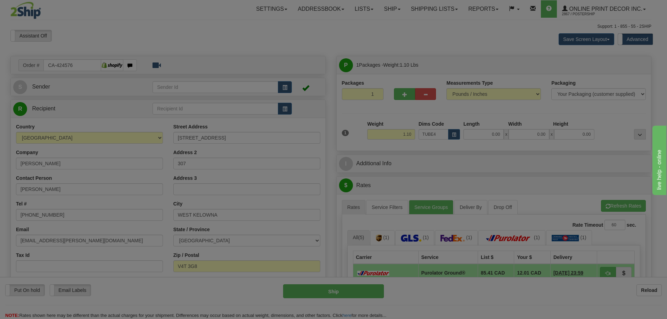
type input "39.00"
type input "3.00"
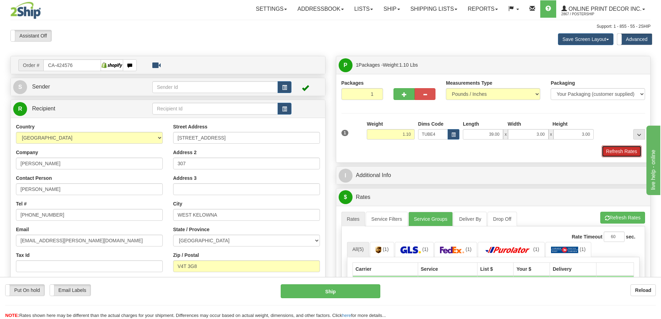
click at [612, 148] on button "Refresh Rates" at bounding box center [622, 151] width 40 height 12
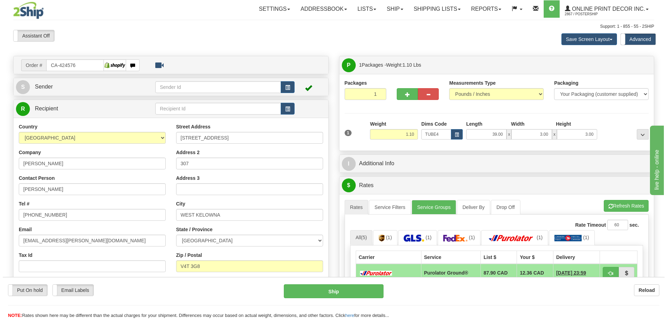
scroll to position [69, 0]
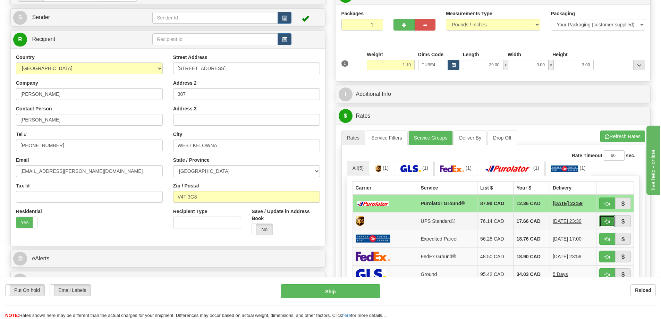
click at [606, 219] on button "button" at bounding box center [608, 221] width 16 height 12
type input "11"
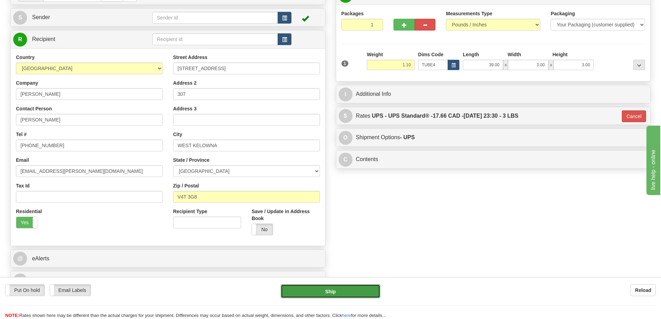
click at [359, 295] on button "Ship" at bounding box center [331, 291] width 100 height 14
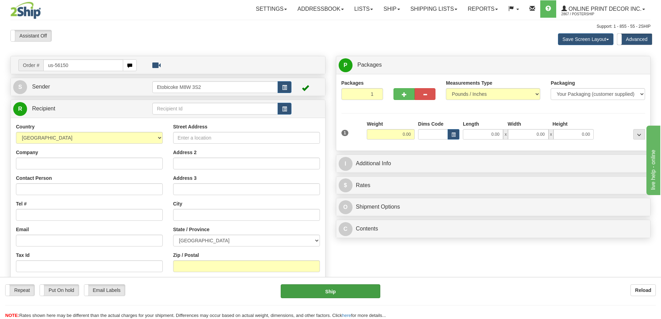
type input "us-56150"
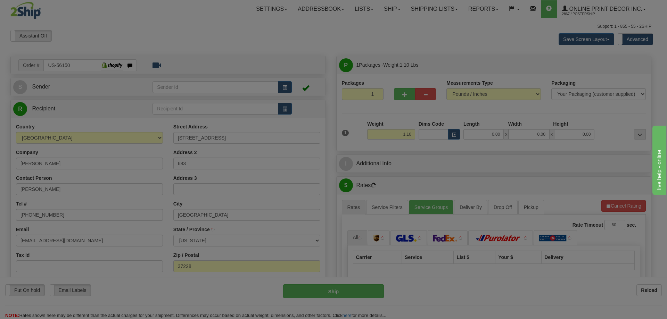
type input "[GEOGRAPHIC_DATA]"
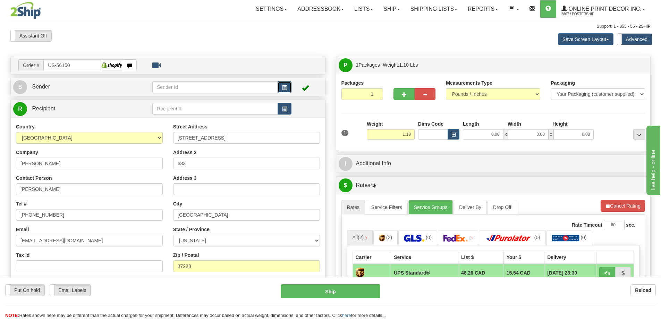
click at [283, 82] on button "button" at bounding box center [285, 87] width 14 height 12
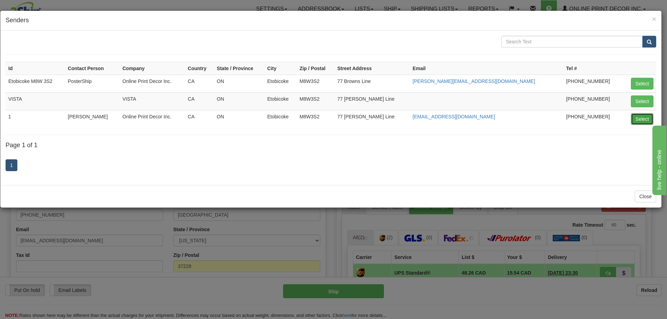
click at [641, 117] on button "Select" at bounding box center [642, 119] width 23 height 12
type input "1"
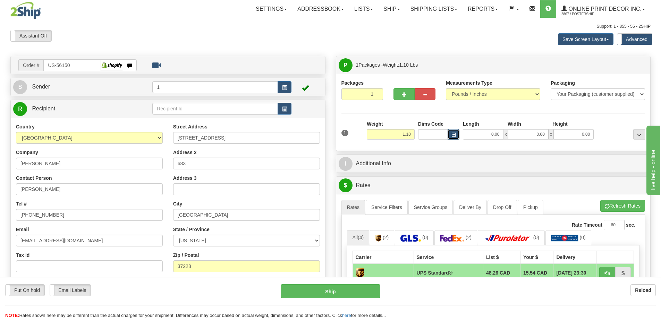
click at [452, 135] on span "button" at bounding box center [454, 135] width 4 height 4
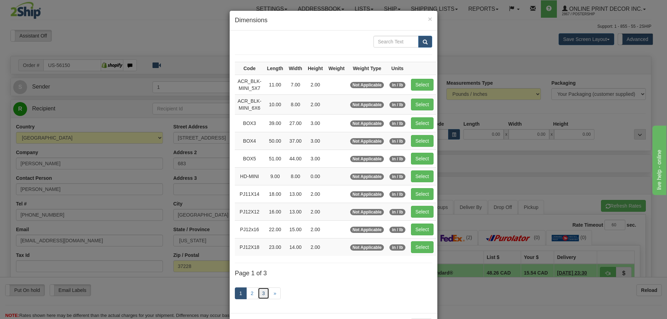
click at [261, 292] on link "3" at bounding box center [264, 294] width 12 height 12
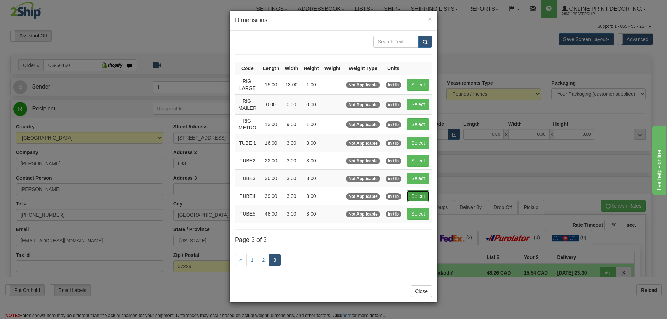
click at [421, 195] on button "Select" at bounding box center [418, 196] width 23 height 12
type input "TUBE4"
type input "39.00"
type input "3.00"
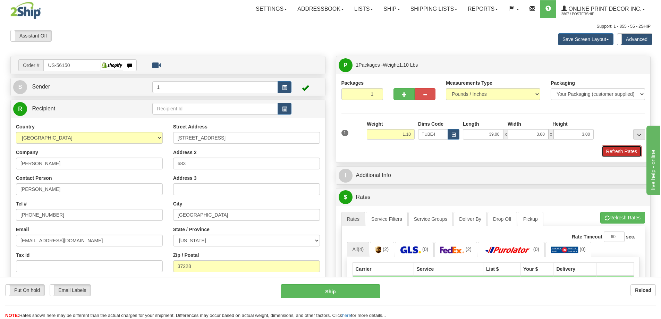
click at [609, 148] on button "Refresh Rates" at bounding box center [622, 151] width 40 height 12
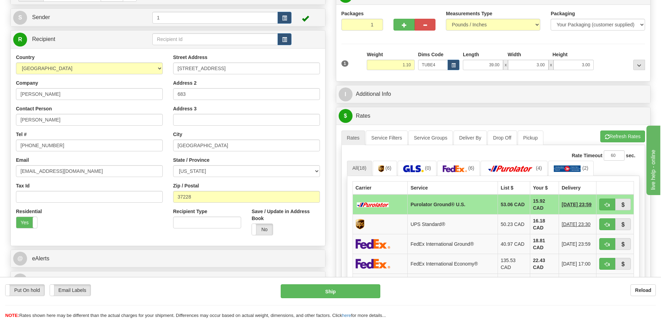
scroll to position [104, 0]
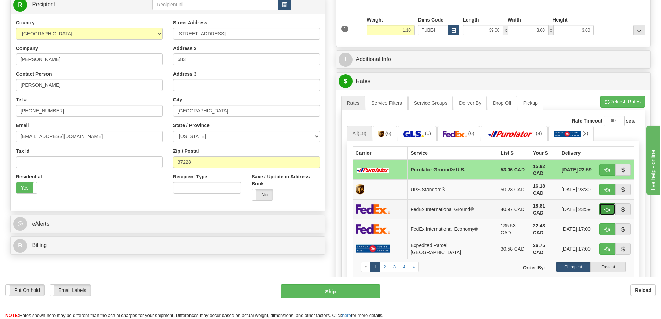
click at [608, 203] on button "button" at bounding box center [608, 209] width 16 height 12
type input "92"
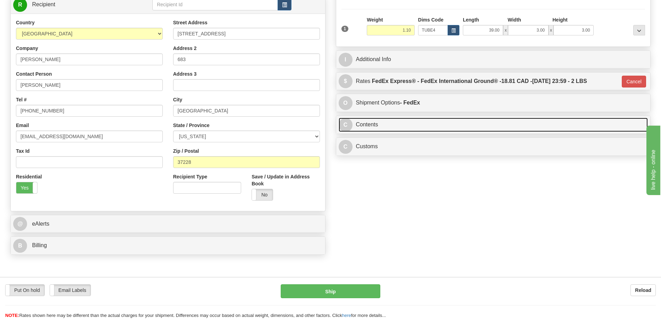
click at [396, 125] on link "C Contents" at bounding box center [494, 125] width 310 height 14
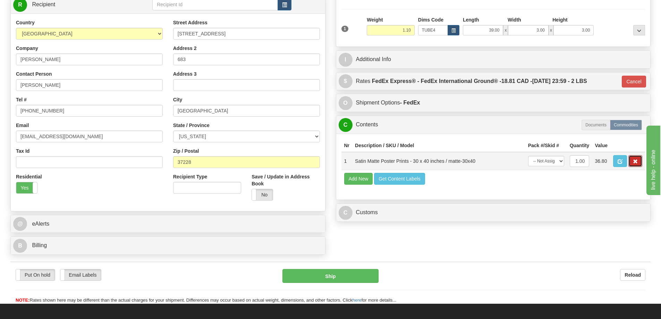
click at [637, 160] on button "button" at bounding box center [636, 161] width 14 height 12
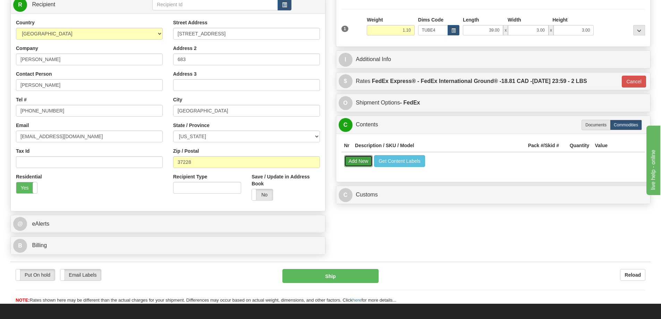
click at [359, 163] on button "Add New" at bounding box center [358, 161] width 29 height 12
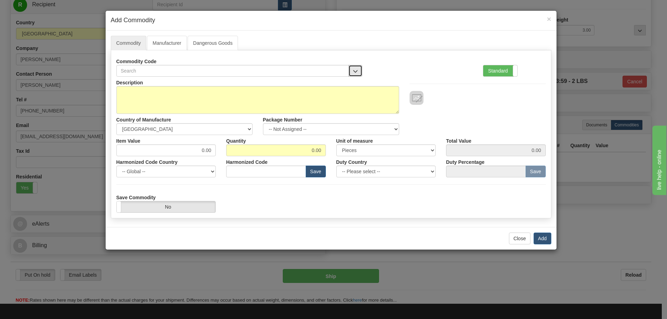
click at [353, 69] on span "button" at bounding box center [355, 71] width 5 height 5
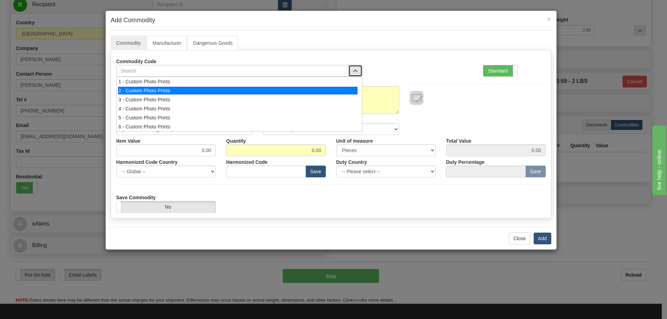
click at [351, 89] on div "2 - Custom Photo Prints" at bounding box center [237, 91] width 239 height 8
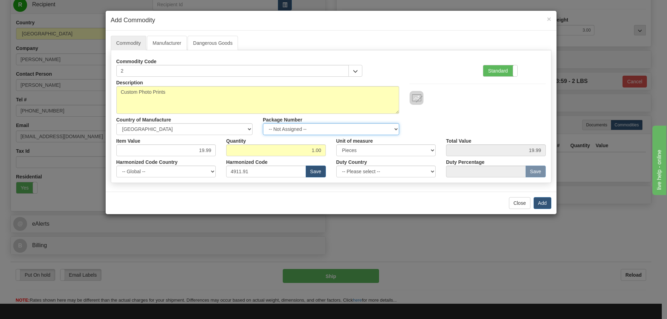
click at [389, 126] on select "-- Not Assigned -- Item 1" at bounding box center [331, 129] width 136 height 12
select select "0"
click at [263, 123] on select "-- Not Assigned -- Item 1" at bounding box center [331, 129] width 136 height 12
click at [543, 201] on button "Add" at bounding box center [542, 203] width 18 height 12
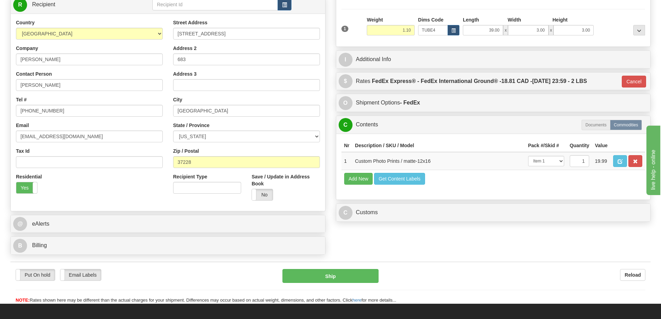
scroll to position [139, 0]
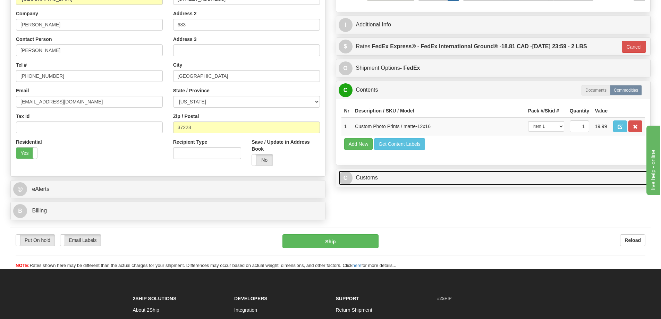
click at [585, 179] on link "C Customs" at bounding box center [494, 178] width 310 height 14
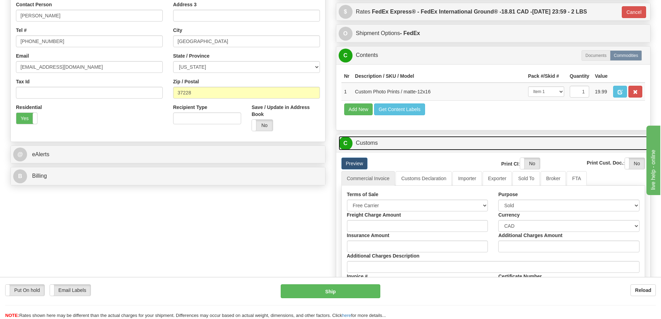
scroll to position [208, 0]
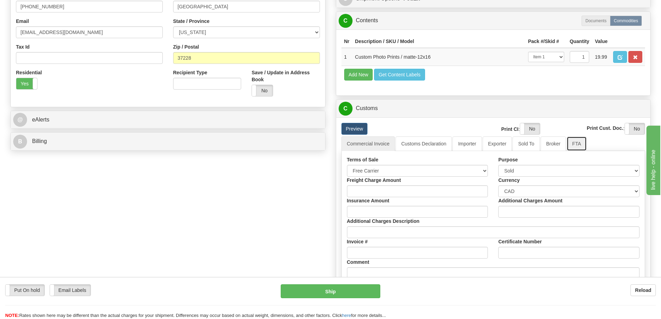
click at [576, 146] on link "FTA" at bounding box center [577, 143] width 20 height 15
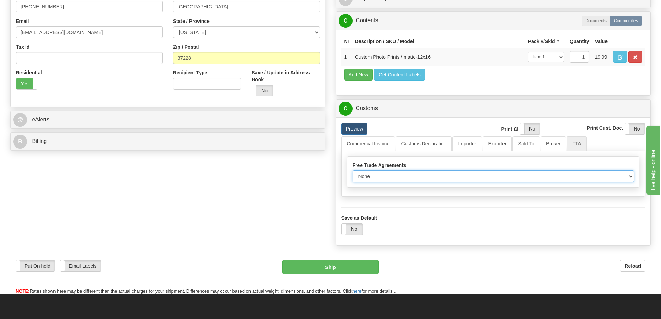
click at [625, 179] on select "None Other USMCA CETA CUKTCA" at bounding box center [494, 176] width 282 height 12
select select "1"
click at [353, 173] on select "None Other USMCA CETA CUKTCA" at bounding box center [494, 176] width 282 height 12
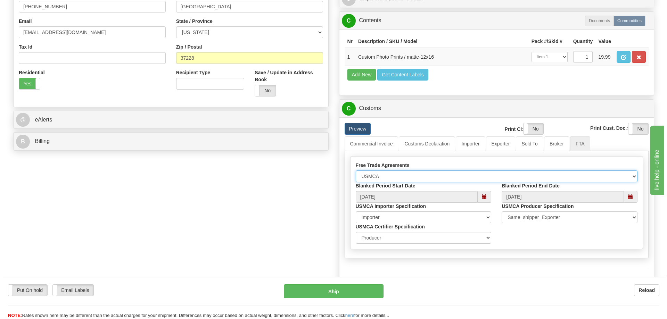
scroll to position [278, 0]
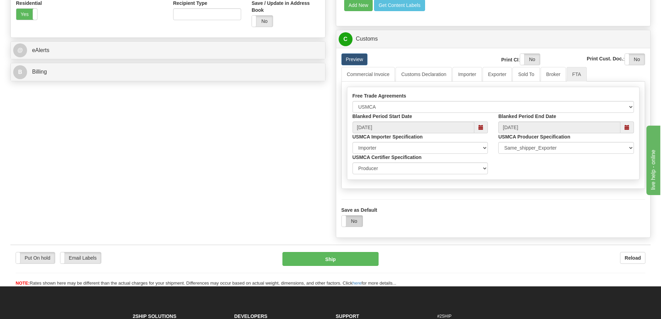
click at [352, 223] on label "No" at bounding box center [352, 221] width 21 height 11
click at [350, 261] on button "Ship" at bounding box center [331, 259] width 96 height 14
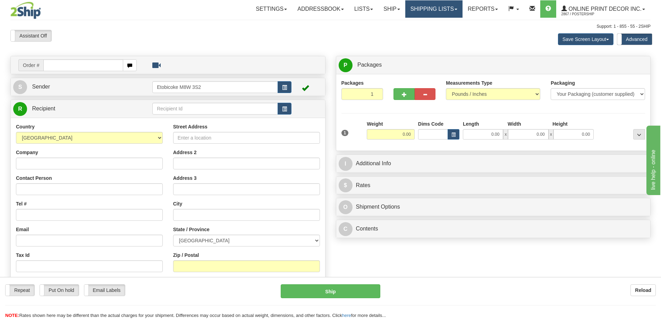
click at [435, 5] on link "Shipping lists" at bounding box center [434, 8] width 57 height 17
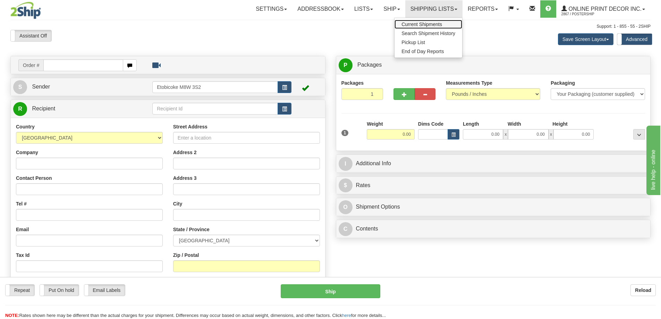
click at [415, 23] on span "Current Shipments" at bounding box center [422, 25] width 41 height 6
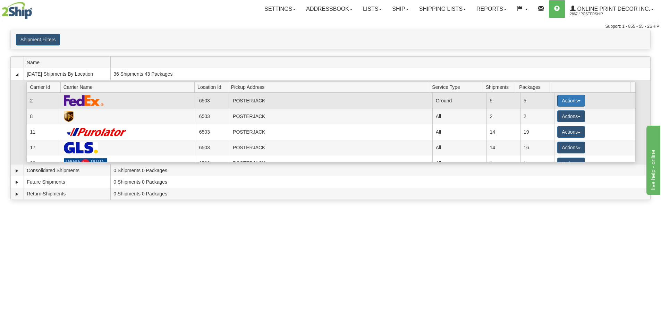
click at [572, 98] on button "Actions" at bounding box center [572, 101] width 28 height 12
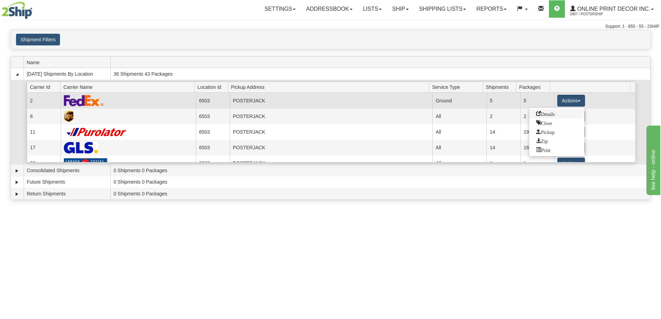
click at [549, 110] on link "Details" at bounding box center [558, 113] width 56 height 9
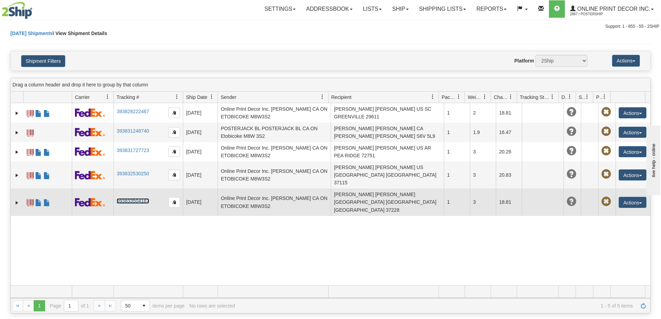
click at [129, 198] on link "393833504167" at bounding box center [133, 201] width 32 height 6
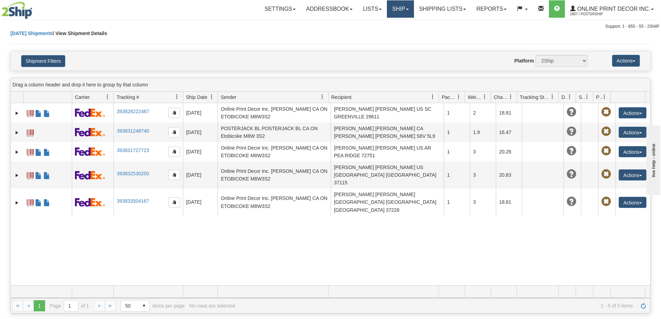
click at [397, 8] on link "Ship" at bounding box center [400, 8] width 27 height 17
click at [380, 25] on span "Ship Screen" at bounding box center [371, 25] width 26 height 6
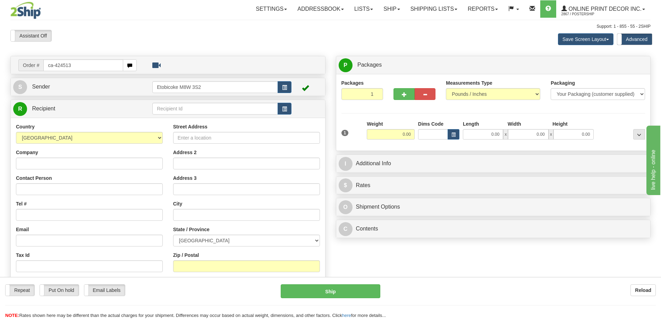
type input "ca-424513"
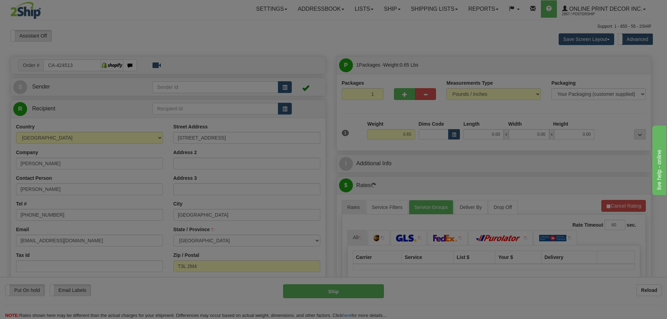
type input "CALGARY"
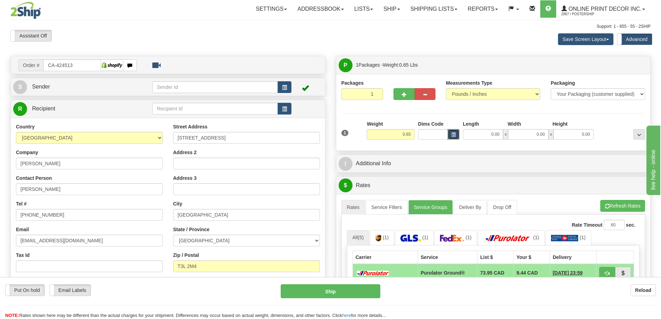
click at [453, 135] on span "button" at bounding box center [454, 135] width 4 height 4
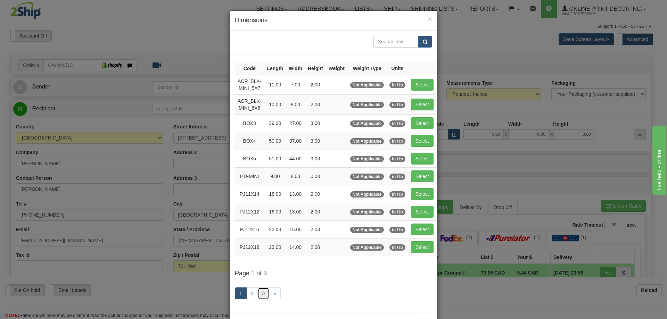
click at [262, 292] on link "3" at bounding box center [264, 294] width 12 height 12
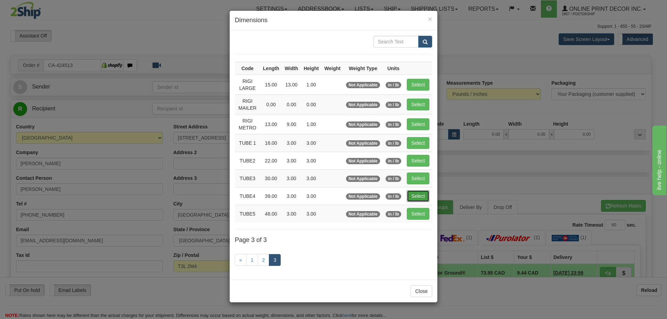
click at [424, 192] on button "Select" at bounding box center [418, 196] width 23 height 12
type input "TUBE4"
type input "39.00"
type input "3.00"
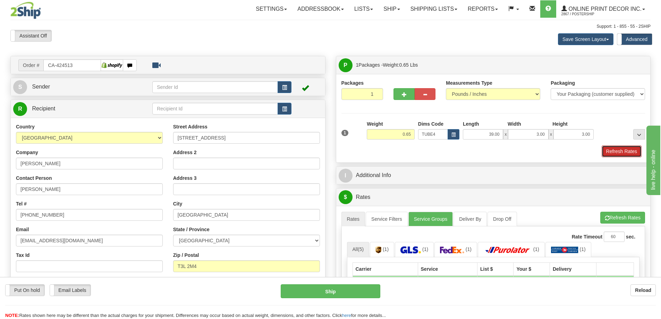
click at [616, 150] on button "Refresh Rates" at bounding box center [622, 151] width 40 height 12
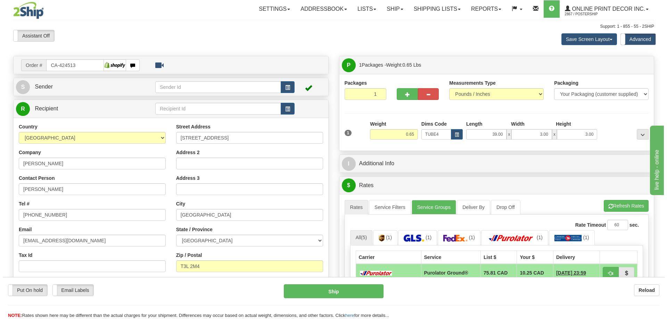
scroll to position [69, 0]
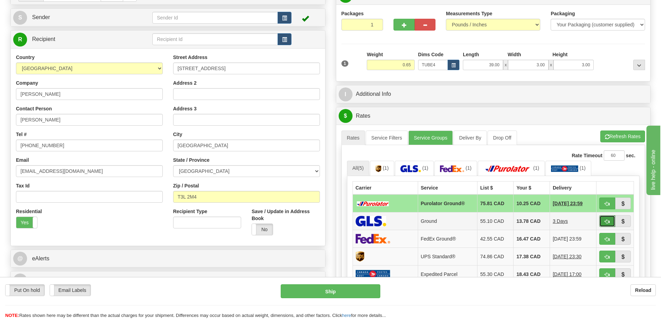
click at [608, 220] on span "button" at bounding box center [607, 221] width 5 height 5
type input "1"
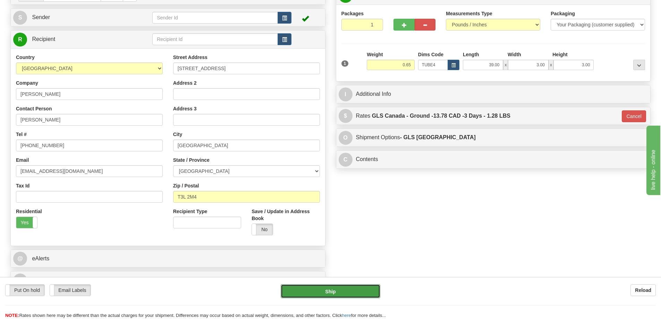
click at [304, 294] on button "Ship" at bounding box center [331, 291] width 100 height 14
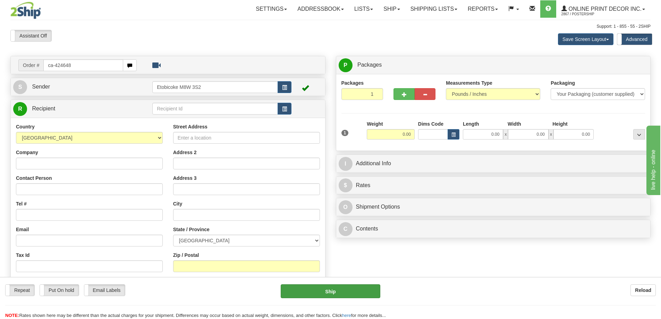
type input "ca-424648"
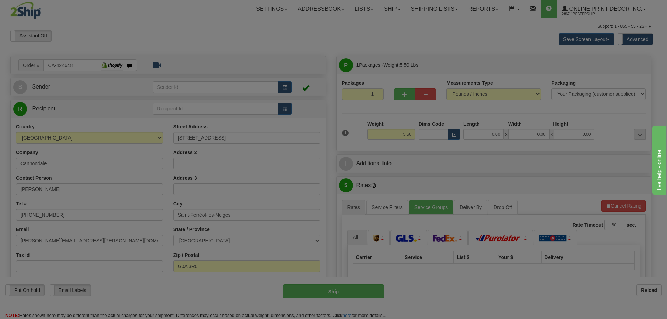
type input "SAINT-FERREOL-LES-NEIGES"
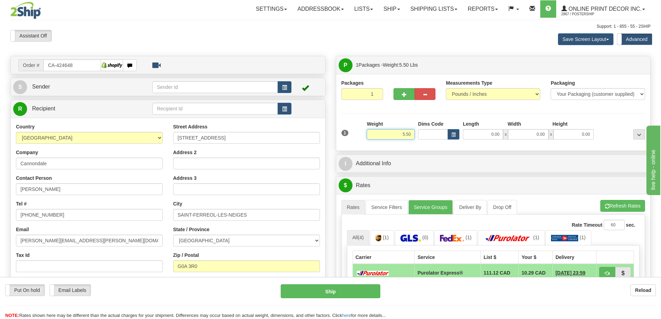
click at [414, 134] on input "5.50" at bounding box center [391, 134] width 48 height 10
type input "5"
type input "2.00"
click at [450, 136] on button "button" at bounding box center [454, 134] width 12 height 10
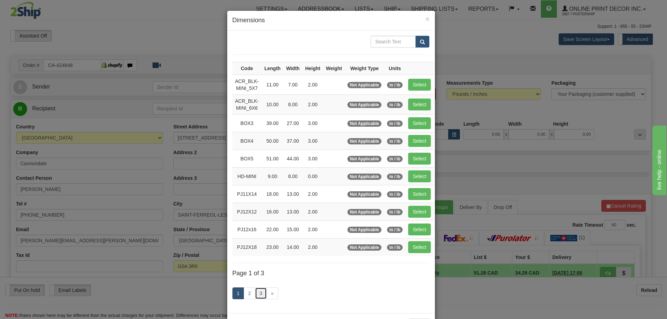
click at [259, 293] on link "3" at bounding box center [261, 294] width 12 height 12
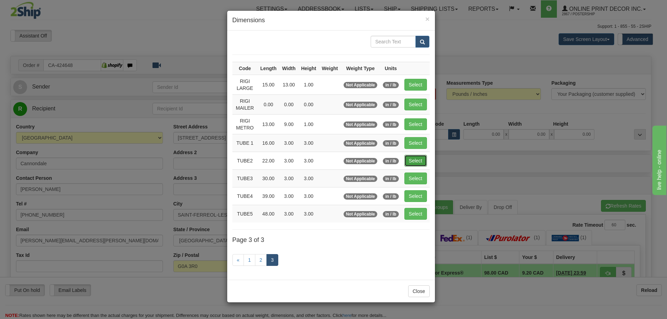
click at [417, 160] on button "Select" at bounding box center [415, 161] width 23 height 12
type input "TUBE2"
type input "22.00"
type input "3.00"
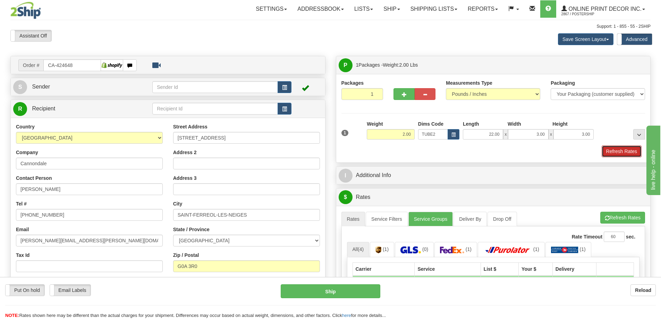
click at [616, 149] on button "Refresh Rates" at bounding box center [622, 151] width 40 height 12
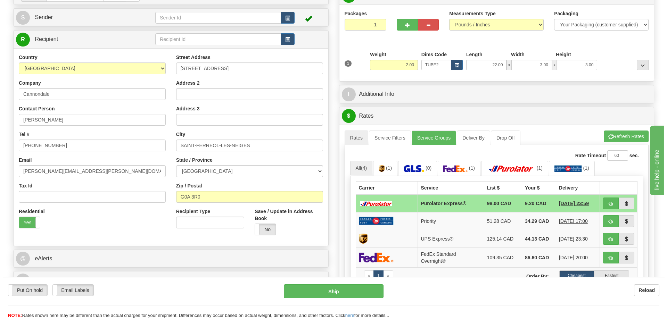
scroll to position [104, 0]
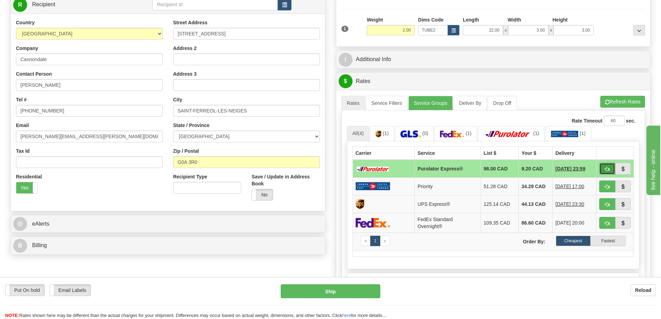
click at [606, 168] on span "button" at bounding box center [607, 169] width 5 height 5
type input "202"
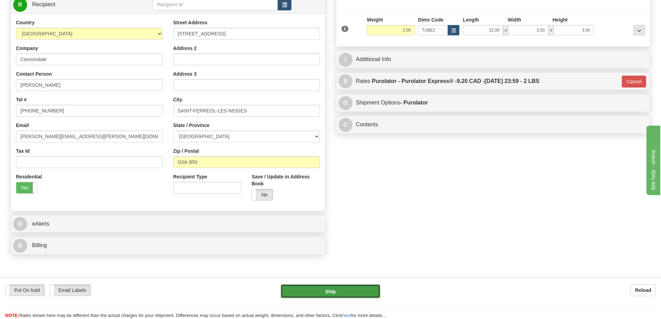
click at [343, 295] on button "Ship" at bounding box center [331, 291] width 100 height 14
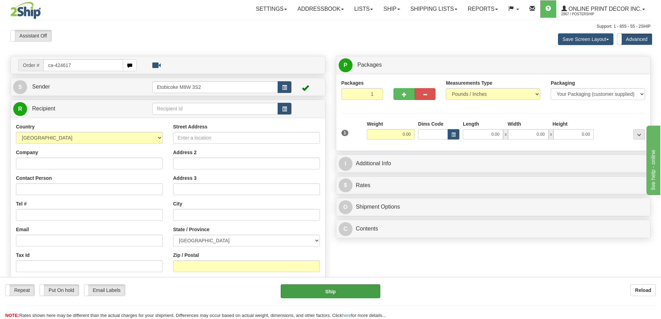
type input "ca-424617"
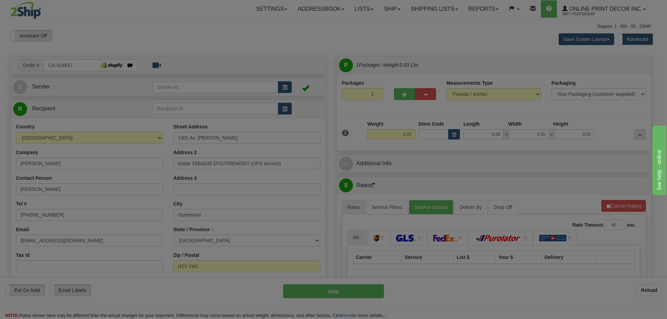
type input "OUTREMONT"
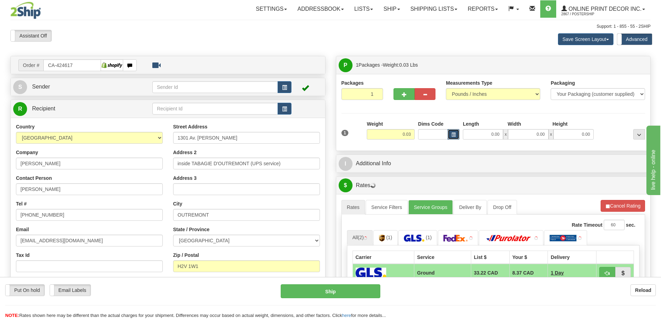
click at [452, 135] on span "button" at bounding box center [454, 135] width 4 height 4
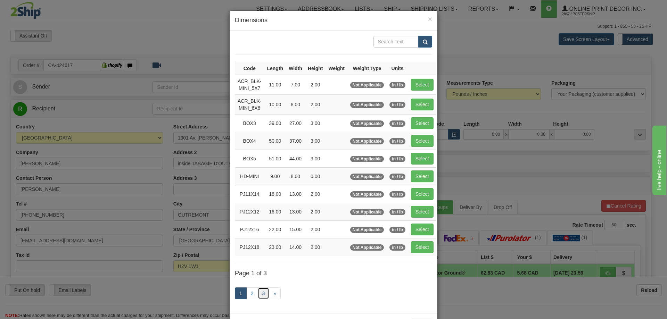
click at [258, 293] on link "3" at bounding box center [264, 294] width 12 height 12
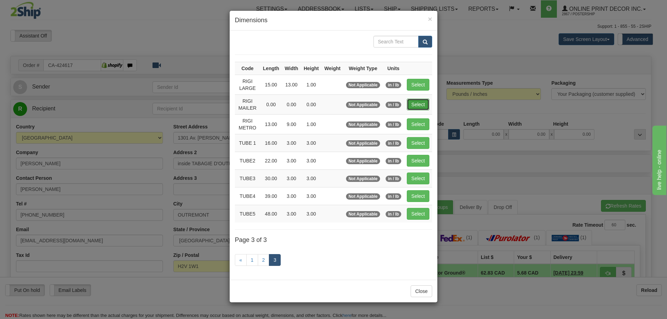
click at [417, 101] on button "Select" at bounding box center [418, 105] width 23 height 12
type input "RIGI MAILER"
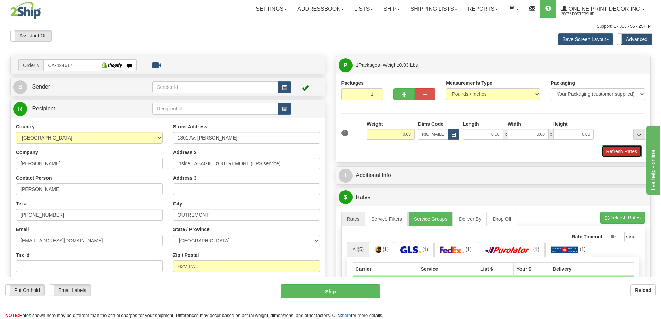
click at [609, 148] on button "Refresh Rates" at bounding box center [622, 151] width 40 height 12
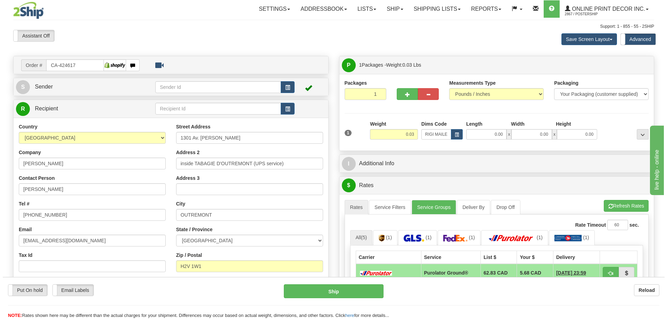
scroll to position [35, 0]
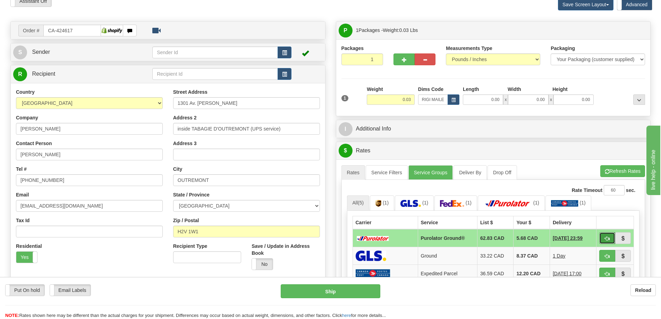
click at [610, 237] on button "button" at bounding box center [608, 238] width 16 height 12
type input "260"
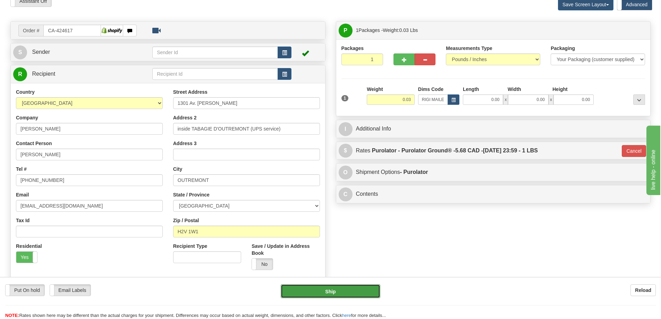
click at [371, 292] on button "Ship" at bounding box center [331, 291] width 100 height 14
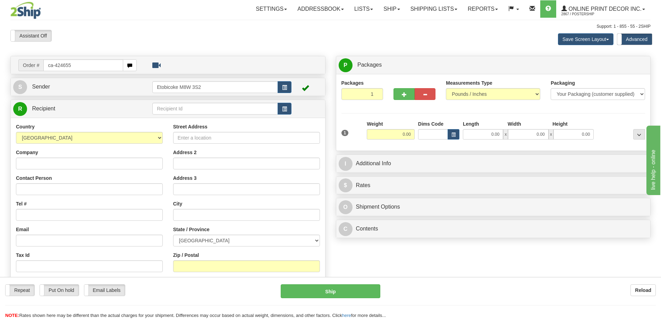
type input "ca-424655"
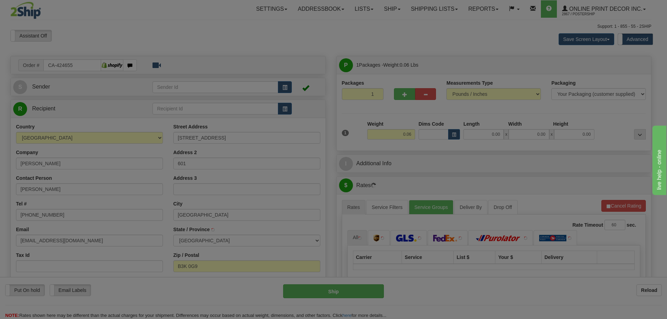
type input "[GEOGRAPHIC_DATA]"
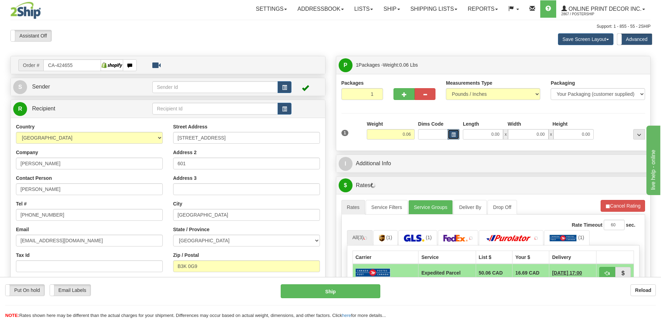
click at [451, 133] on button "button" at bounding box center [454, 134] width 12 height 10
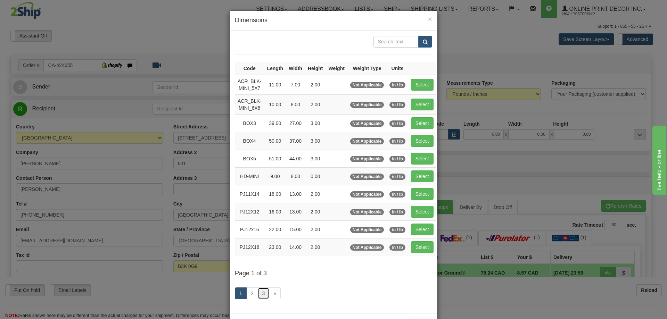
click at [262, 293] on link "3" at bounding box center [264, 294] width 12 height 12
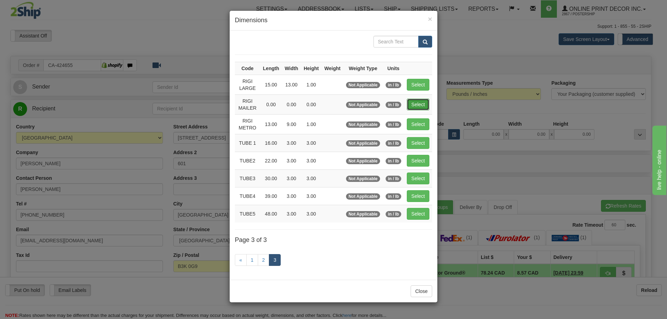
click at [412, 106] on button "Select" at bounding box center [418, 105] width 23 height 12
type input "RIGI MAILER"
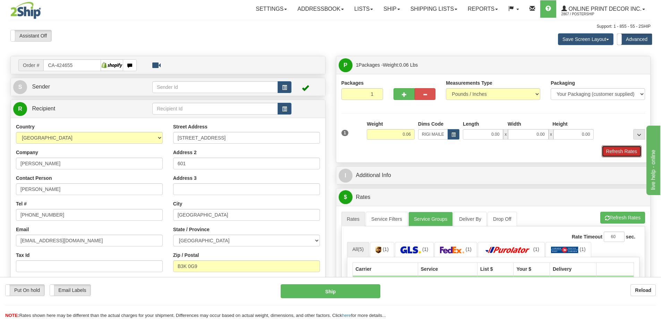
click at [615, 150] on button "Refresh Rates" at bounding box center [622, 151] width 40 height 12
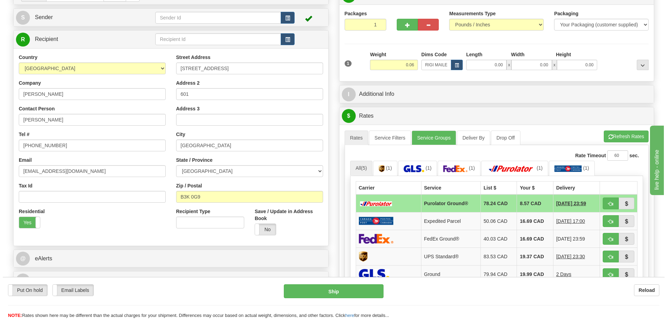
scroll to position [104, 0]
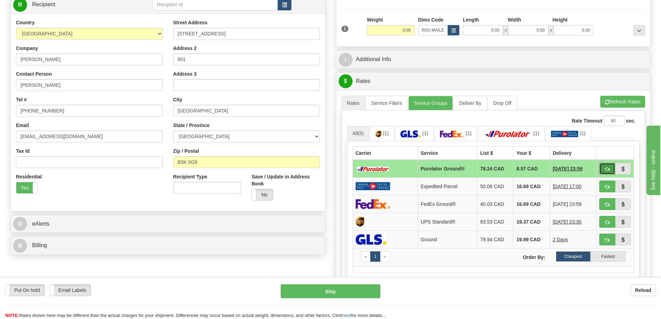
click at [612, 169] on button "button" at bounding box center [608, 169] width 16 height 12
type input "260"
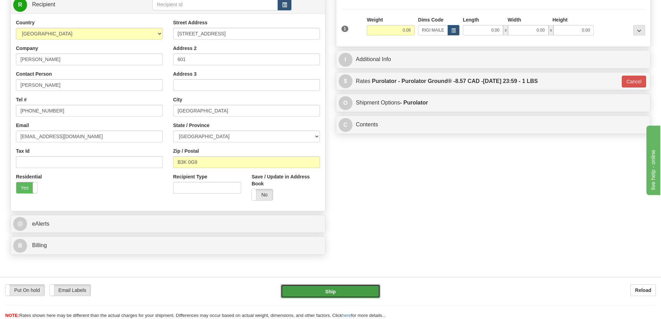
click at [348, 289] on button "Ship" at bounding box center [331, 291] width 100 height 14
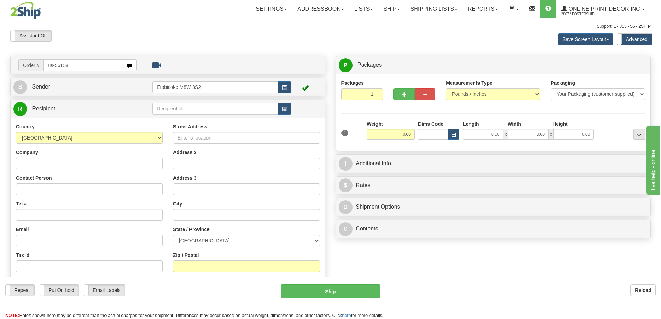
type input "us-56158"
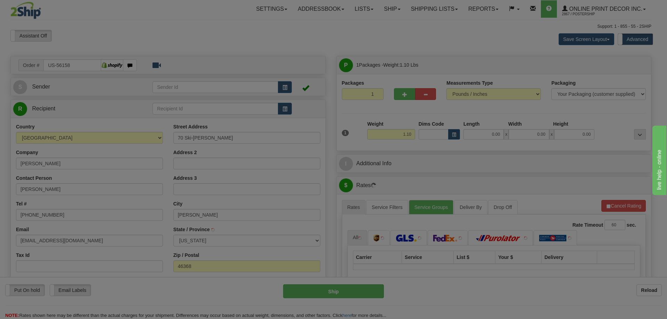
type input "PORTAGE"
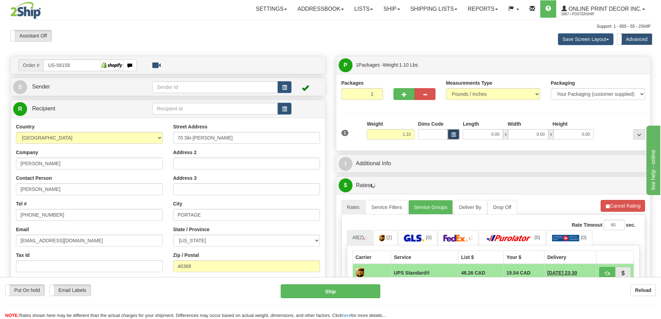
click at [452, 133] on span "button" at bounding box center [454, 135] width 4 height 4
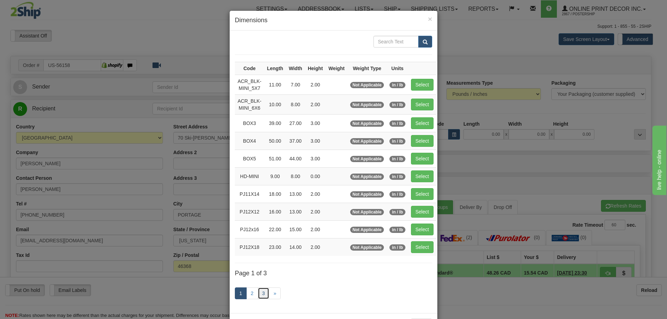
click at [261, 296] on link "3" at bounding box center [264, 294] width 12 height 12
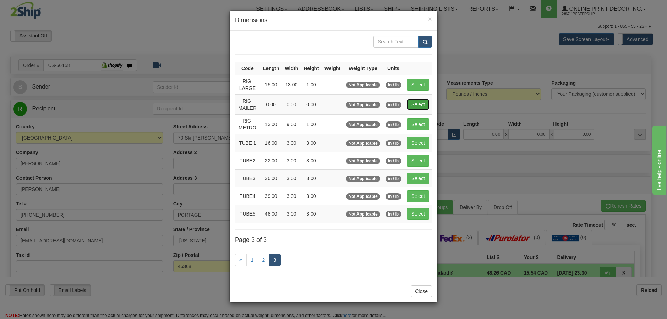
click at [408, 103] on button "Select" at bounding box center [418, 105] width 23 height 12
type input "RIGI MAILER"
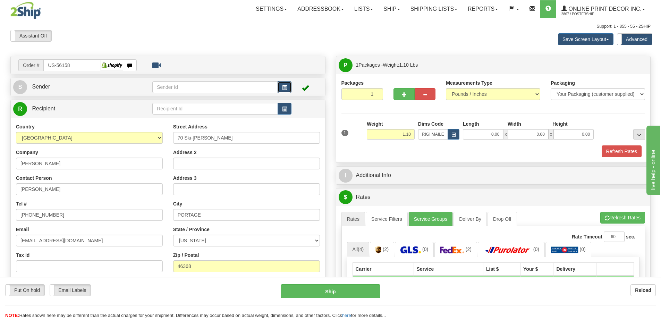
click at [283, 85] on span "button" at bounding box center [284, 87] width 5 height 5
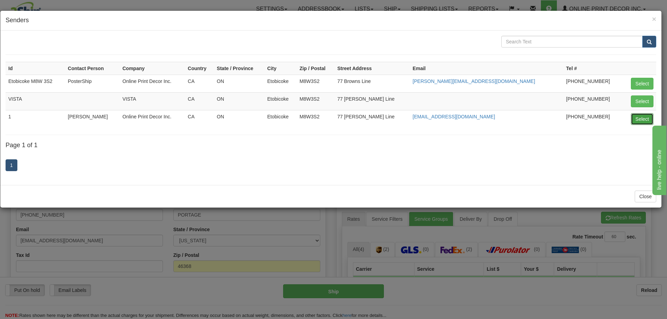
click at [646, 119] on button "Select" at bounding box center [642, 119] width 23 height 12
type input "1"
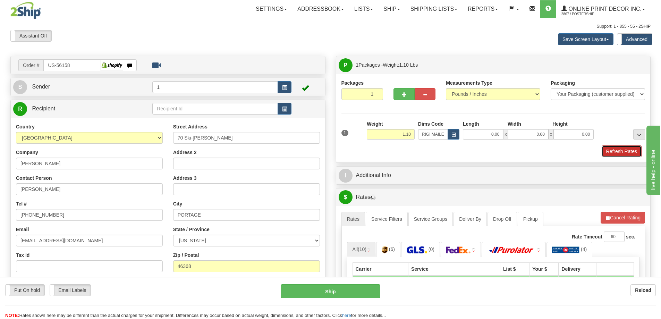
click at [607, 150] on button "Refresh Rates" at bounding box center [622, 151] width 40 height 12
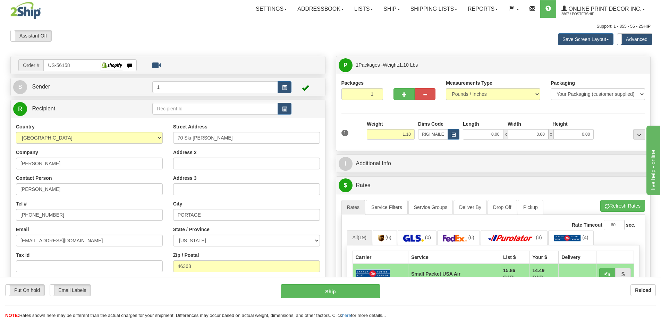
scroll to position [104, 0]
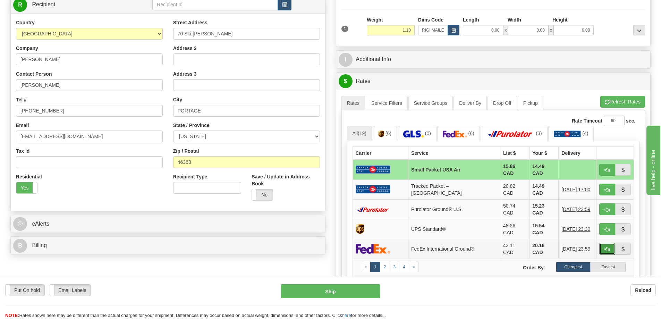
click at [610, 243] on button "button" at bounding box center [608, 249] width 16 height 12
type input "92"
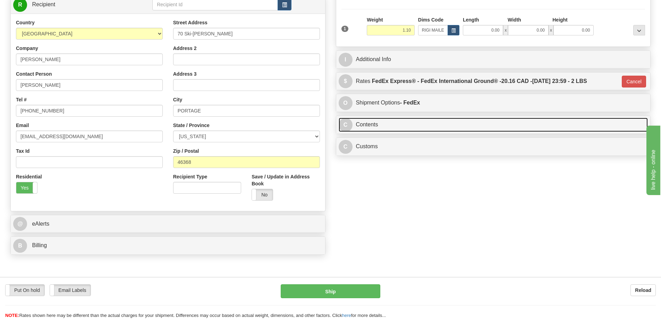
click at [389, 123] on link "C Contents" at bounding box center [494, 125] width 310 height 14
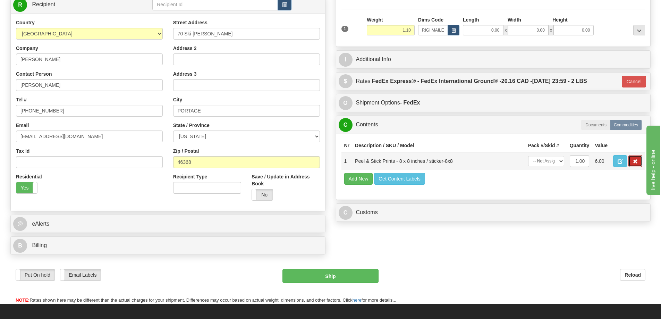
click at [633, 161] on button "button" at bounding box center [636, 161] width 14 height 12
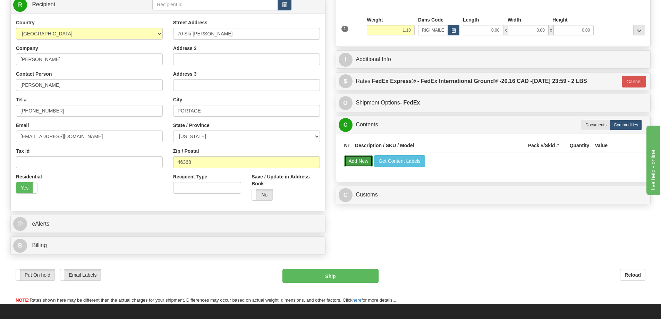
click at [359, 167] on button "Add New" at bounding box center [358, 161] width 29 height 12
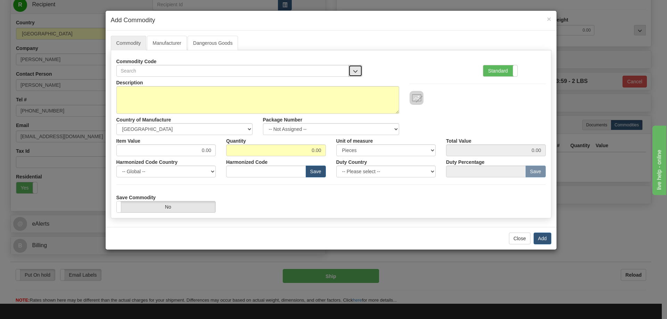
click at [353, 70] on span "button" at bounding box center [355, 71] width 5 height 5
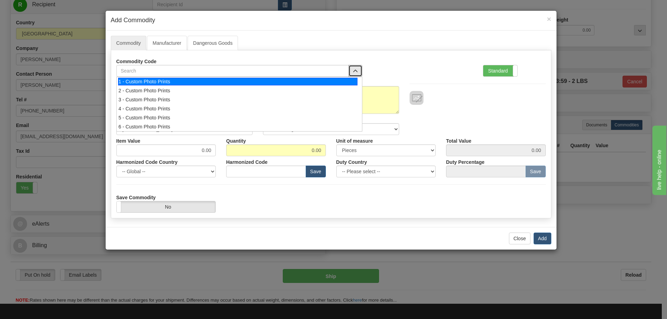
click at [349, 81] on div "1 - Custom Photo Prints" at bounding box center [237, 82] width 239 height 8
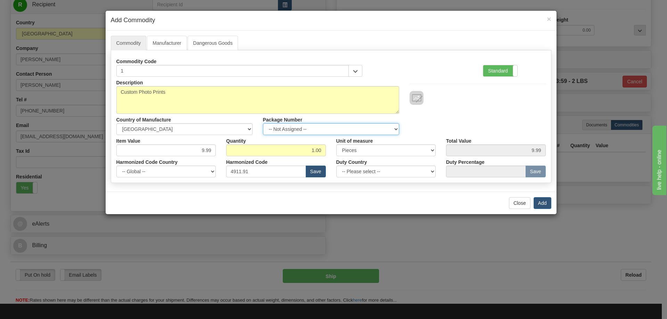
click at [399, 128] on select "-- Not Assigned -- Item 1" at bounding box center [331, 129] width 136 height 12
select select "0"
click at [263, 123] on select "-- Not Assigned -- Item 1" at bounding box center [331, 129] width 136 height 12
click at [544, 203] on button "Add" at bounding box center [542, 203] width 18 height 12
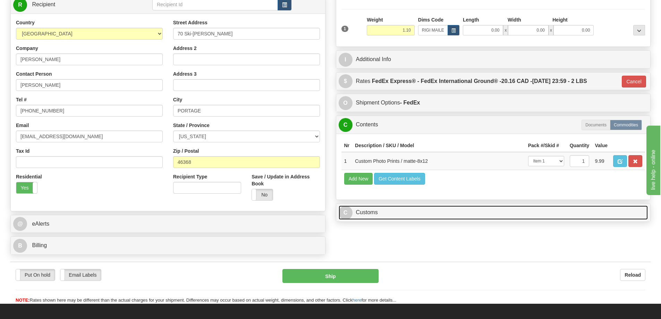
click at [547, 214] on link "C Customs" at bounding box center [494, 213] width 310 height 14
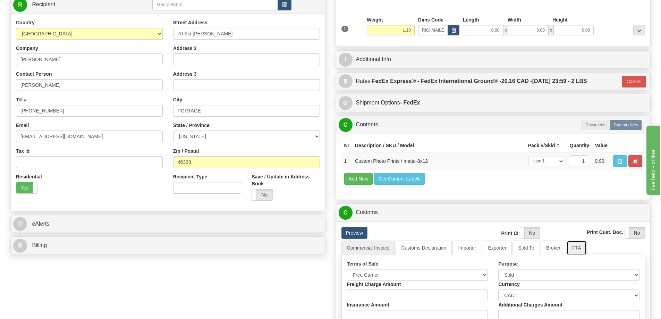
click at [576, 246] on link "FTA" at bounding box center [577, 248] width 20 height 15
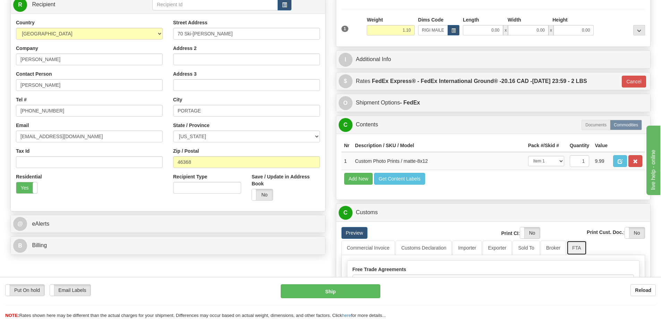
scroll to position [174, 0]
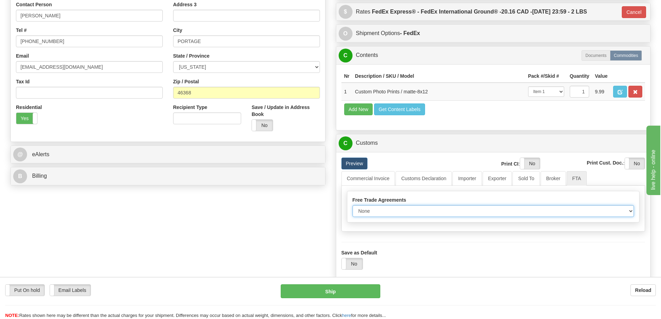
click at [631, 210] on select "None Other USMCA CETA CUKTCA" at bounding box center [494, 211] width 282 height 12
select select "1"
click at [353, 208] on select "None Other USMCA CETA CUKTCA" at bounding box center [494, 211] width 282 height 12
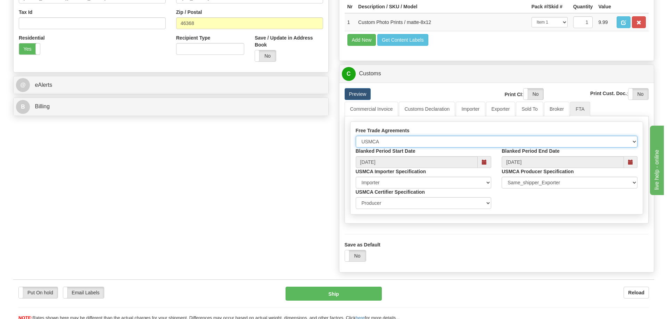
scroll to position [278, 0]
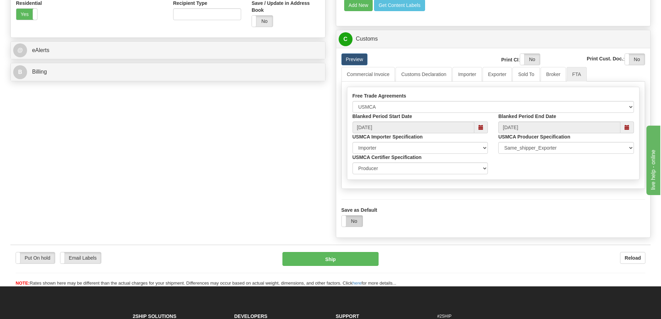
click at [350, 225] on label "No" at bounding box center [352, 221] width 21 height 11
click at [337, 261] on button "Ship" at bounding box center [331, 259] width 96 height 14
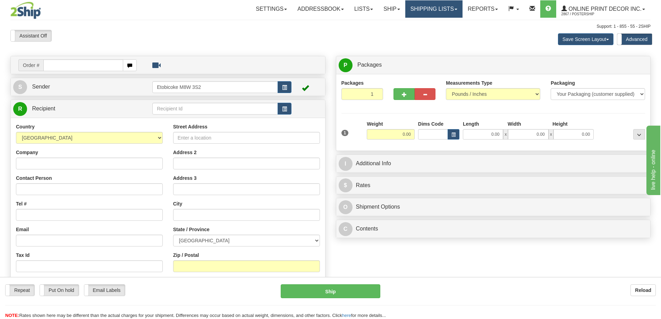
click at [426, 8] on link "Shipping lists" at bounding box center [434, 8] width 57 height 17
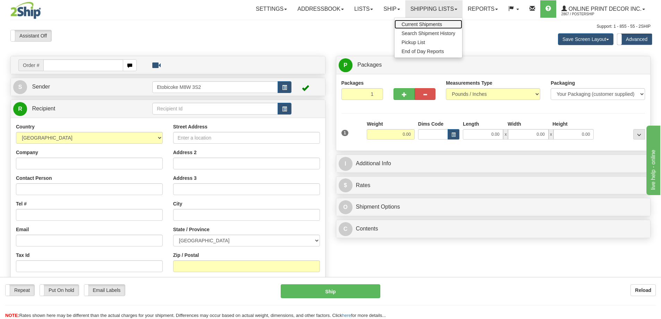
click at [414, 24] on span "Current Shipments" at bounding box center [422, 25] width 41 height 6
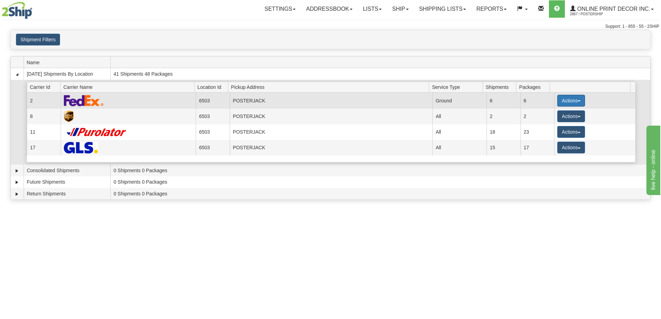
click at [568, 99] on button "Actions" at bounding box center [572, 101] width 28 height 12
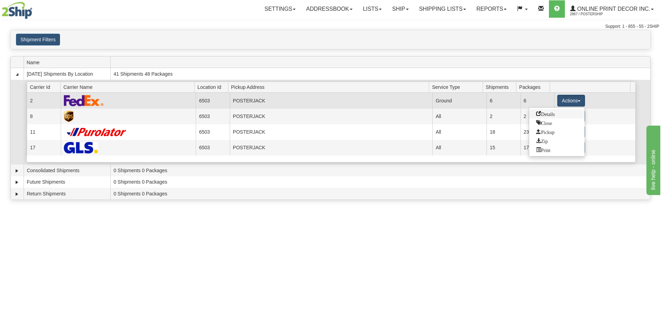
click at [551, 118] on link "Details" at bounding box center [558, 113] width 56 height 9
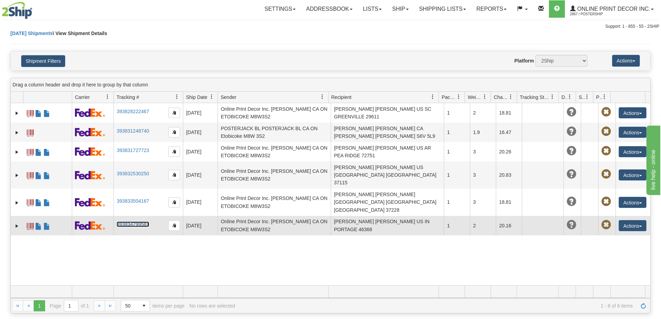
click at [123, 222] on link "393834799581" at bounding box center [133, 225] width 32 height 6
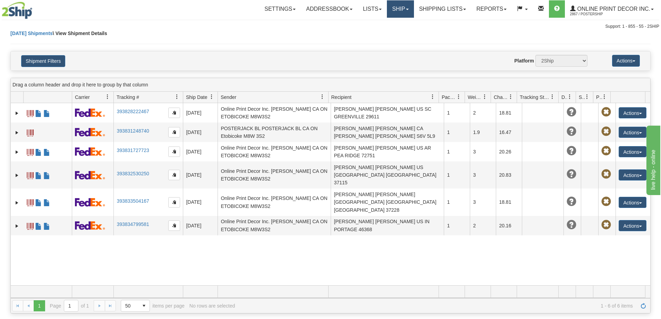
click at [397, 2] on link "Ship" at bounding box center [400, 8] width 27 height 17
click at [373, 24] on span "Ship Screen" at bounding box center [371, 25] width 26 height 6
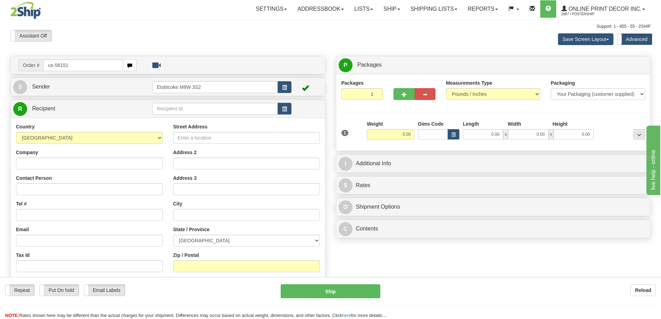
type input "us-56151"
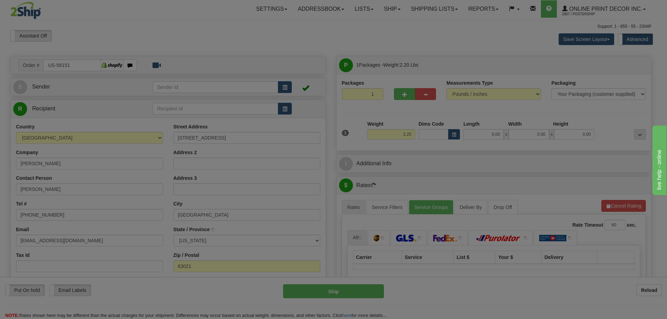
type input "BALLWIN"
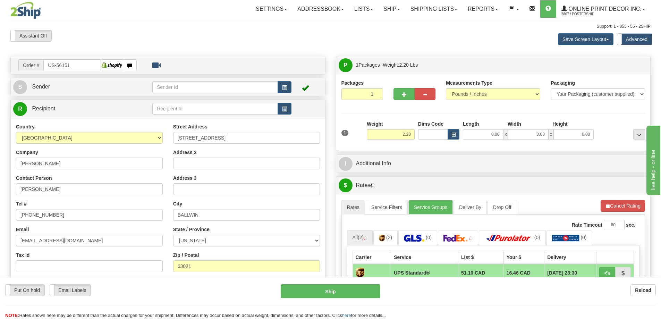
click at [293, 84] on td at bounding box center [307, 87] width 31 height 14
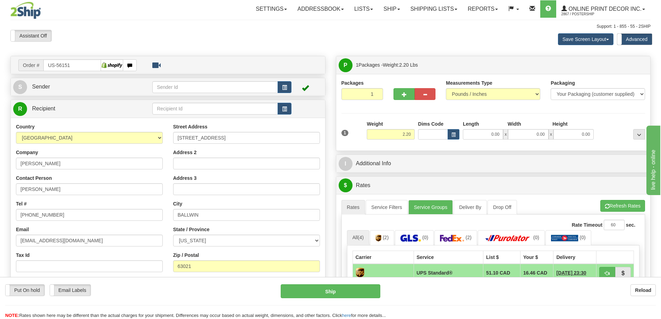
click at [299, 88] on td at bounding box center [307, 87] width 31 height 14
click at [283, 85] on span "button" at bounding box center [284, 87] width 5 height 5
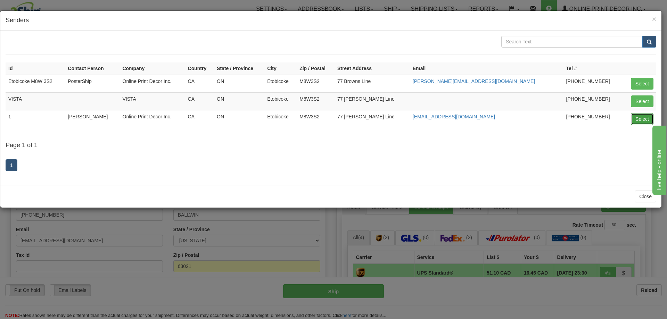
click at [633, 122] on button "Select" at bounding box center [642, 119] width 23 height 12
type input "1"
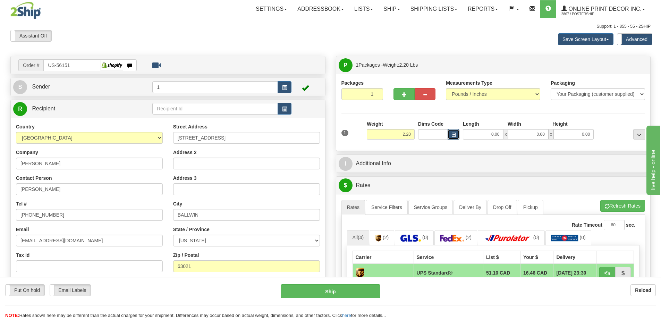
click at [451, 131] on button "button" at bounding box center [454, 134] width 12 height 10
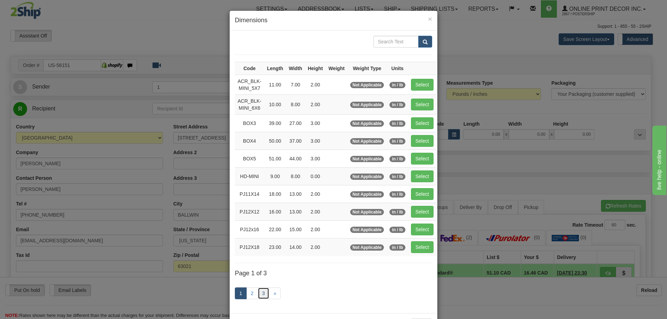
click at [259, 292] on link "3" at bounding box center [264, 294] width 12 height 12
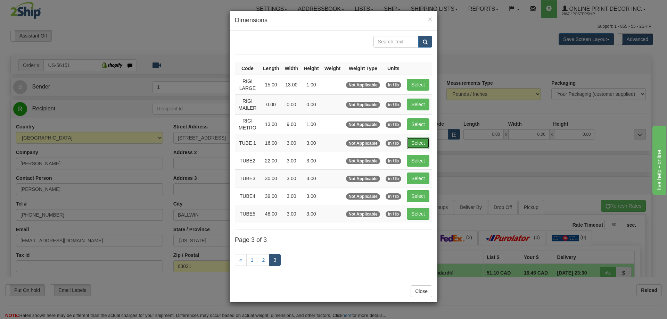
click at [417, 140] on button "Select" at bounding box center [418, 143] width 23 height 12
type input "TUBE 1"
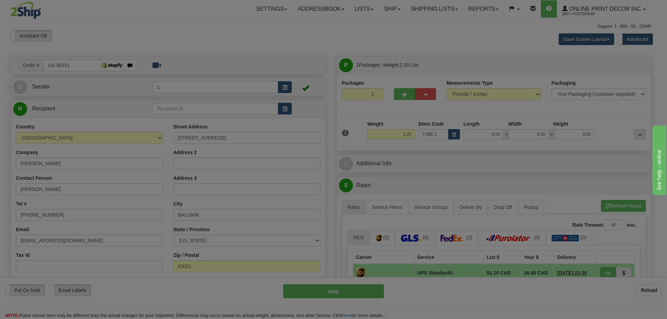
type input "16.00"
type input "3.00"
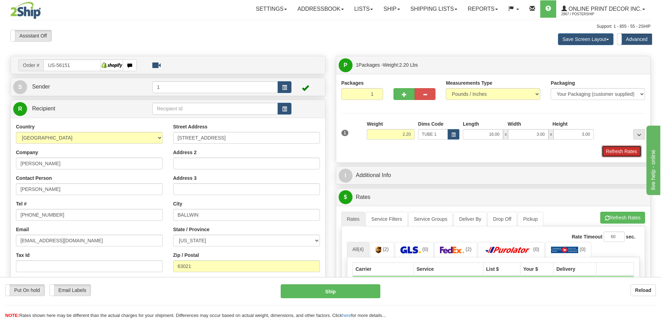
click at [604, 151] on button "Refresh Rates" at bounding box center [622, 151] width 40 height 12
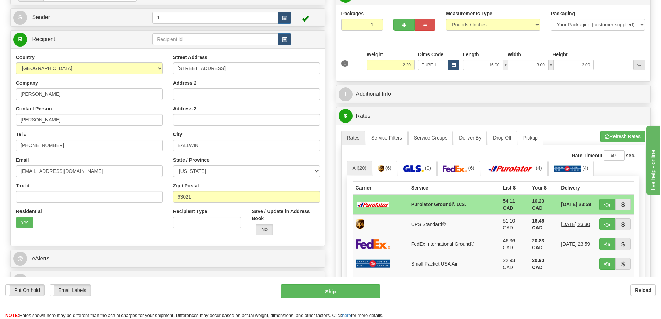
scroll to position [104, 0]
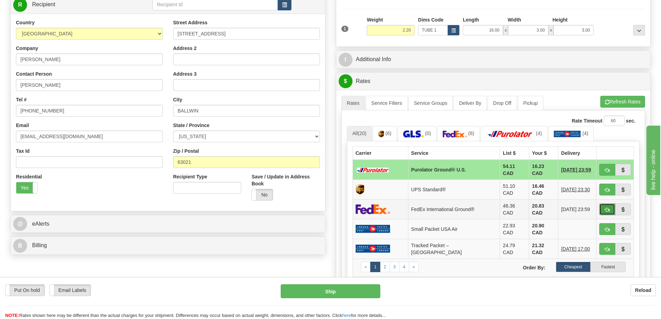
click at [607, 208] on span "button" at bounding box center [607, 210] width 5 height 5
type input "92"
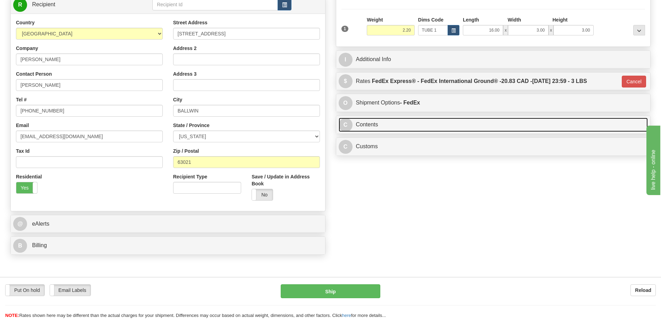
click at [396, 128] on link "C Contents" at bounding box center [494, 125] width 310 height 14
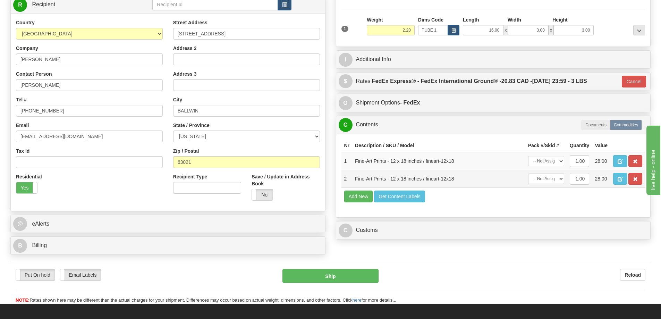
click at [638, 174] on td at bounding box center [628, 179] width 35 height 18
click at [637, 177] on button "button" at bounding box center [636, 179] width 14 height 12
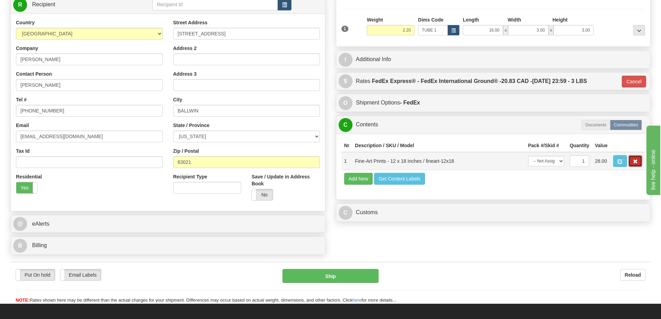
click at [637, 164] on span "button" at bounding box center [635, 161] width 5 height 5
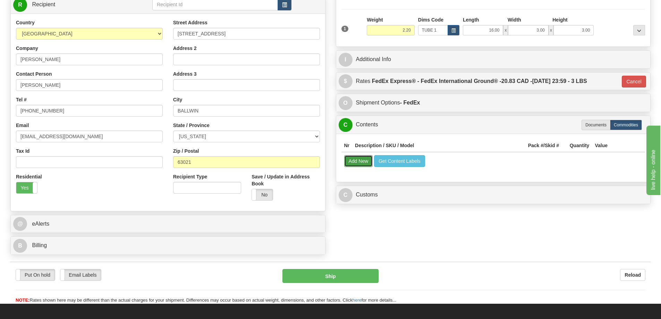
click at [360, 164] on button "Add New" at bounding box center [358, 161] width 29 height 12
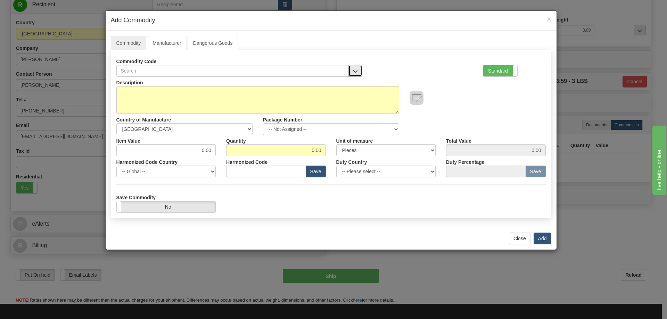
click at [355, 69] on span "button" at bounding box center [355, 71] width 5 height 5
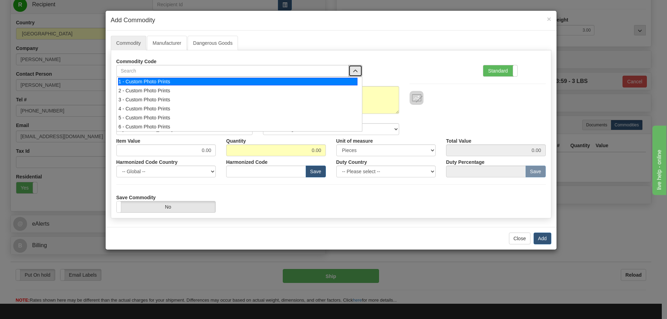
click at [349, 79] on div "1 - Custom Photo Prints" at bounding box center [237, 82] width 239 height 8
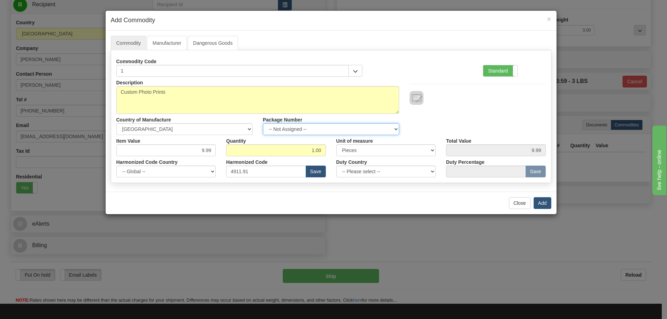
click at [391, 126] on select "-- Not Assigned -- Item 1" at bounding box center [331, 129] width 136 height 12
select select "0"
click at [263, 123] on select "-- Not Assigned -- Item 1" at bounding box center [331, 129] width 136 height 12
click at [543, 205] on button "Add" at bounding box center [542, 203] width 18 height 12
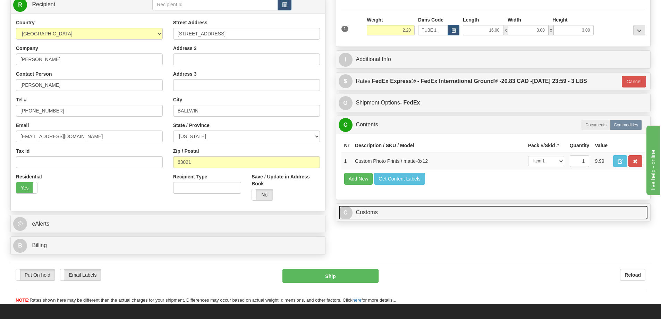
click at [556, 215] on link "C Customs" at bounding box center [494, 213] width 310 height 14
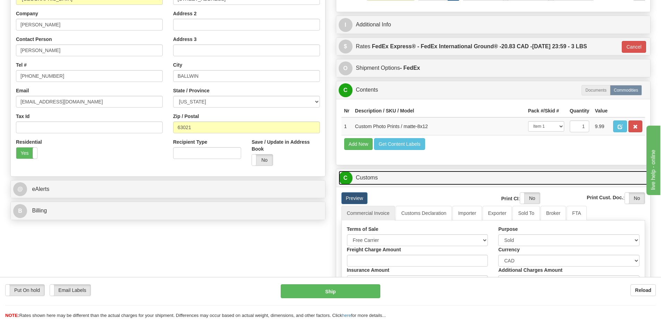
scroll to position [174, 0]
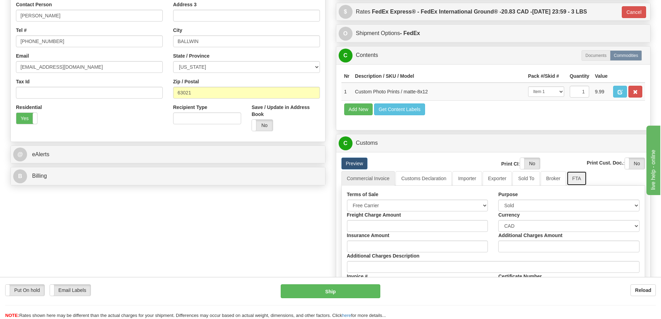
click at [573, 180] on link "FTA" at bounding box center [577, 178] width 20 height 15
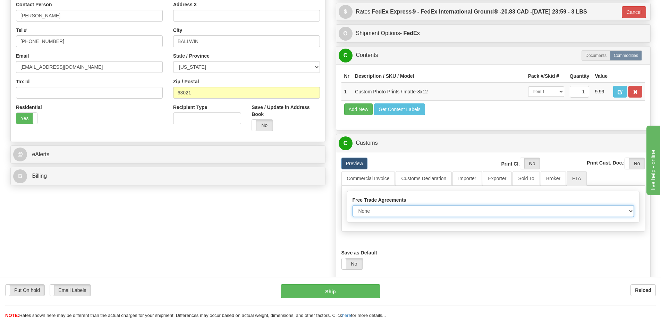
click at [632, 211] on select "None Other USMCA CETA CUKTCA" at bounding box center [494, 211] width 282 height 12
select select "1"
click at [353, 208] on select "None Other USMCA CETA CUKTCA" at bounding box center [494, 211] width 282 height 12
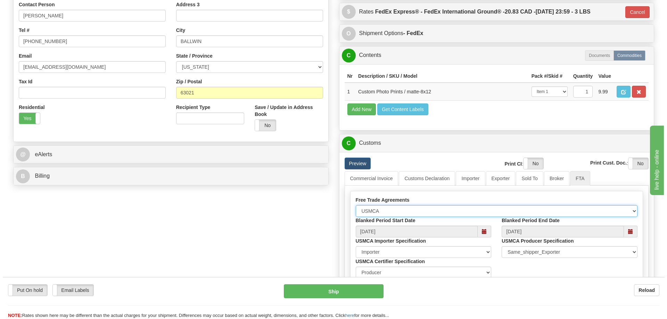
scroll to position [278, 0]
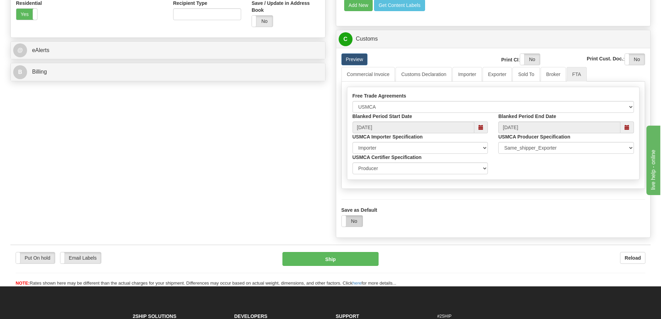
click at [352, 223] on label "No" at bounding box center [352, 221] width 21 height 11
click at [353, 261] on button "Ship" at bounding box center [331, 259] width 96 height 14
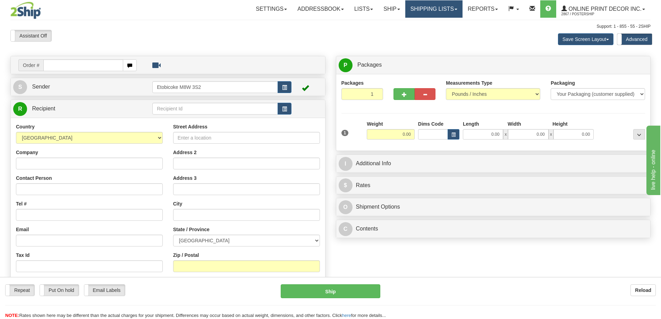
click at [428, 4] on link "Shipping lists" at bounding box center [434, 8] width 57 height 17
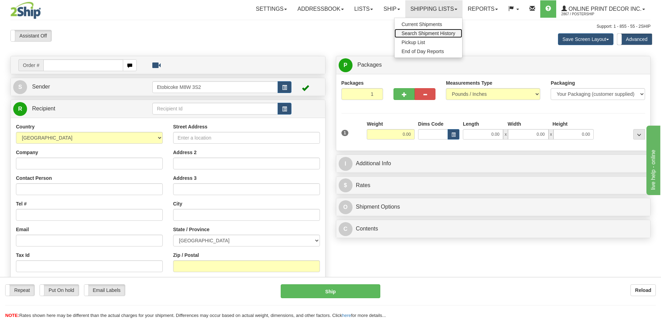
click at [423, 29] on link "Search Shipment History" at bounding box center [429, 33] width 68 height 9
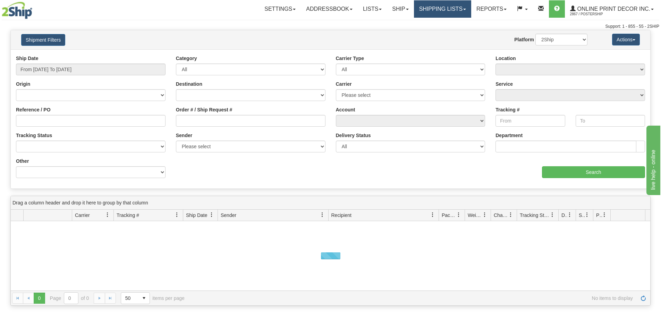
click at [433, 9] on link "Shipping lists" at bounding box center [442, 8] width 57 height 17
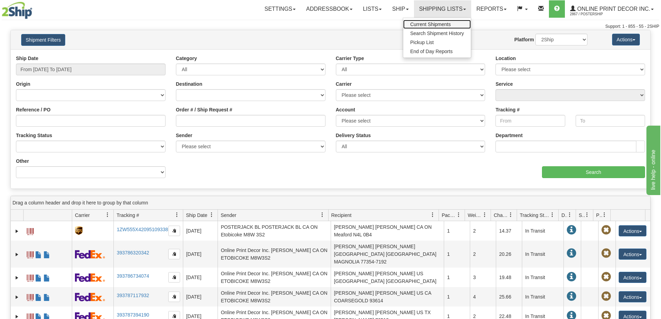
click at [423, 23] on span "Current Shipments" at bounding box center [430, 25] width 41 height 6
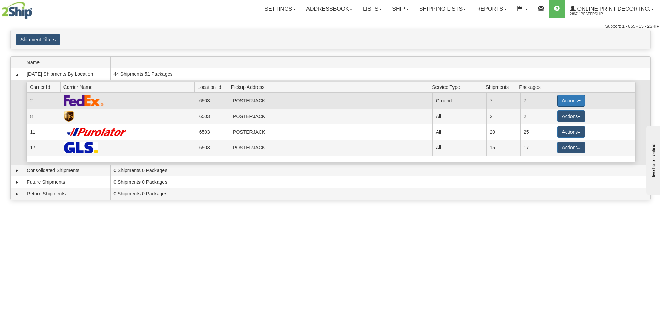
click at [565, 101] on button "Actions" at bounding box center [572, 101] width 28 height 12
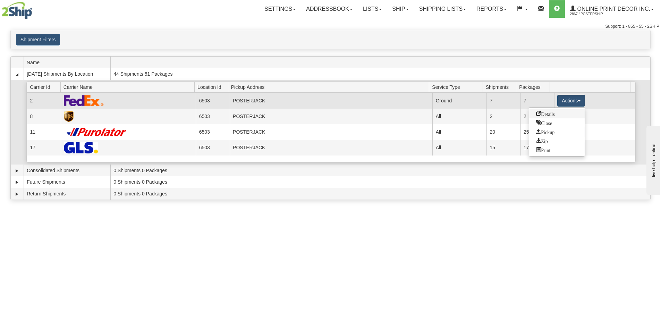
click at [546, 115] on span "Details" at bounding box center [545, 113] width 19 height 5
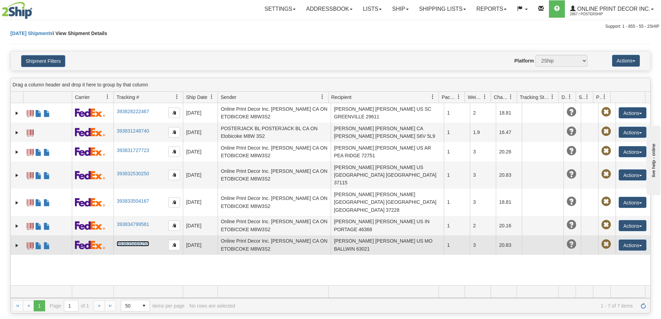
click at [131, 241] on link "393835069255" at bounding box center [133, 244] width 32 height 6
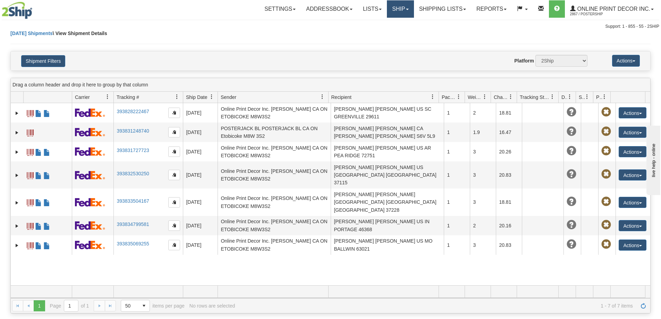
click at [405, 7] on link "Ship" at bounding box center [400, 8] width 27 height 17
click at [373, 23] on span "Ship Screen" at bounding box center [371, 25] width 26 height 6
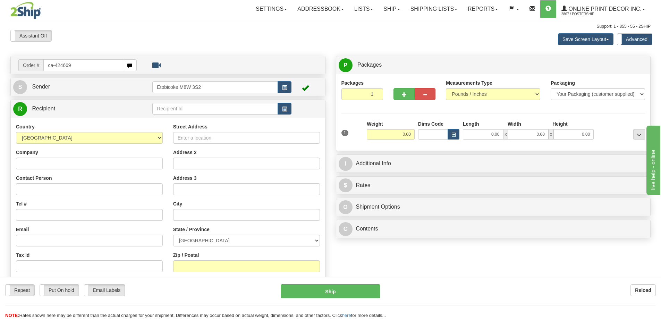
type input "ca-424669"
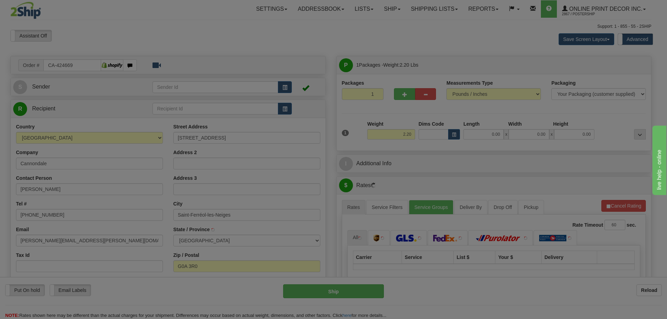
type input "SAINT-FERREOL-LES-NEIGES"
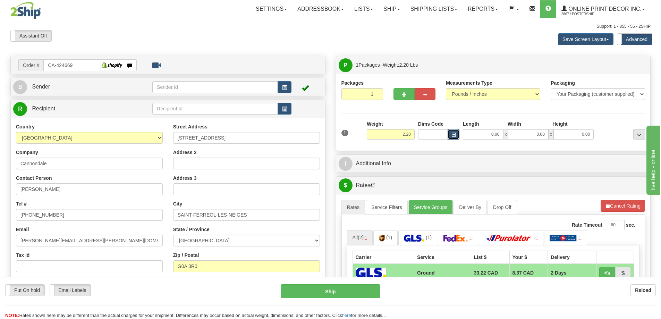
click at [452, 135] on span "button" at bounding box center [454, 135] width 4 height 4
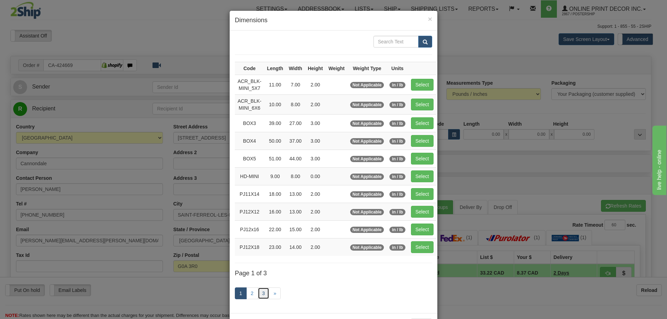
click at [260, 292] on link "3" at bounding box center [264, 294] width 12 height 12
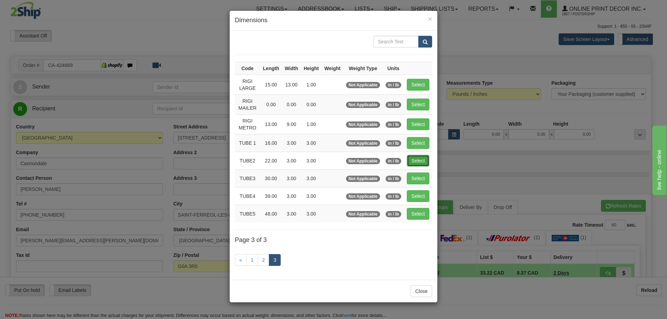
click at [414, 158] on button "Select" at bounding box center [418, 161] width 23 height 12
type input "TUBE2"
type input "22.00"
type input "3.00"
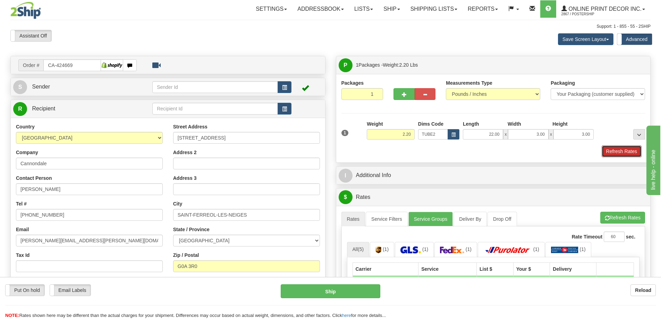
click at [616, 151] on button "Refresh Rates" at bounding box center [622, 151] width 40 height 12
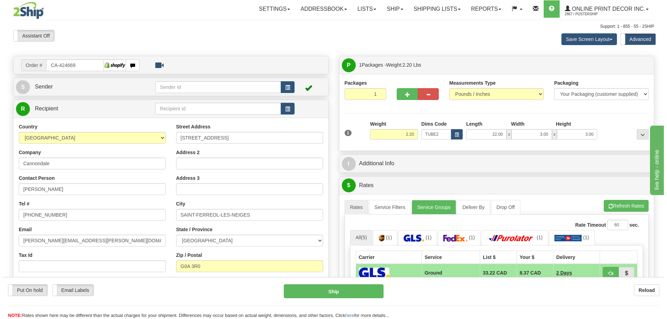
scroll to position [35, 0]
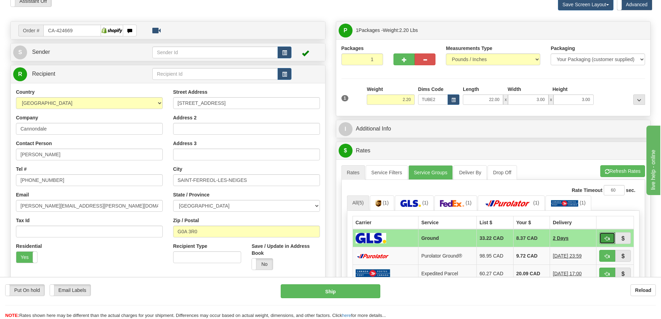
click at [605, 238] on span "button" at bounding box center [607, 238] width 5 height 5
type input "1"
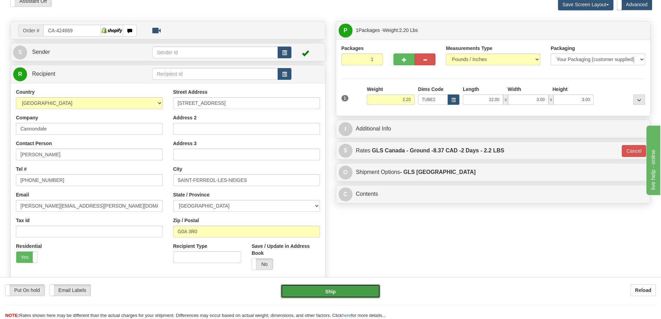
click at [361, 288] on button "Ship" at bounding box center [331, 291] width 100 height 14
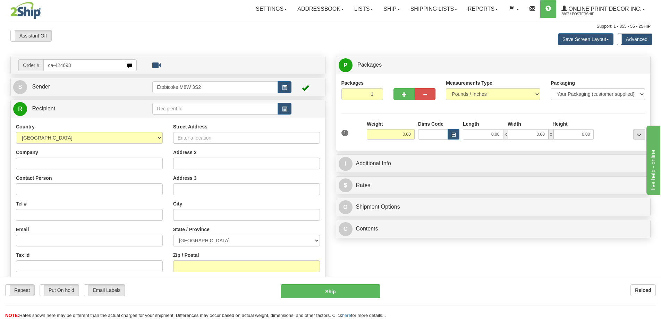
type input "ca-424693"
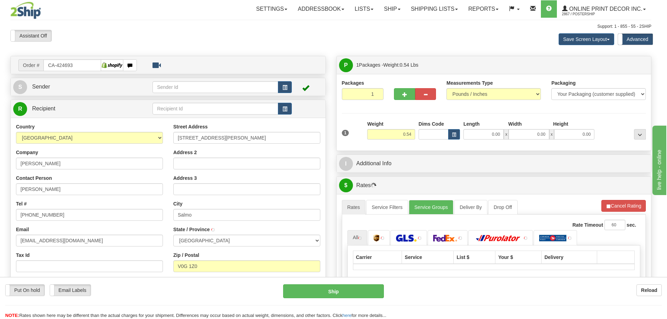
type input "SALMO"
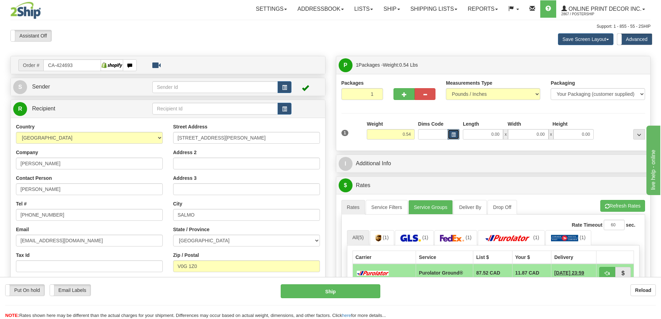
click at [452, 134] on span "button" at bounding box center [454, 135] width 4 height 4
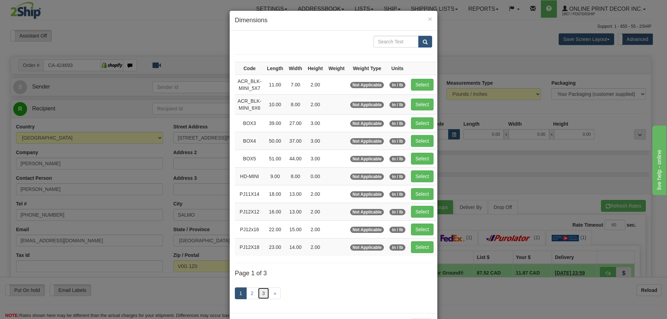
drag, startPoint x: 259, startPoint y: 290, endPoint x: 259, endPoint y: 286, distance: 4.2
click at [259, 289] on link "3" at bounding box center [264, 294] width 12 height 12
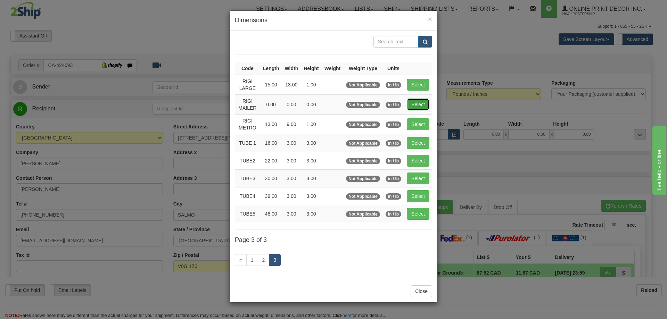
click at [415, 103] on button "Select" at bounding box center [418, 105] width 23 height 12
type input "RIGI MAILER"
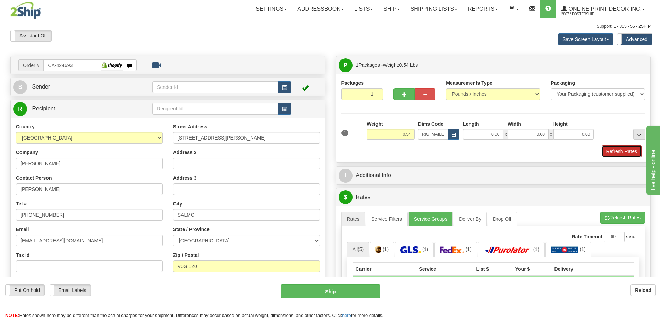
click at [617, 149] on button "Refresh Rates" at bounding box center [622, 151] width 40 height 12
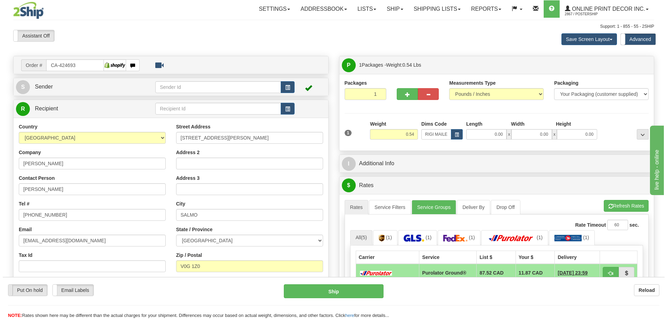
scroll to position [69, 0]
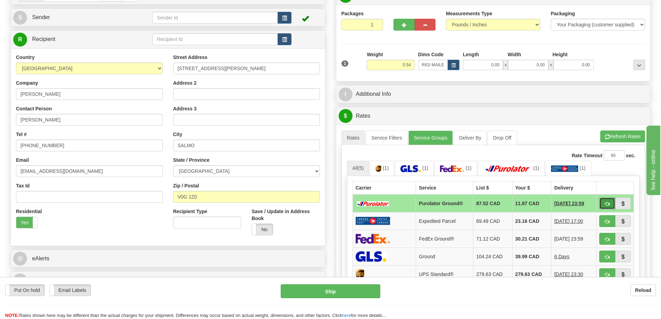
click at [607, 206] on span "button" at bounding box center [607, 204] width 5 height 5
type input "260"
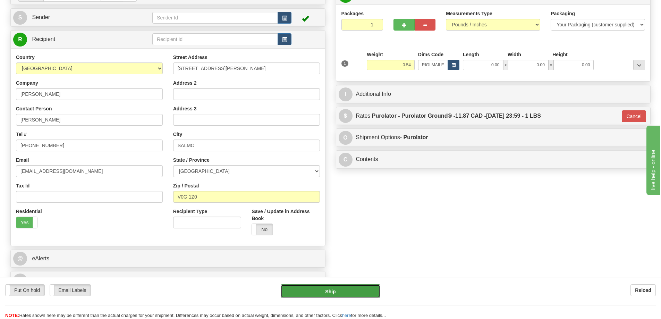
click at [300, 289] on button "Ship" at bounding box center [331, 291] width 100 height 14
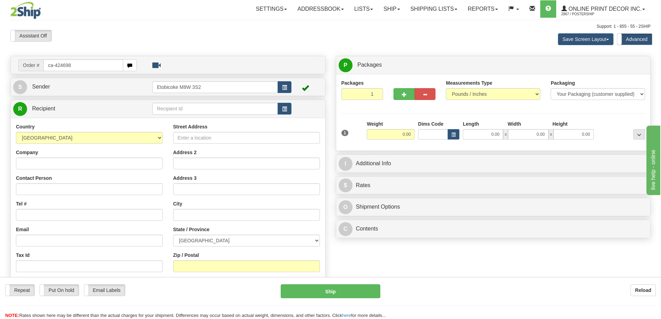
type input "ca-424698"
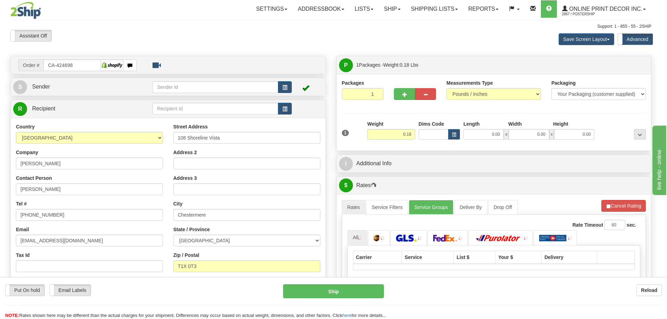
type input "CHESTERMERE"
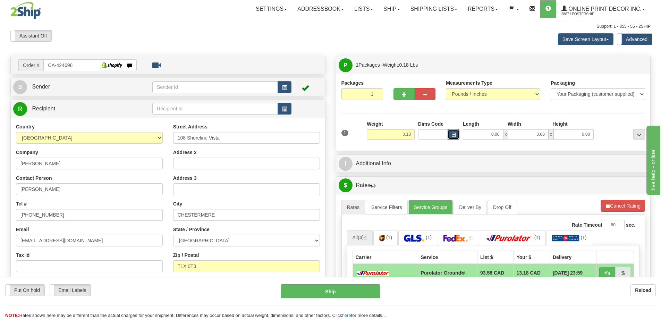
click at [455, 135] on span "button" at bounding box center [454, 135] width 4 height 4
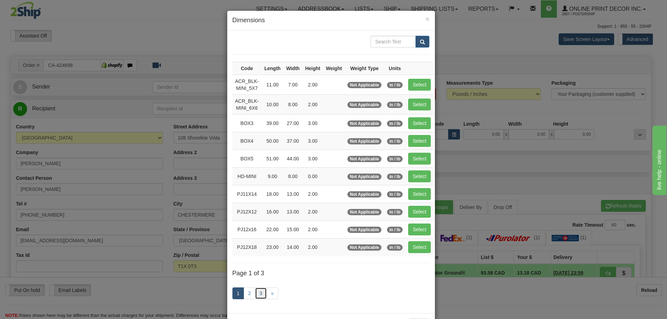
click at [256, 293] on link "3" at bounding box center [261, 294] width 12 height 12
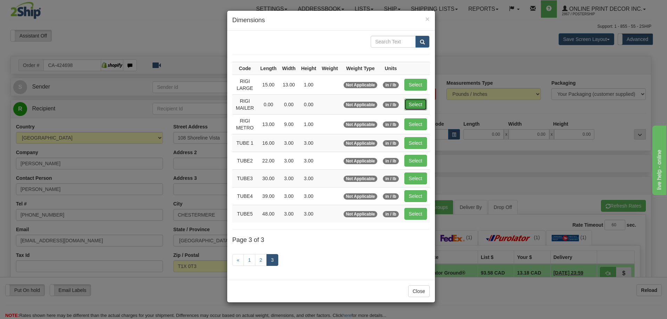
click at [421, 100] on button "Select" at bounding box center [415, 105] width 23 height 12
type input "RIGI MAILER"
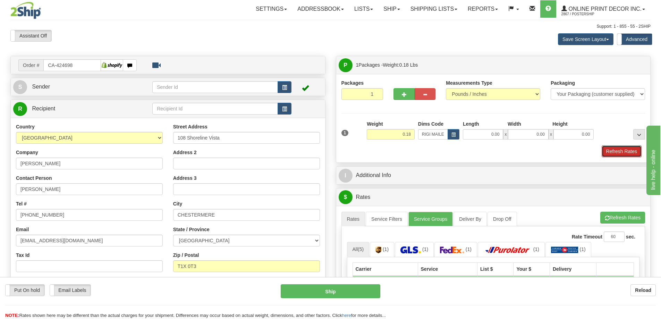
click at [627, 151] on button "Refresh Rates" at bounding box center [622, 151] width 40 height 12
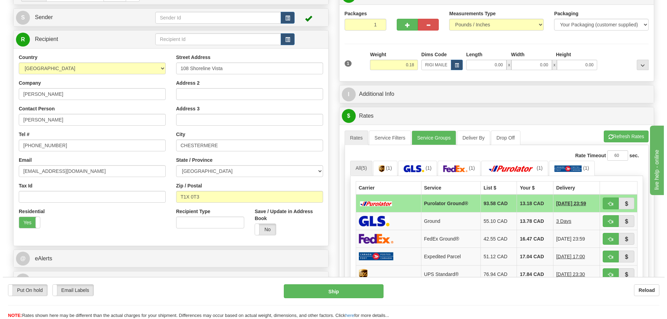
scroll to position [104, 0]
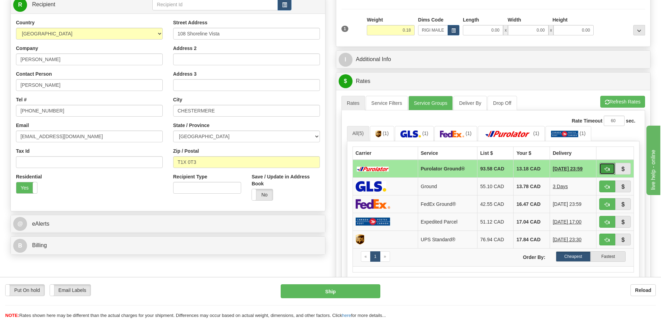
click at [604, 167] on button "button" at bounding box center [608, 169] width 16 height 12
type input "260"
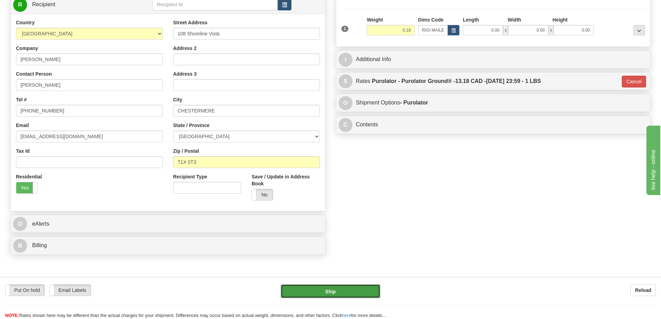
drag, startPoint x: 367, startPoint y: 286, endPoint x: 371, endPoint y: 286, distance: 4.5
click at [371, 286] on button "Ship" at bounding box center [331, 291] width 100 height 14
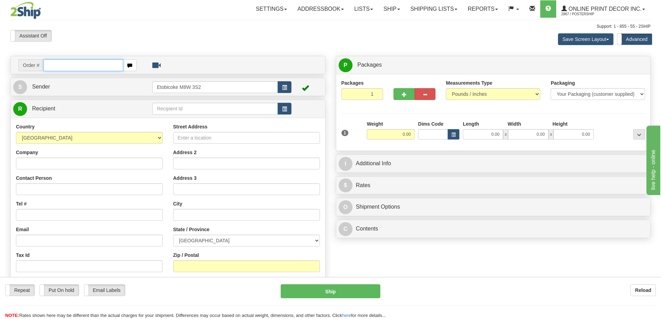
click at [65, 66] on input "text" at bounding box center [83, 65] width 80 height 12
type input "ca-424687"
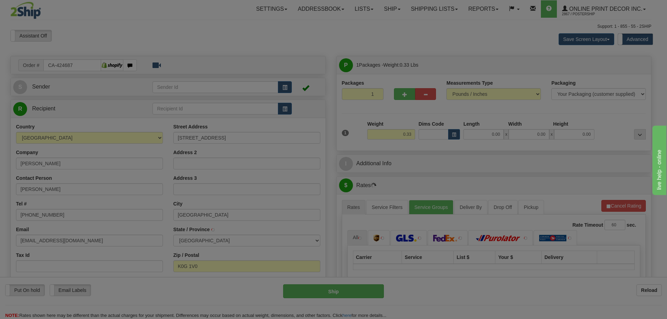
type input "[GEOGRAPHIC_DATA]"
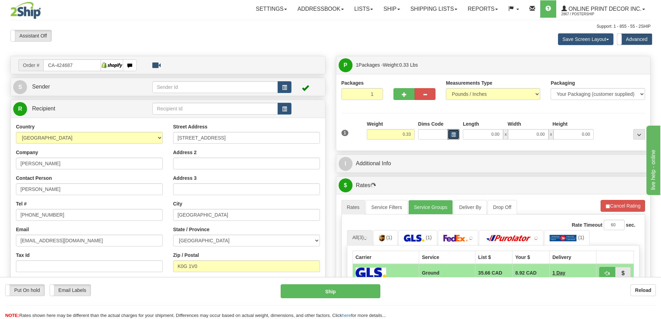
click at [451, 132] on button "button" at bounding box center [454, 134] width 12 height 10
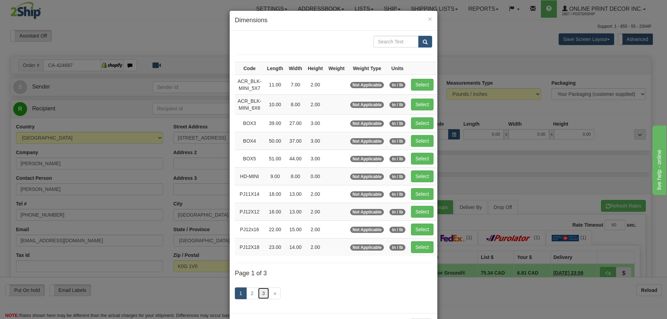
click at [261, 293] on link "3" at bounding box center [264, 294] width 12 height 12
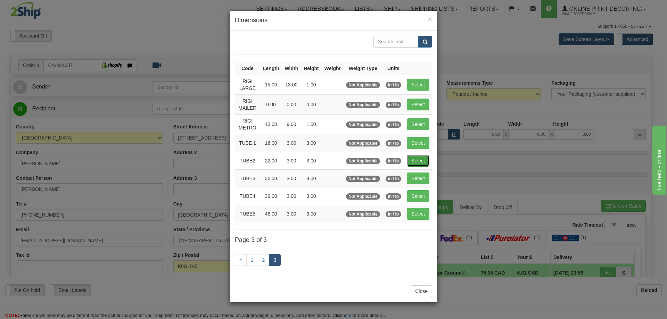
click at [417, 158] on button "Select" at bounding box center [418, 161] width 23 height 12
type input "TUBE2"
type input "22.00"
type input "3.00"
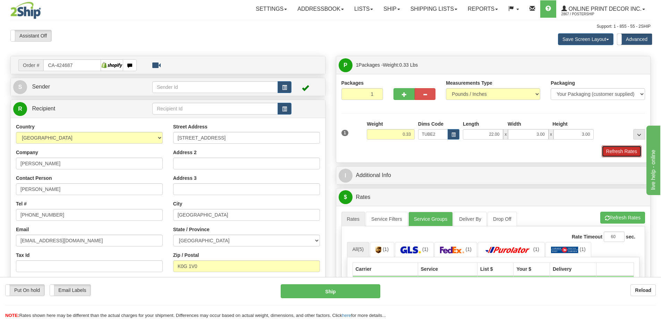
click at [613, 151] on button "Refresh Rates" at bounding box center [622, 151] width 40 height 12
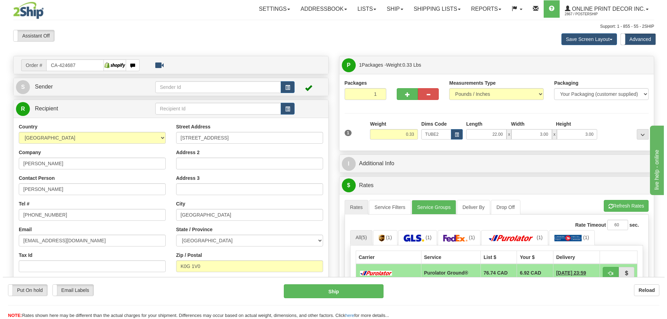
scroll to position [104, 0]
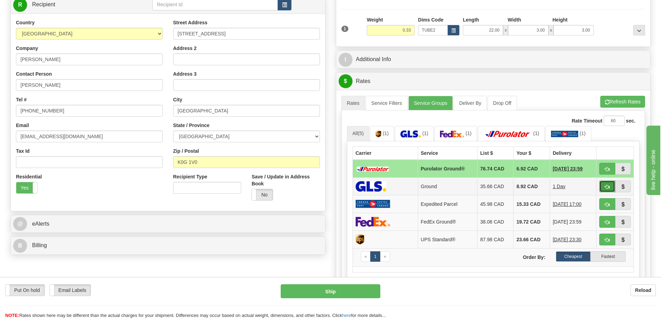
click at [609, 185] on span "button" at bounding box center [607, 187] width 5 height 5
type input "1"
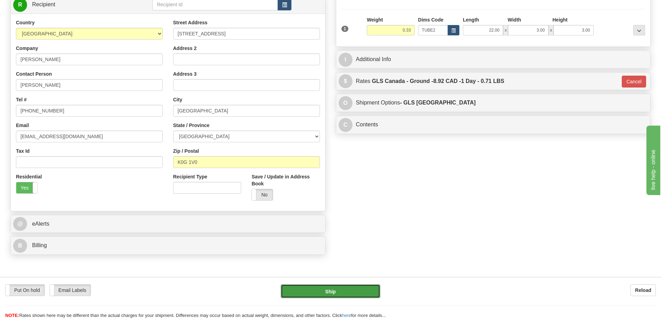
click at [366, 288] on button "Ship" at bounding box center [331, 291] width 100 height 14
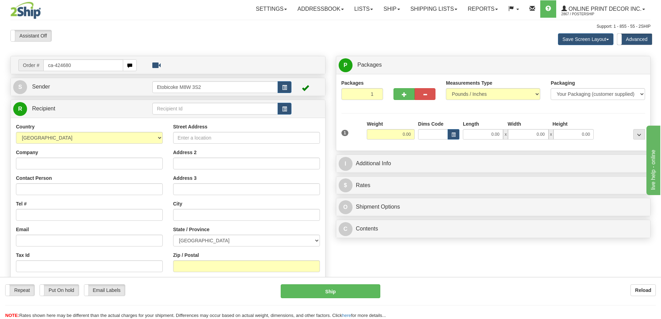
type input "ca-424680"
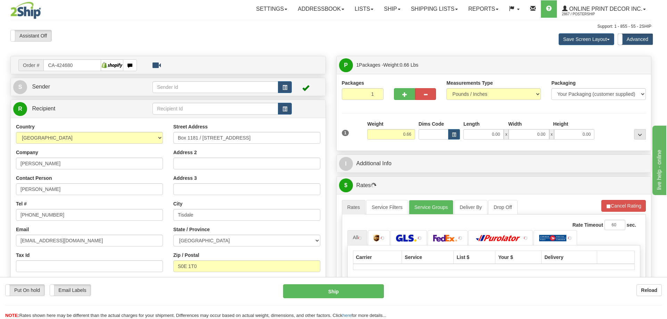
type input "TISDALE"
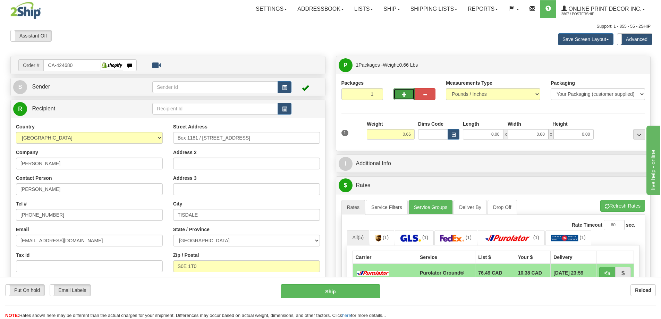
click at [408, 92] on button "button" at bounding box center [404, 94] width 21 height 12
radio input "true"
type input "2"
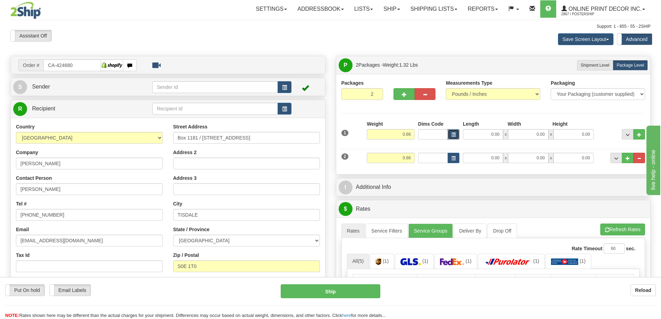
click at [451, 131] on button "button" at bounding box center [454, 134] width 12 height 10
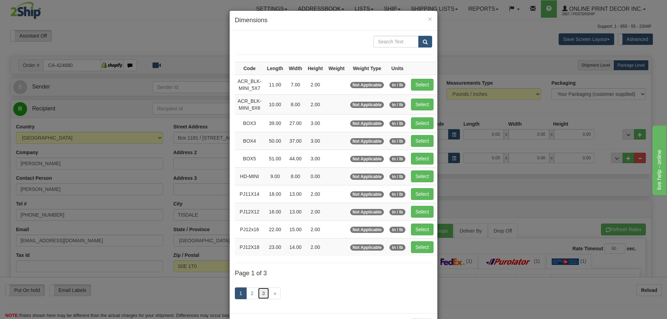
click at [259, 290] on link "3" at bounding box center [264, 294] width 12 height 12
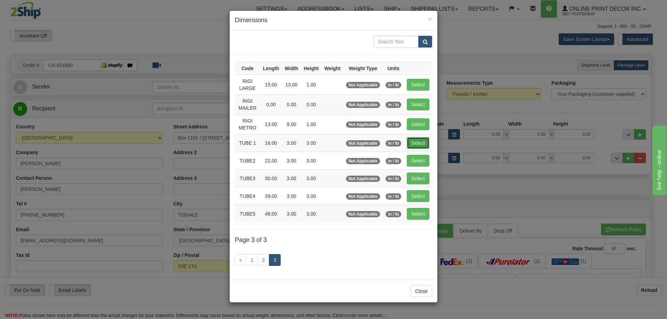
click at [419, 141] on button "Select" at bounding box center [418, 143] width 23 height 12
type input "TUBE 1"
type input "16.00"
type input "3.00"
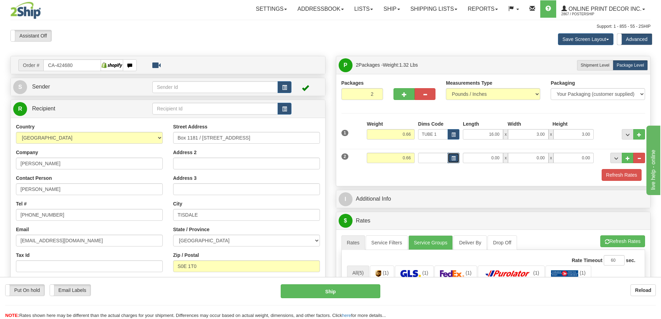
click at [453, 154] on button "button" at bounding box center [454, 158] width 12 height 10
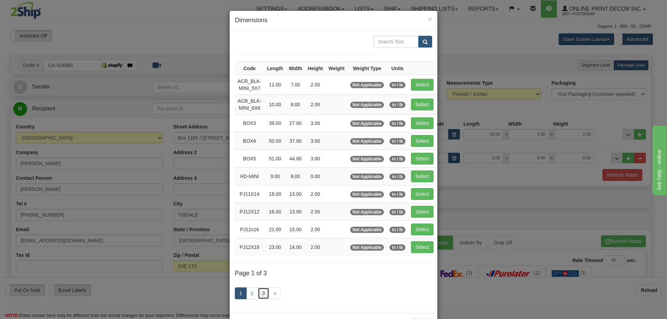
click at [259, 293] on link "3" at bounding box center [264, 294] width 12 height 12
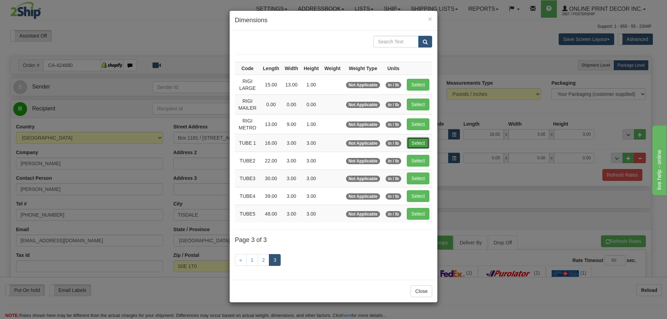
click at [419, 143] on button "Select" at bounding box center [418, 143] width 23 height 12
type input "TUBE 1"
type input "16.00"
type input "3.00"
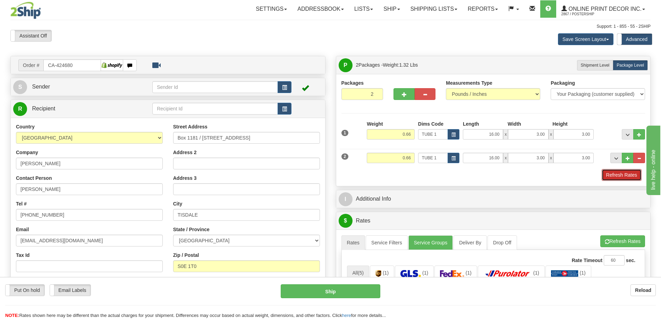
click at [625, 177] on button "Refresh Rates" at bounding box center [622, 175] width 40 height 12
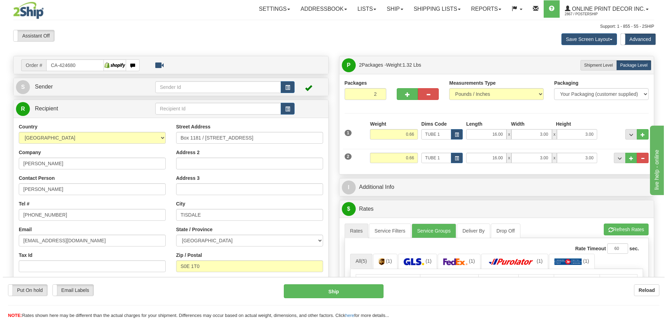
scroll to position [69, 0]
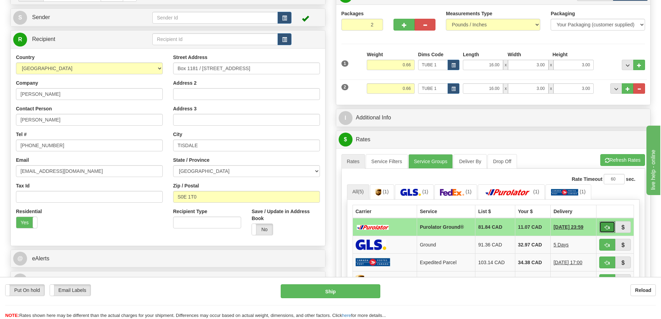
click at [606, 227] on span "button" at bounding box center [607, 227] width 5 height 5
type input "260"
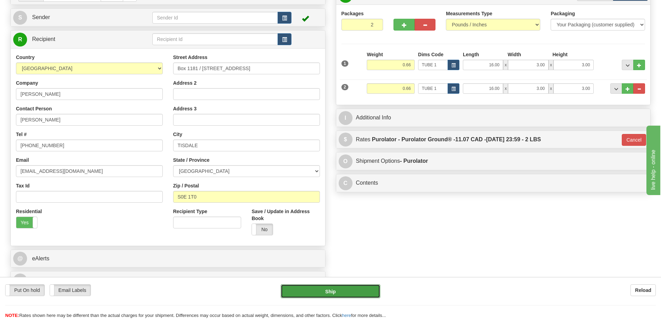
click at [362, 287] on button "Ship" at bounding box center [331, 291] width 100 height 14
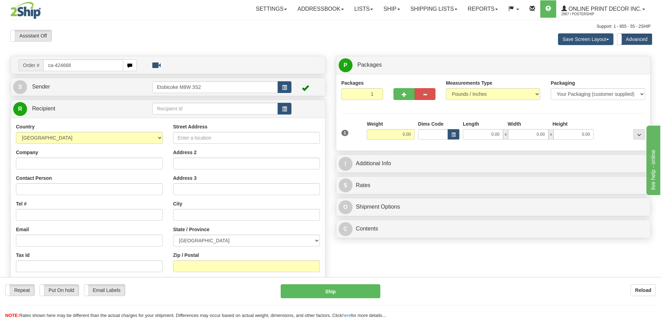
type input "ca-424668"
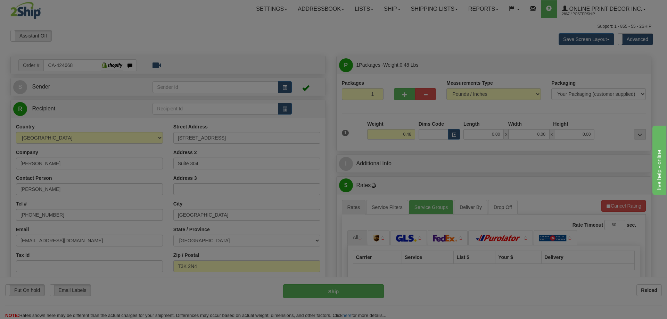
type input "[GEOGRAPHIC_DATA]"
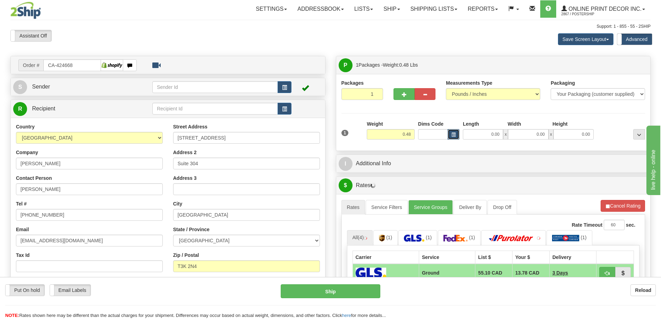
click at [450, 133] on button "button" at bounding box center [454, 134] width 12 height 10
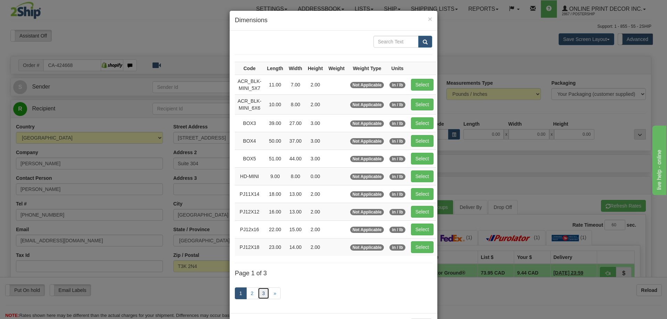
drag, startPoint x: 259, startPoint y: 294, endPoint x: 258, endPoint y: 291, distance: 3.7
click at [259, 293] on link "3" at bounding box center [264, 294] width 12 height 12
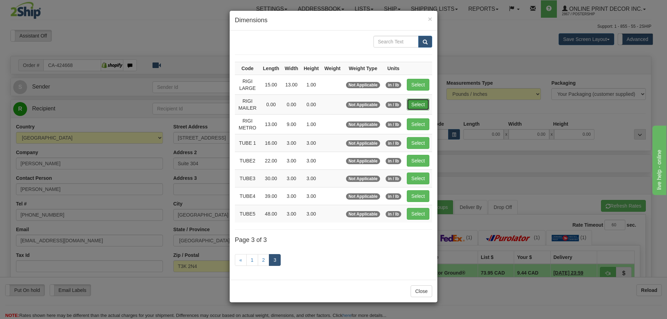
click at [415, 103] on button "Select" at bounding box center [418, 105] width 23 height 12
type input "RIGI MAILER"
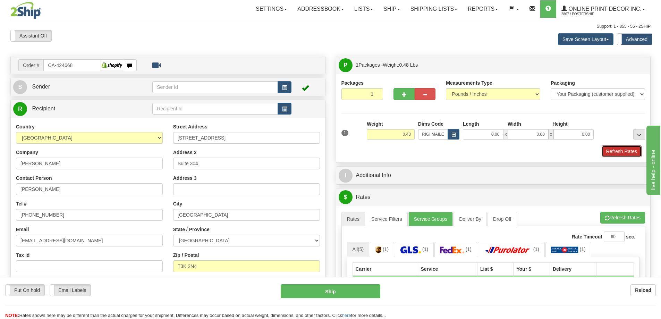
click at [613, 152] on button "Refresh Rates" at bounding box center [622, 151] width 40 height 12
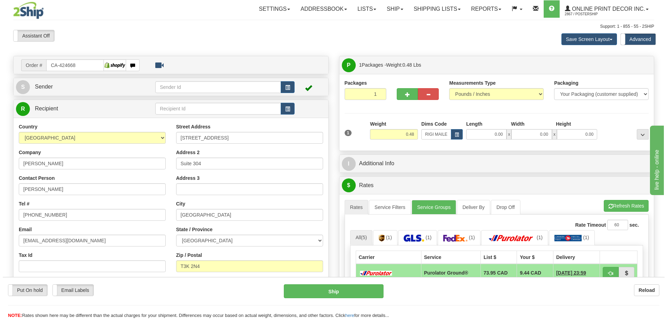
scroll to position [69, 0]
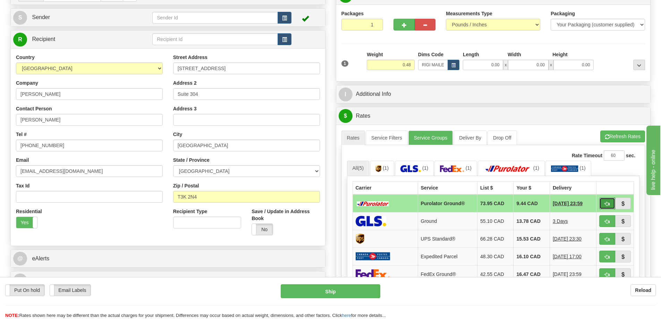
click at [602, 203] on button "button" at bounding box center [608, 204] width 16 height 12
type input "260"
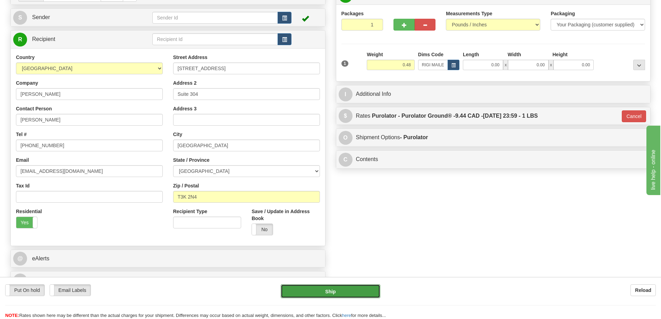
click at [361, 288] on button "Ship" at bounding box center [331, 291] width 100 height 14
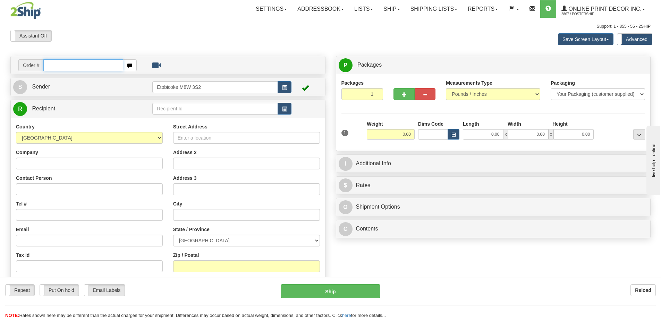
click at [62, 66] on input "text" at bounding box center [83, 65] width 80 height 12
type input "ca-424659"
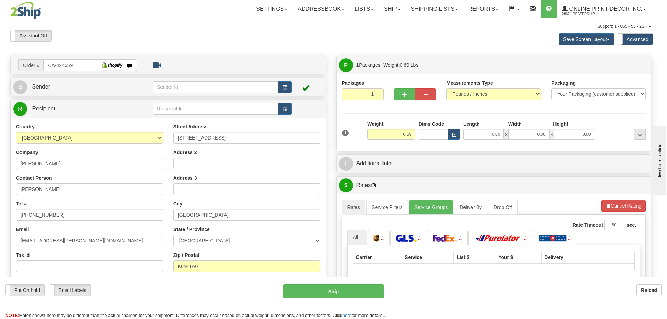
type input "TRENT LAKES"
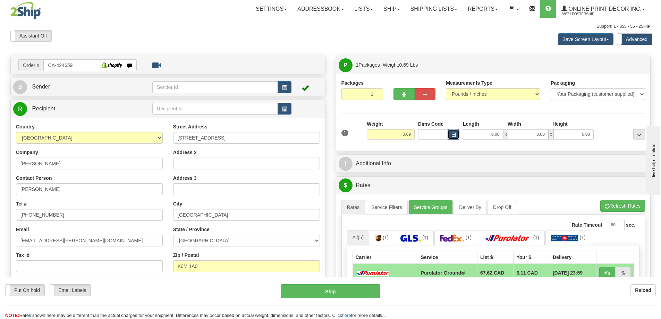
click at [453, 133] on span "button" at bounding box center [454, 135] width 4 height 4
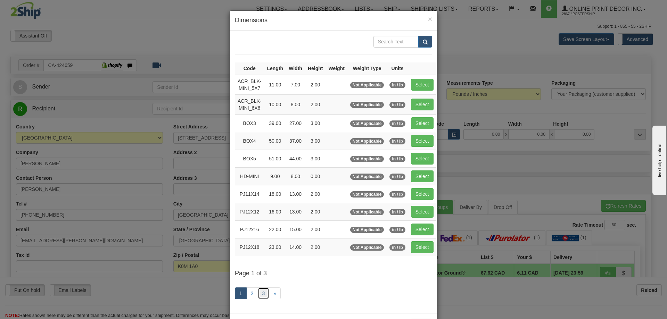
click at [264, 296] on link "3" at bounding box center [264, 294] width 12 height 12
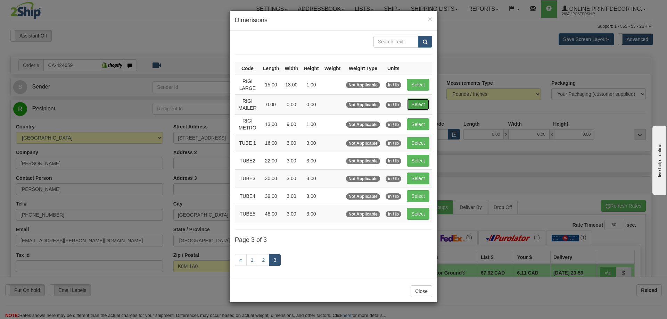
click at [417, 103] on button "Select" at bounding box center [418, 105] width 23 height 12
type input "RIGI MAILER"
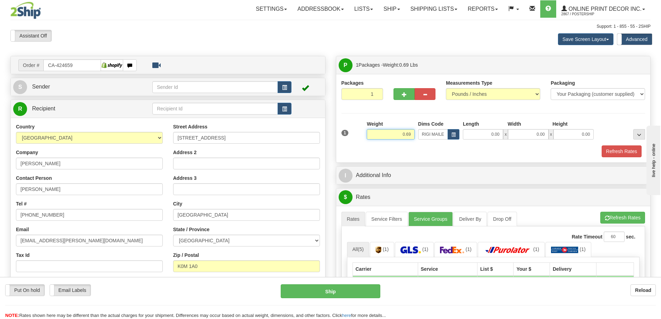
click at [411, 133] on input "0.69" at bounding box center [391, 134] width 48 height 10
click at [454, 134] on span "button" at bounding box center [454, 135] width 4 height 4
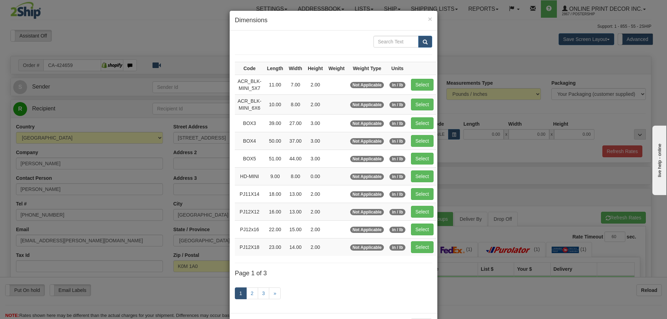
drag, startPoint x: 605, startPoint y: 154, endPoint x: 600, endPoint y: 153, distance: 5.3
click at [606, 154] on div "× Dimensions Code Length Width Height Weight Weight Type Units ACR_BLK-MINI_5X7…" at bounding box center [333, 159] width 667 height 319
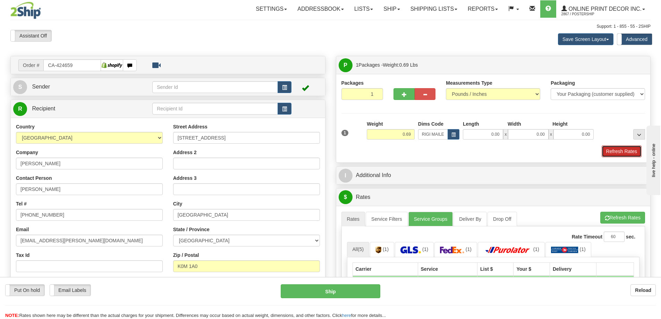
click at [609, 150] on button "Refresh Rates" at bounding box center [622, 151] width 40 height 12
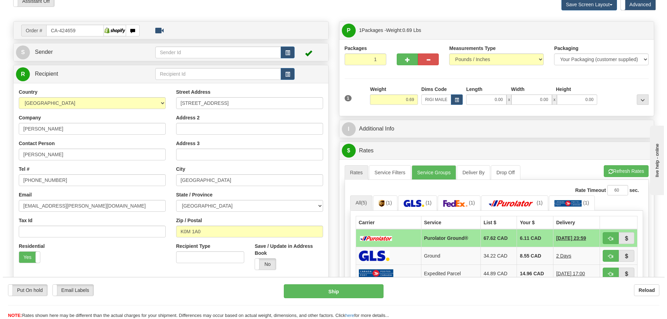
scroll to position [104, 0]
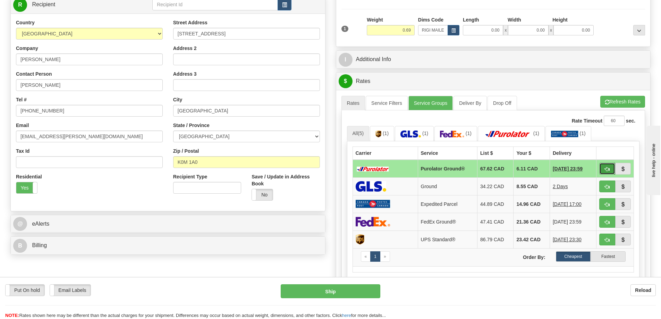
click at [604, 166] on button "button" at bounding box center [608, 169] width 16 height 12
type input "260"
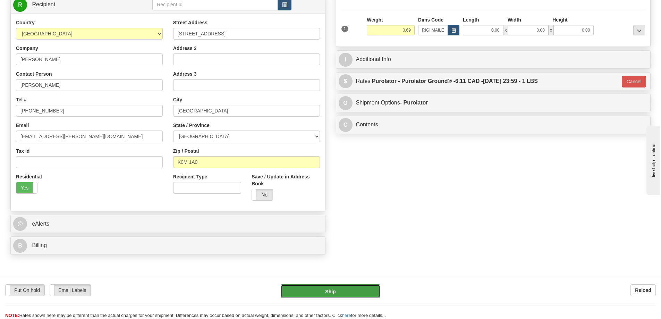
click at [343, 289] on button "Ship" at bounding box center [331, 291] width 100 height 14
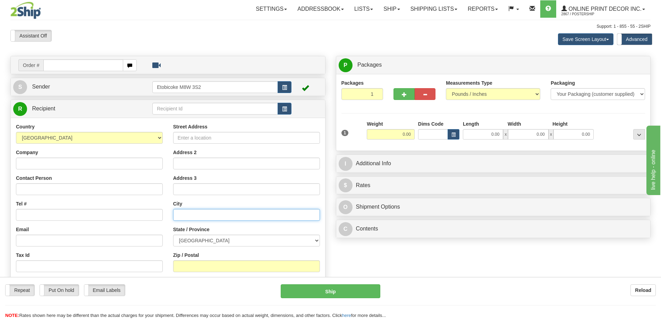
click at [276, 210] on input "text" at bounding box center [246, 215] width 147 height 12
type input "ca-424696"
click button "Delete" at bounding box center [0, 0] width 0 height 0
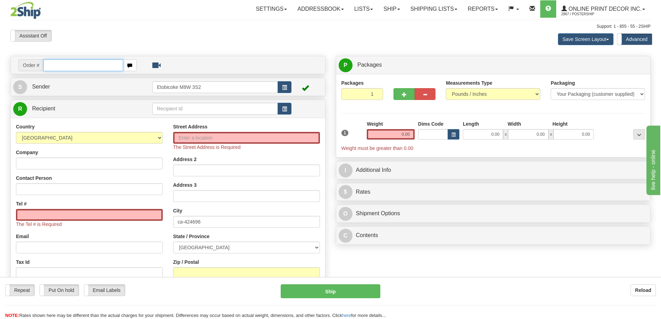
click at [68, 66] on input "text" at bounding box center [83, 65] width 80 height 12
type input "ca-424696"
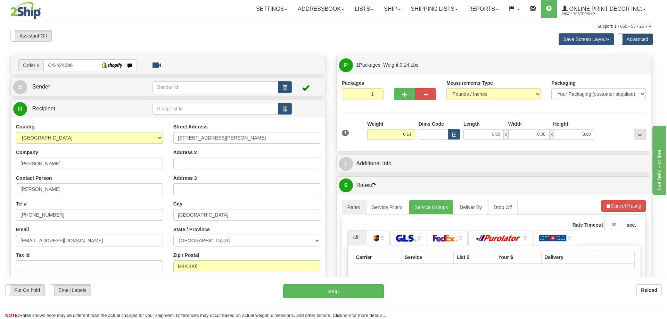
type input "[GEOGRAPHIC_DATA]"
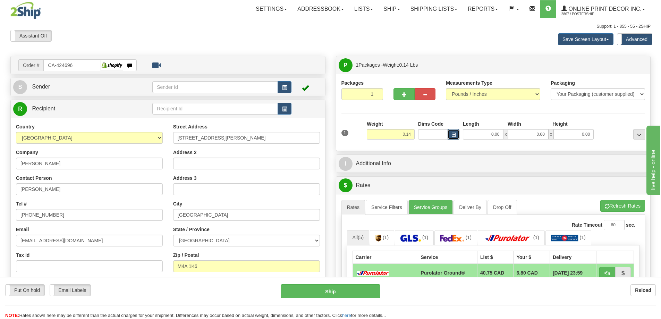
click at [448, 134] on button "button" at bounding box center [454, 134] width 12 height 10
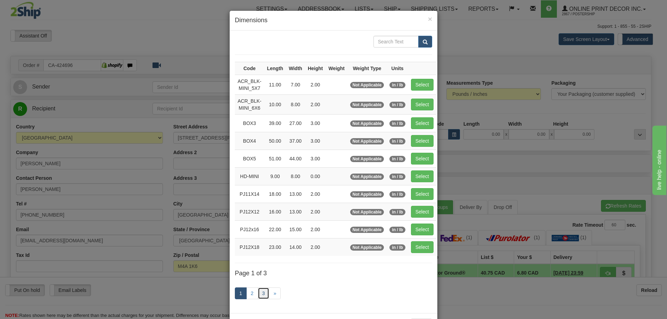
click at [261, 294] on link "3" at bounding box center [264, 294] width 12 height 12
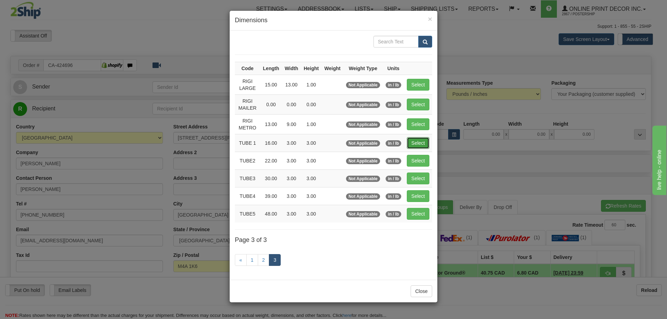
click at [418, 141] on button "Select" at bounding box center [418, 143] width 23 height 12
type input "TUBE 1"
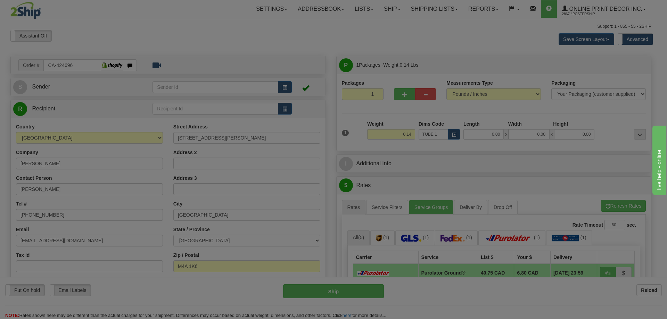
type input "16.00"
type input "3.00"
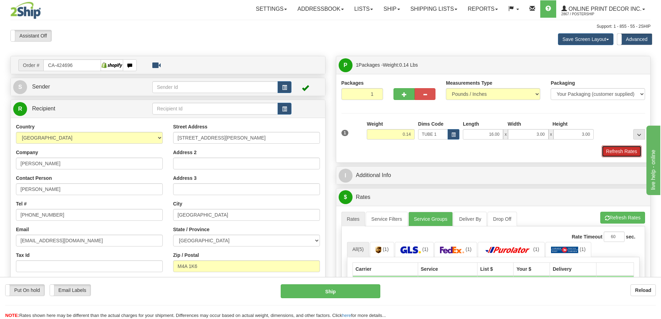
click at [632, 152] on button "Refresh Rates" at bounding box center [622, 151] width 40 height 12
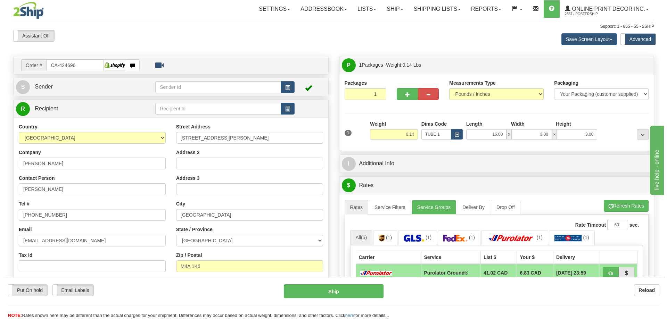
scroll to position [69, 0]
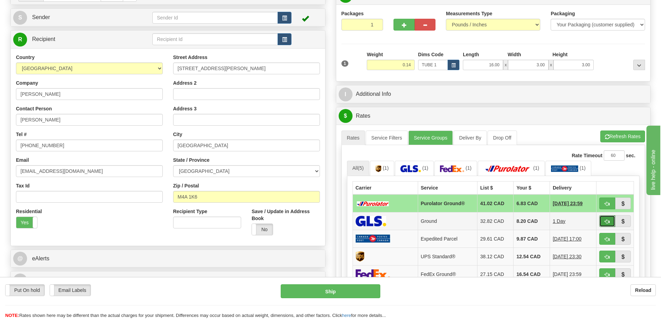
click at [610, 221] on button "button" at bounding box center [608, 221] width 16 height 12
type input "1"
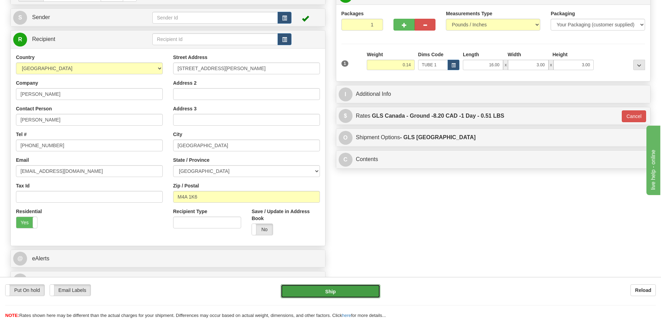
click at [340, 291] on button "Ship" at bounding box center [331, 291] width 100 height 14
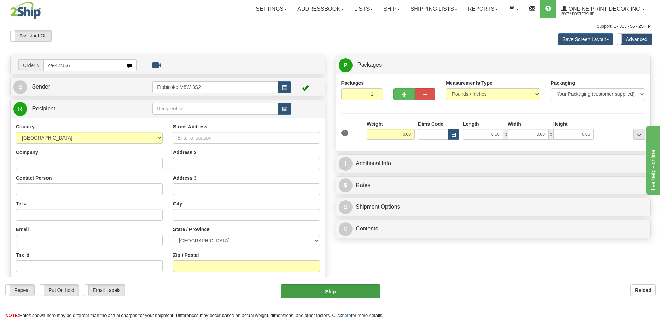
type input "ca-424637"
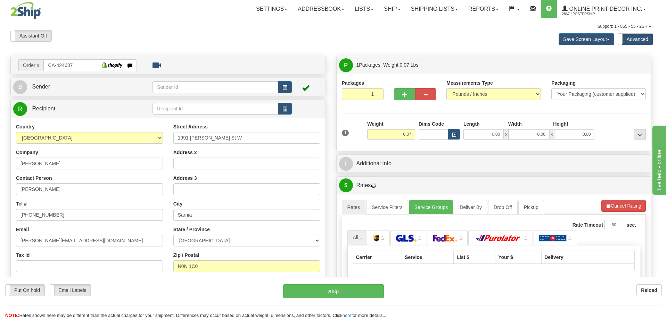
type input "BRIGHT'S GROVE"
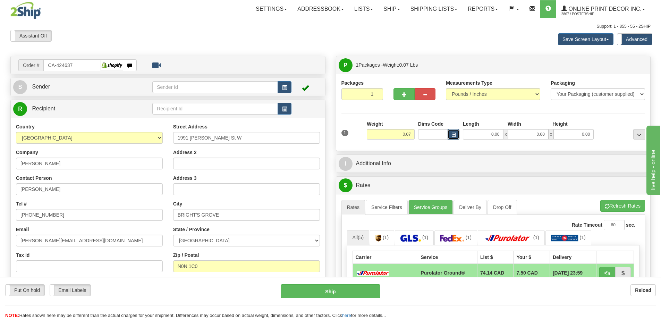
click at [452, 131] on button "button" at bounding box center [454, 134] width 12 height 10
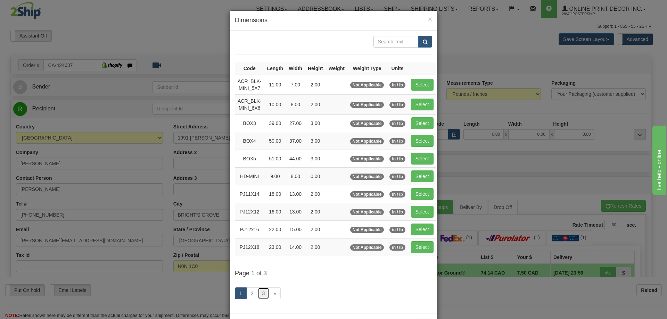
click at [258, 293] on link "3" at bounding box center [264, 294] width 12 height 12
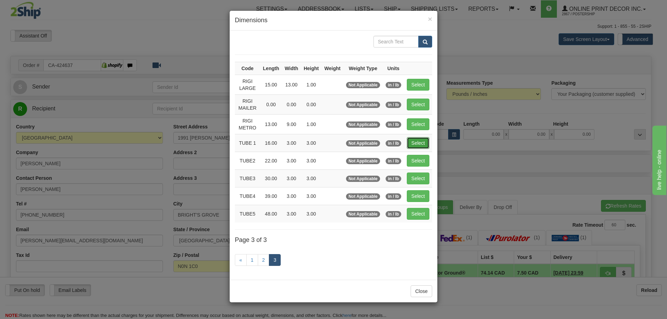
click at [416, 143] on button "Select" at bounding box center [418, 143] width 23 height 12
type input "TUBE 1"
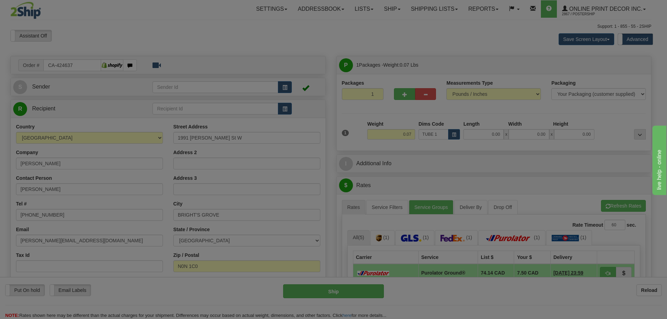
type input "16.00"
type input "3.00"
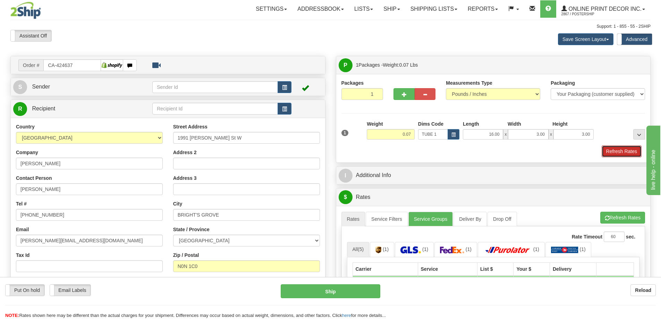
click at [619, 150] on button "Refresh Rates" at bounding box center [622, 151] width 40 height 12
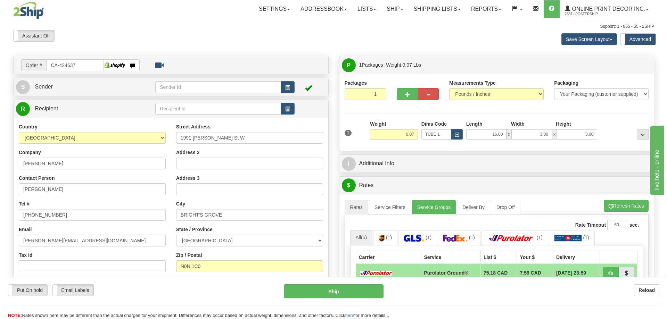
scroll to position [69, 0]
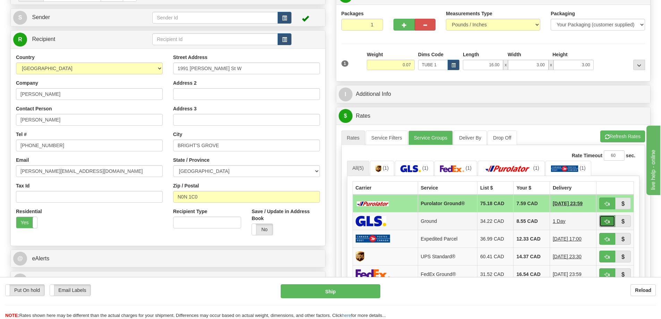
click at [608, 218] on button "button" at bounding box center [608, 221] width 16 height 12
type input "1"
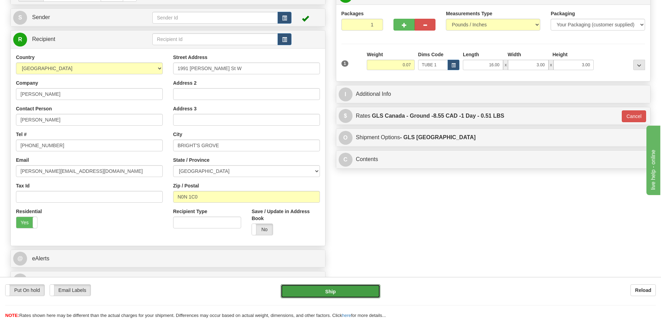
drag, startPoint x: 351, startPoint y: 286, endPoint x: 351, endPoint y: 282, distance: 4.6
click at [351, 283] on div "Put On hold Put On hold Email Labels Email Labels Edit Reload Ship Reload" at bounding box center [330, 298] width 661 height 42
click at [343, 292] on button "Ship" at bounding box center [331, 291] width 100 height 14
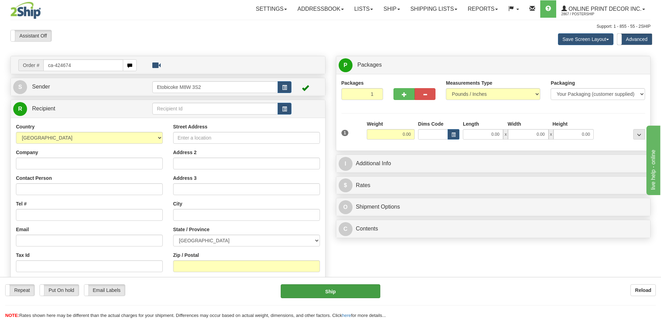
type input "ca-424674"
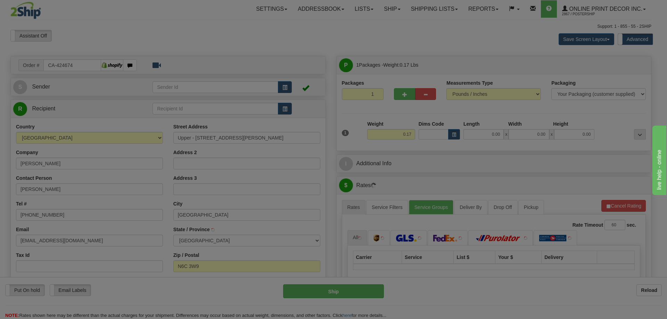
type input "[GEOGRAPHIC_DATA]"
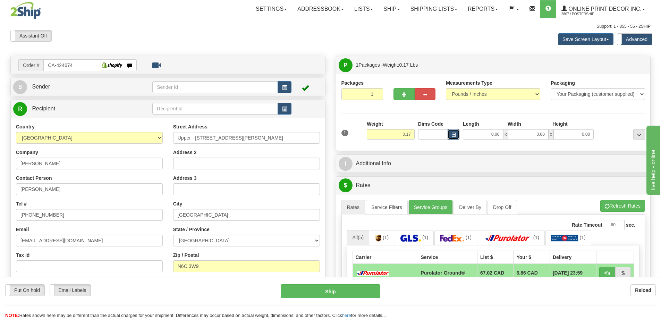
click at [449, 135] on button "button" at bounding box center [454, 134] width 12 height 10
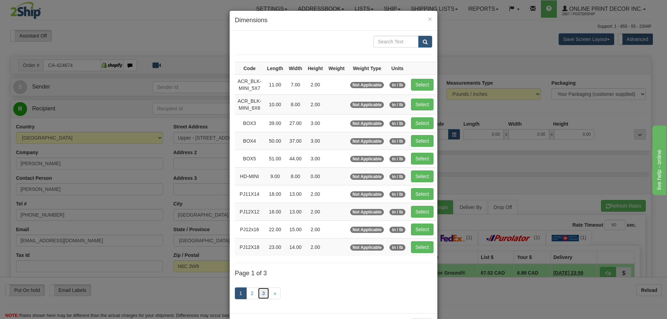
click at [260, 292] on link "3" at bounding box center [264, 294] width 12 height 12
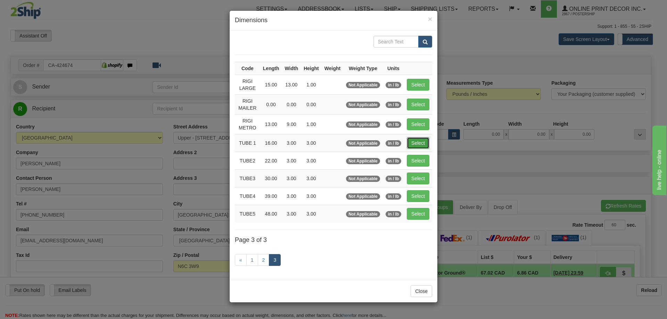
click at [417, 141] on button "Select" at bounding box center [418, 143] width 23 height 12
type input "TUBE 1"
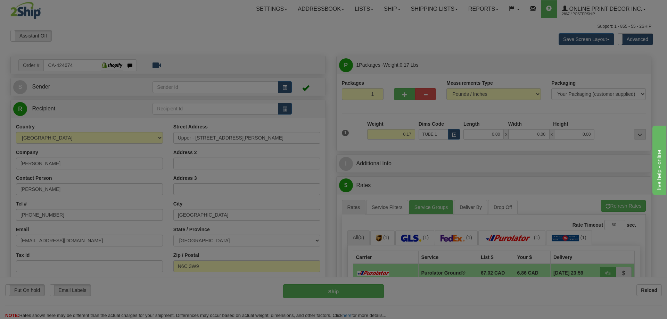
type input "16.00"
type input "3.00"
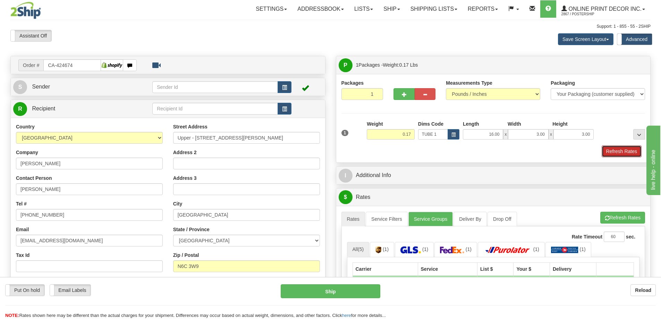
click at [628, 154] on button "Refresh Rates" at bounding box center [622, 151] width 40 height 12
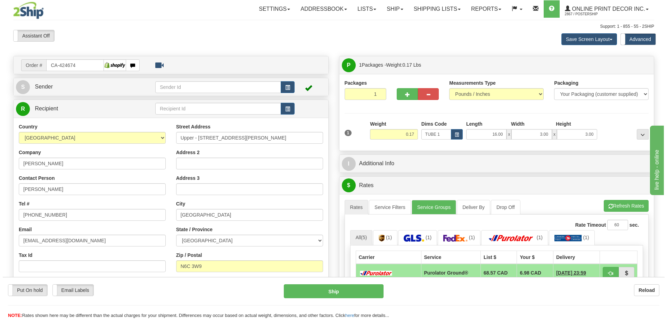
scroll to position [104, 0]
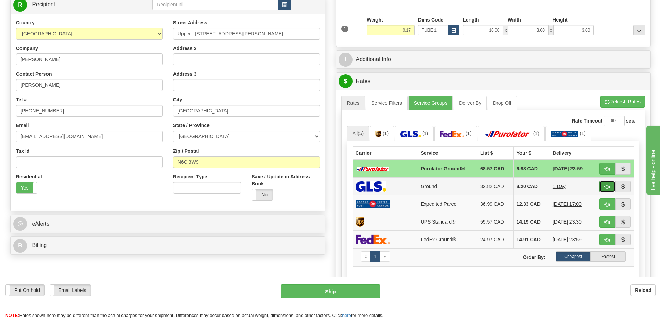
click at [605, 188] on span "button" at bounding box center [607, 187] width 5 height 5
type input "1"
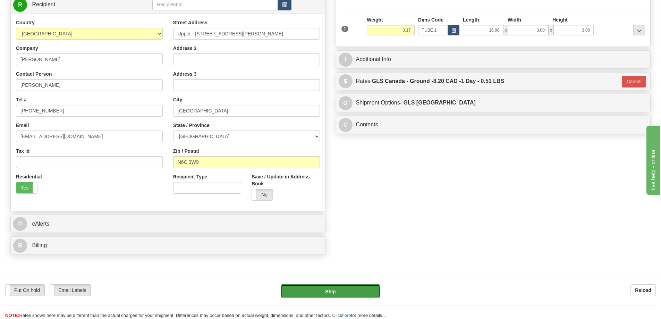
click at [343, 291] on button "Ship" at bounding box center [331, 291] width 100 height 14
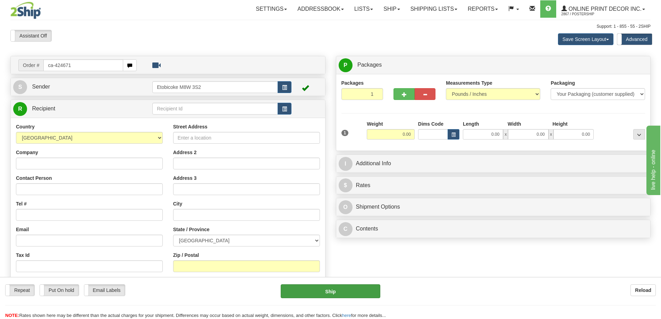
type input "ca-424671"
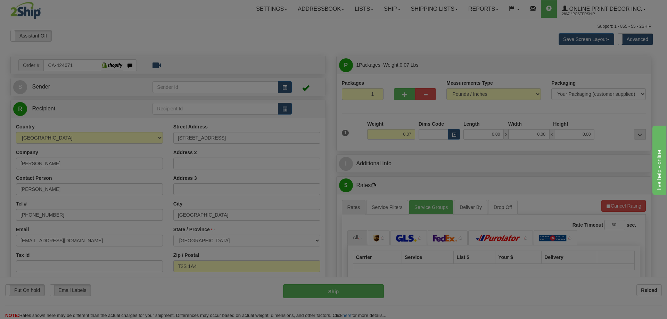
type input "[GEOGRAPHIC_DATA]"
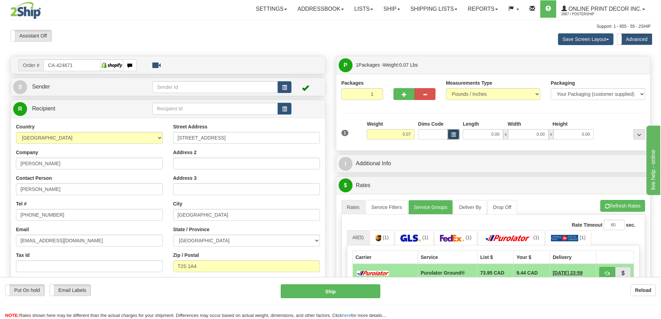
click at [455, 135] on span "button" at bounding box center [454, 135] width 4 height 4
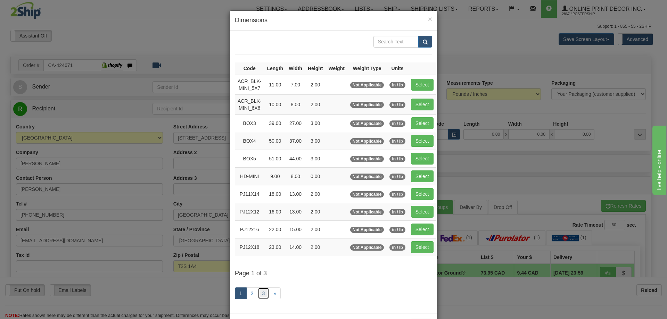
click at [260, 291] on link "3" at bounding box center [264, 294] width 12 height 12
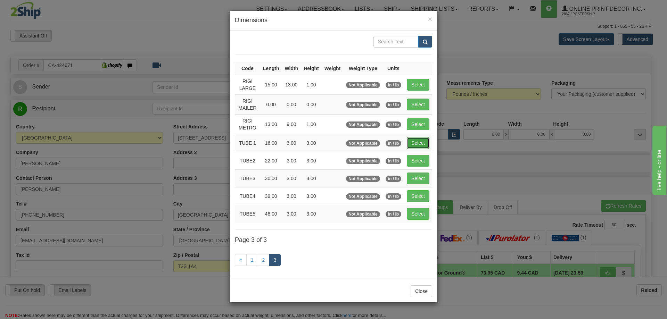
click at [417, 139] on button "Select" at bounding box center [418, 143] width 23 height 12
type input "TUBE 1"
type input "16.00"
type input "3.00"
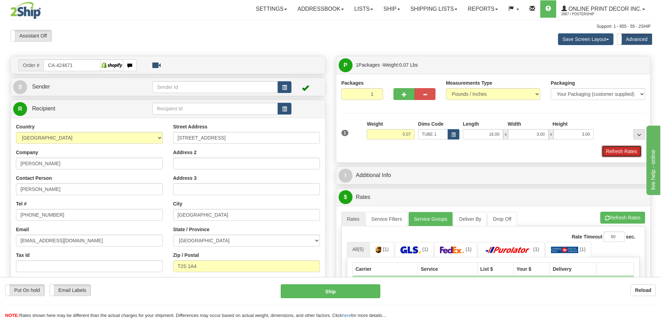
click at [627, 152] on button "Refresh Rates" at bounding box center [622, 151] width 40 height 12
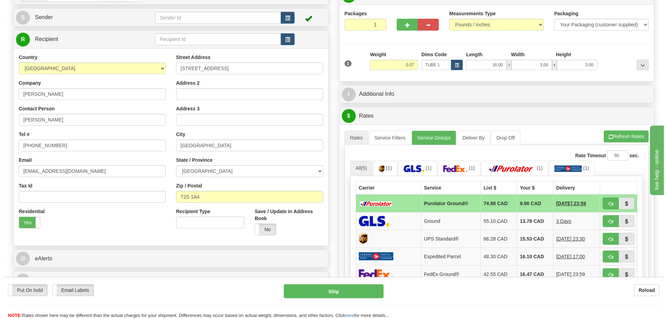
scroll to position [139, 0]
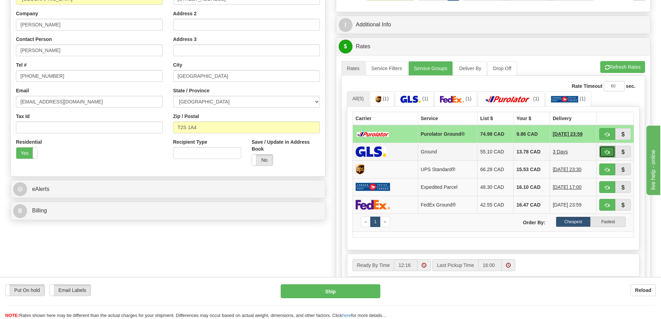
click at [606, 149] on button "button" at bounding box center [608, 152] width 16 height 12
type input "1"
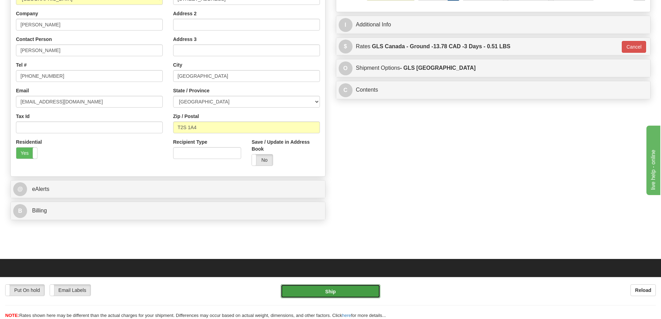
click at [351, 291] on button "Ship" at bounding box center [331, 291] width 100 height 14
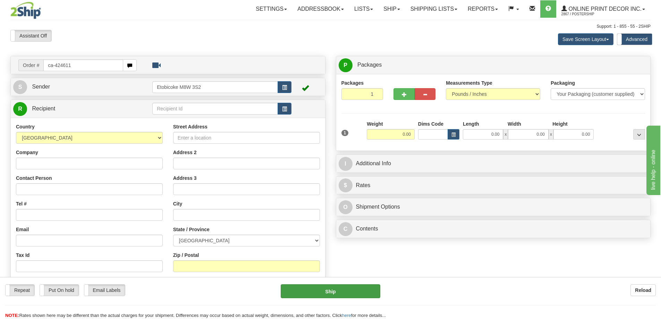
type input "ca-424611"
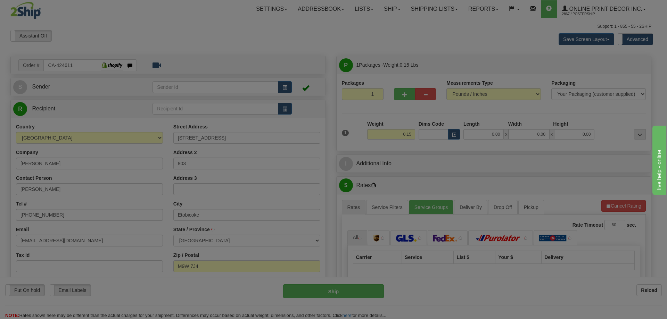
type input "ETOBICOKE"
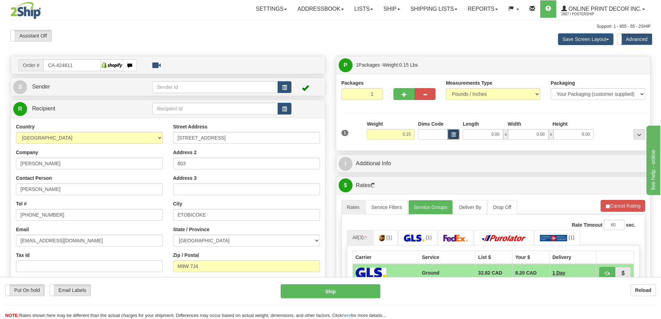
click at [452, 134] on span "button" at bounding box center [454, 135] width 4 height 4
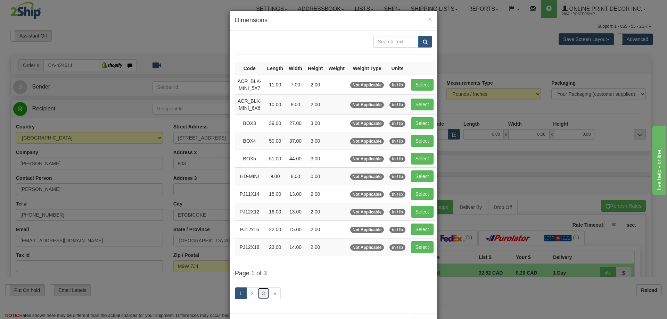
click at [258, 295] on link "3" at bounding box center [264, 294] width 12 height 12
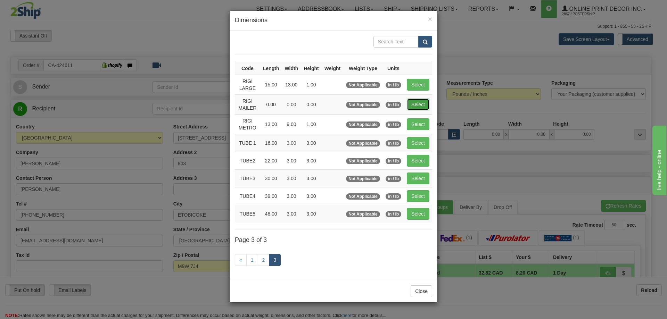
click at [415, 103] on button "Select" at bounding box center [418, 105] width 23 height 12
type input "RIGI MAILER"
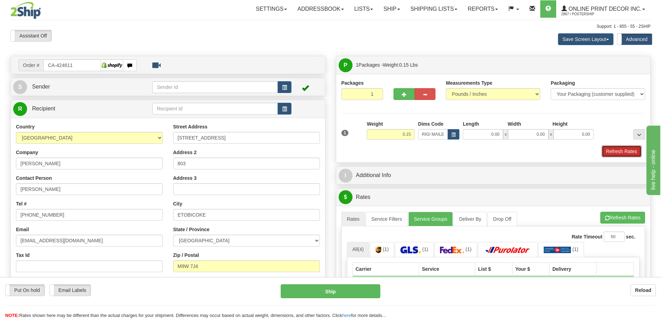
click at [621, 152] on button "Refresh Rates" at bounding box center [622, 151] width 40 height 12
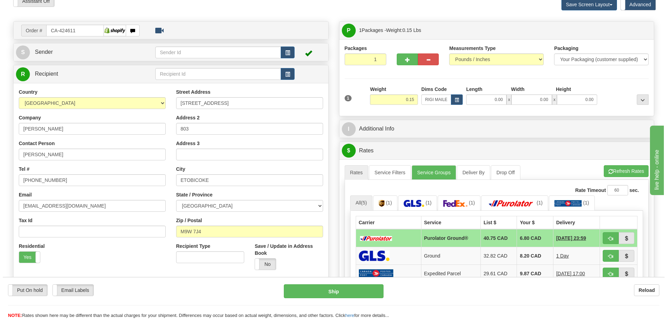
scroll to position [104, 0]
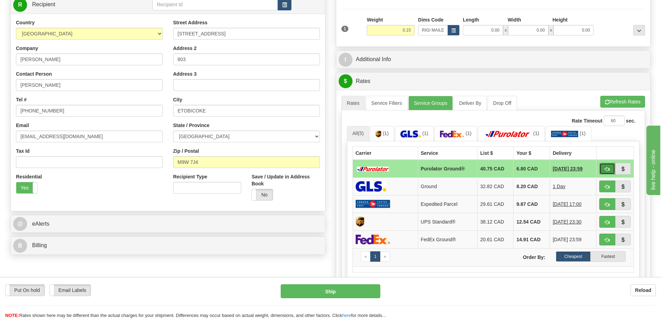
click at [608, 166] on button "button" at bounding box center [608, 169] width 16 height 12
type input "260"
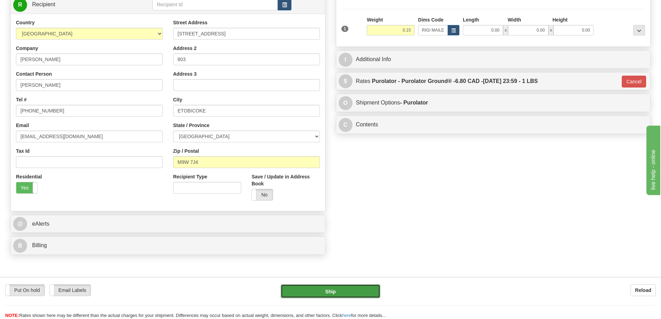
click at [353, 290] on button "Ship" at bounding box center [331, 291] width 100 height 14
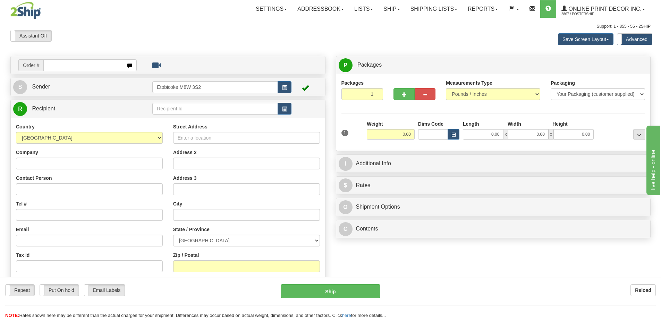
click at [265, 148] on div "Street Address Address 2 Address 3 City State / Province ALBERTA BRITISH COLUMB…" at bounding box center [246, 216] width 157 height 187
click at [65, 66] on input "text" at bounding box center [83, 65] width 80 height 12
type input "ca-424563"
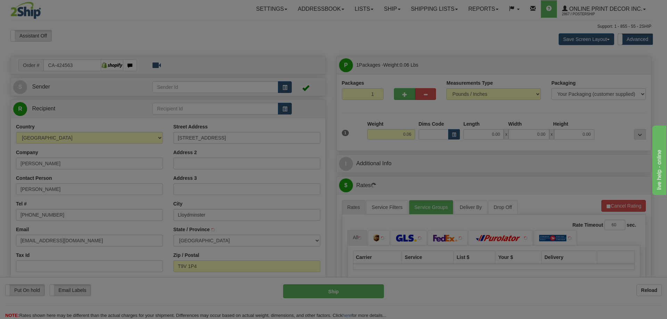
type input "LLOYDMINSTER"
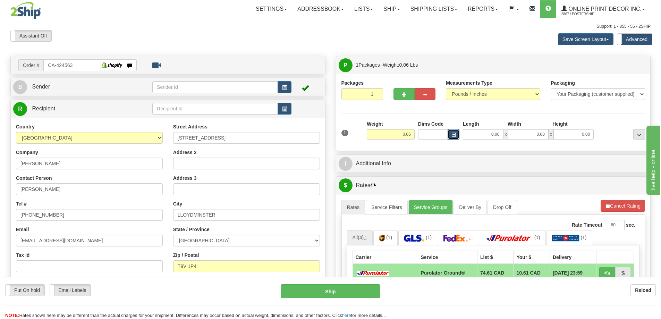
click at [454, 136] on span "button" at bounding box center [454, 135] width 4 height 4
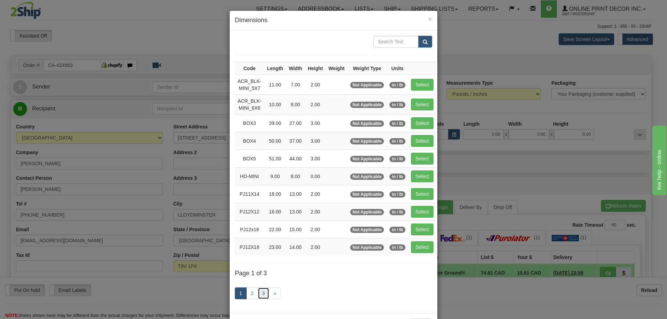
click at [262, 292] on link "3" at bounding box center [264, 294] width 12 height 12
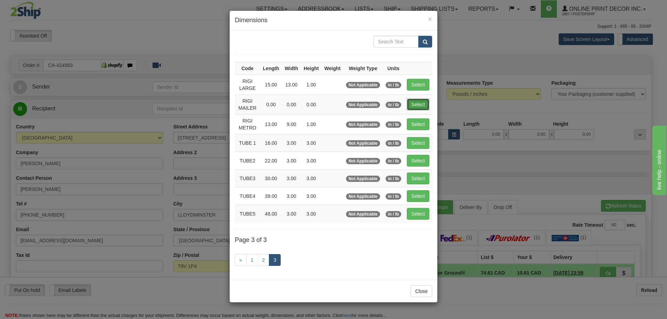
click at [423, 103] on button "Select" at bounding box center [418, 105] width 23 height 12
type input "RIGI MAILER"
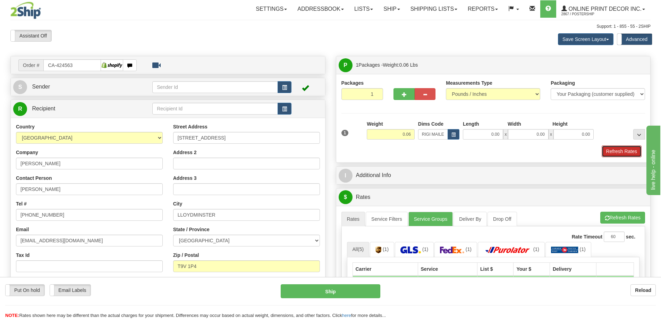
click at [624, 151] on button "Refresh Rates" at bounding box center [622, 151] width 40 height 12
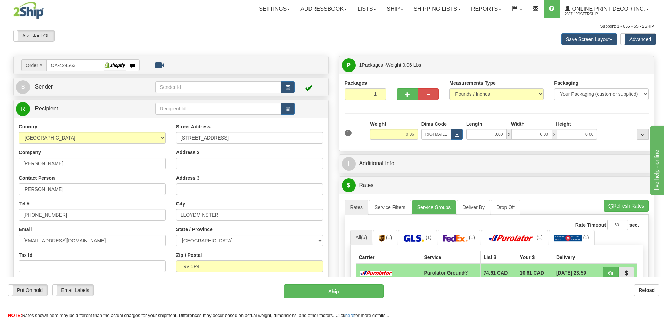
scroll to position [69, 0]
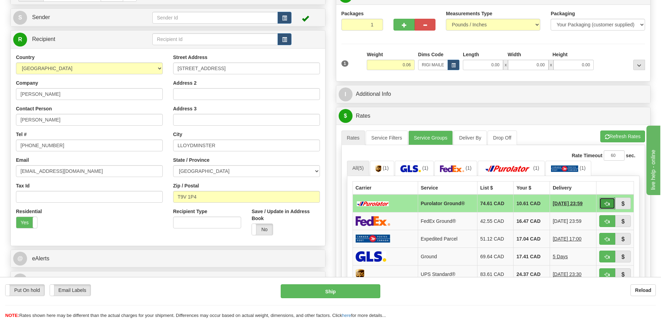
click at [610, 200] on button "button" at bounding box center [608, 204] width 16 height 12
type input "260"
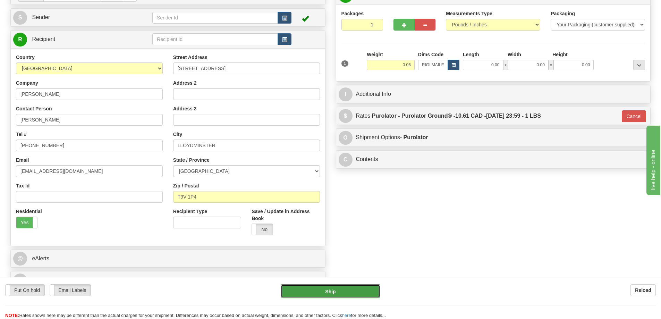
click at [342, 291] on button "Ship" at bounding box center [331, 291] width 100 height 14
